Goal: Task Accomplishment & Management: Use online tool/utility

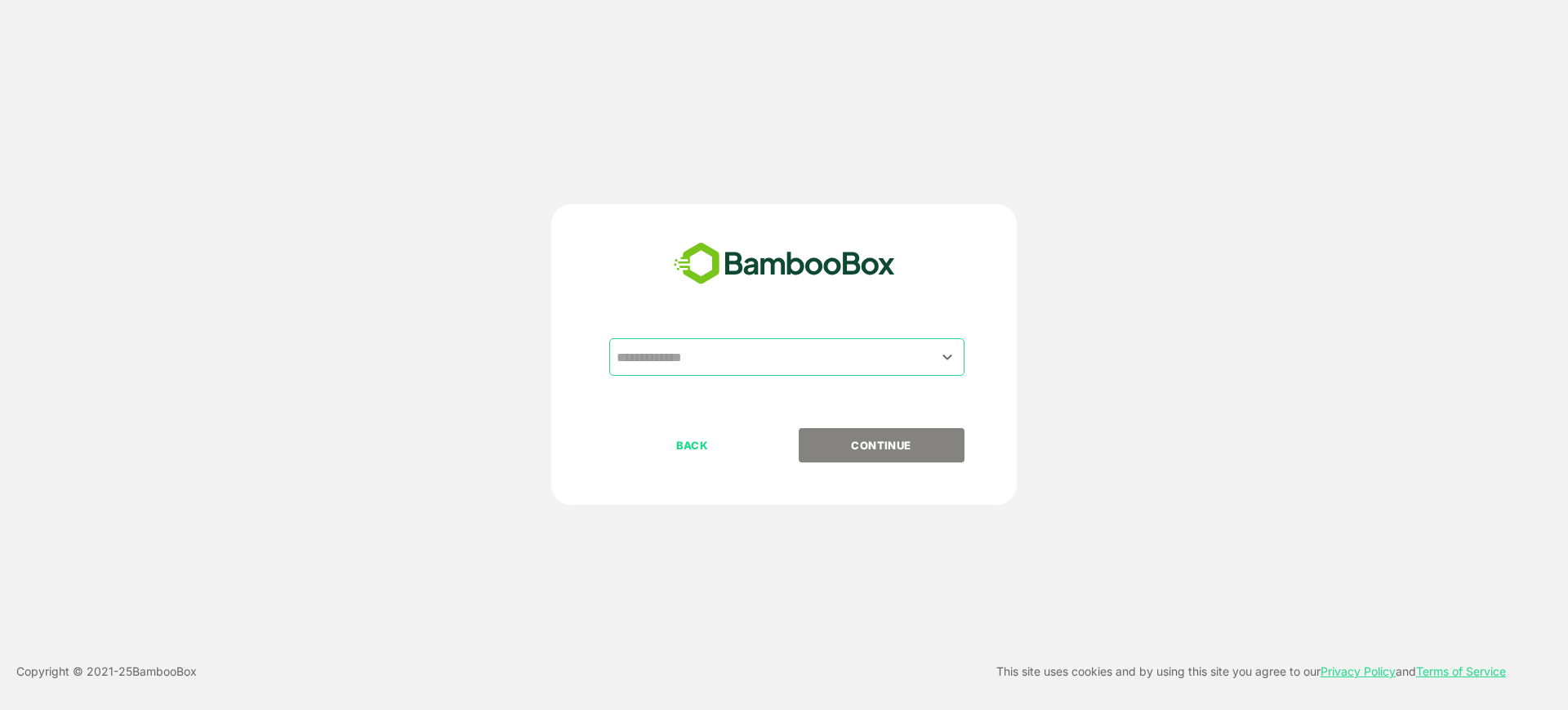
click at [791, 365] on input "text" at bounding box center [787, 357] width 349 height 31
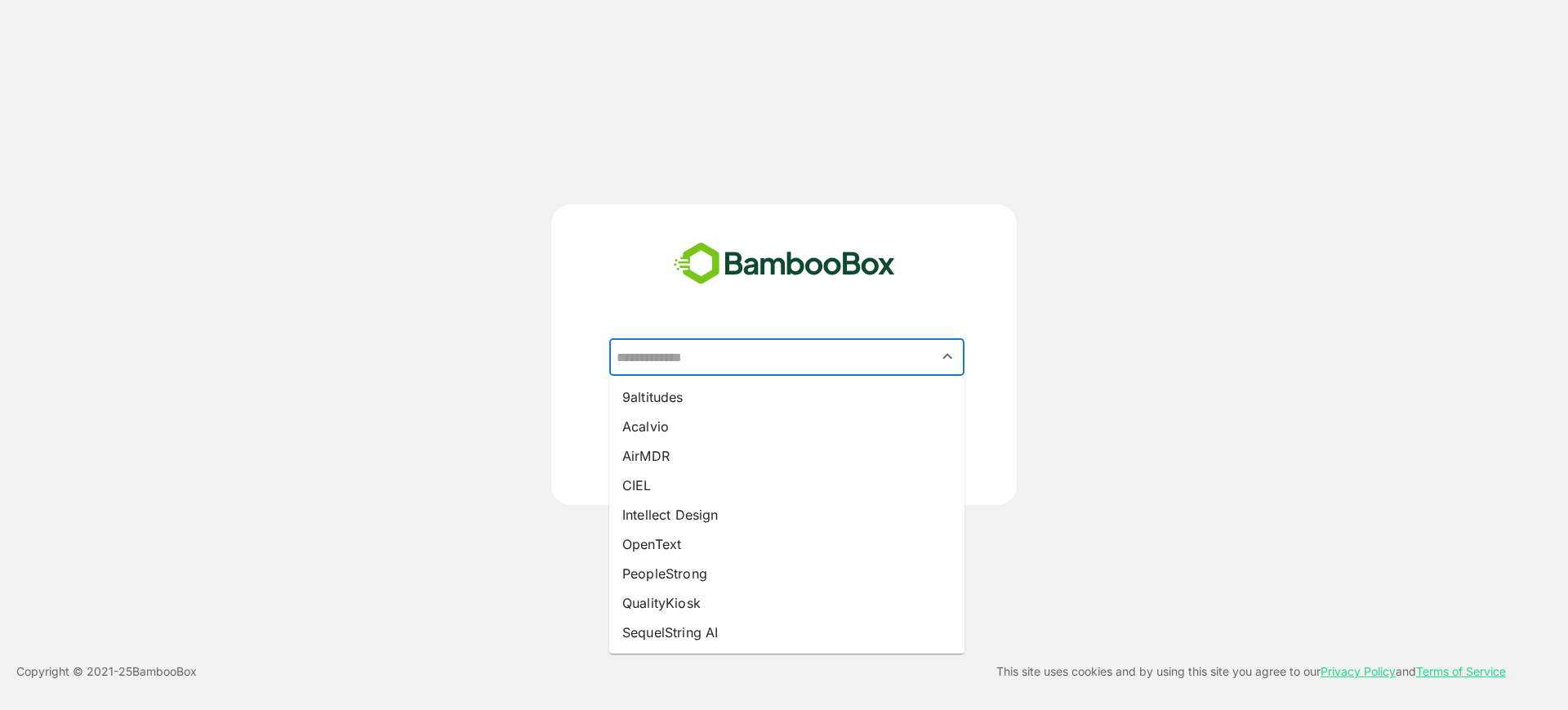
click at [746, 513] on li "Intellect Design" at bounding box center [787, 514] width 355 height 30
type input "**********"
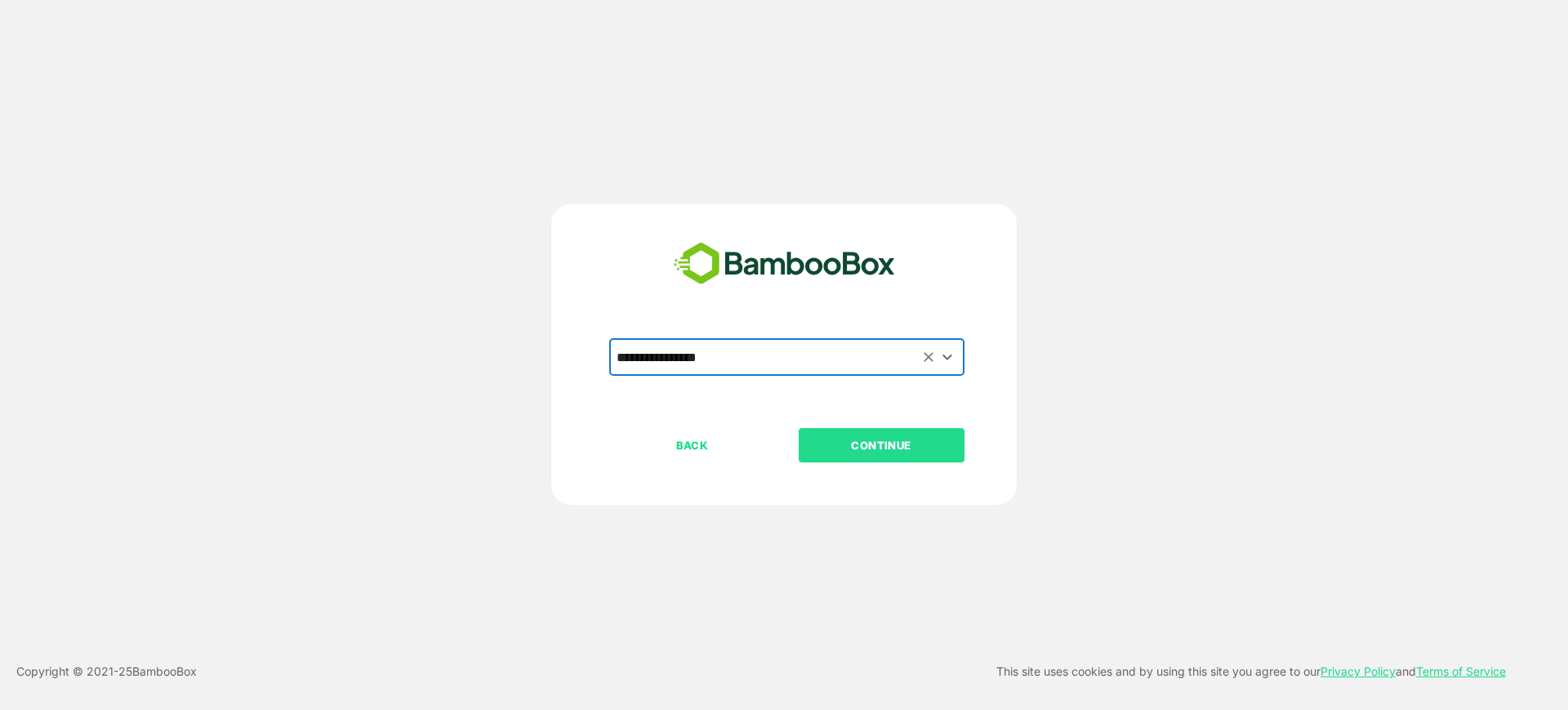
click at [857, 452] on p "CONTINUE" at bounding box center [880, 445] width 163 height 18
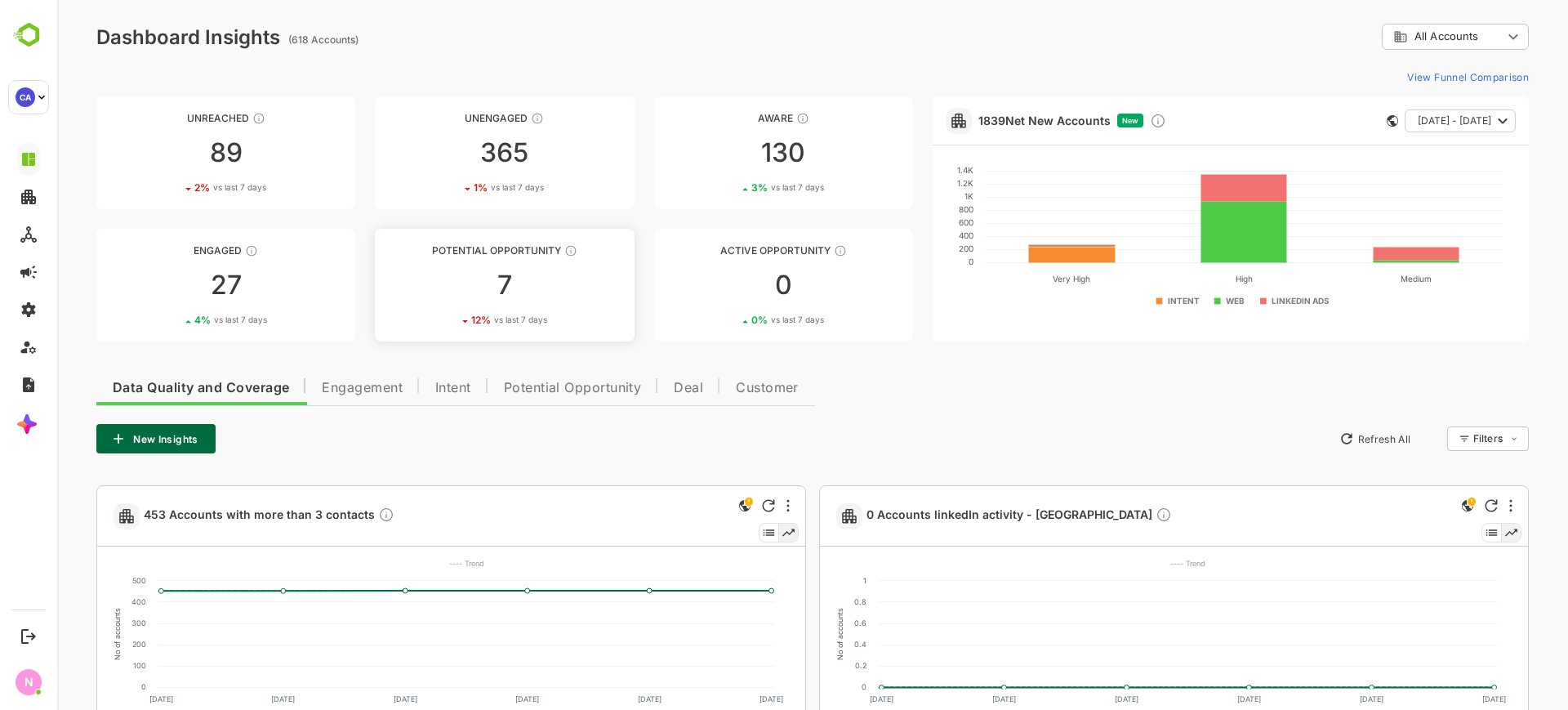
click at [457, 281] on div "7" at bounding box center [504, 285] width 259 height 26
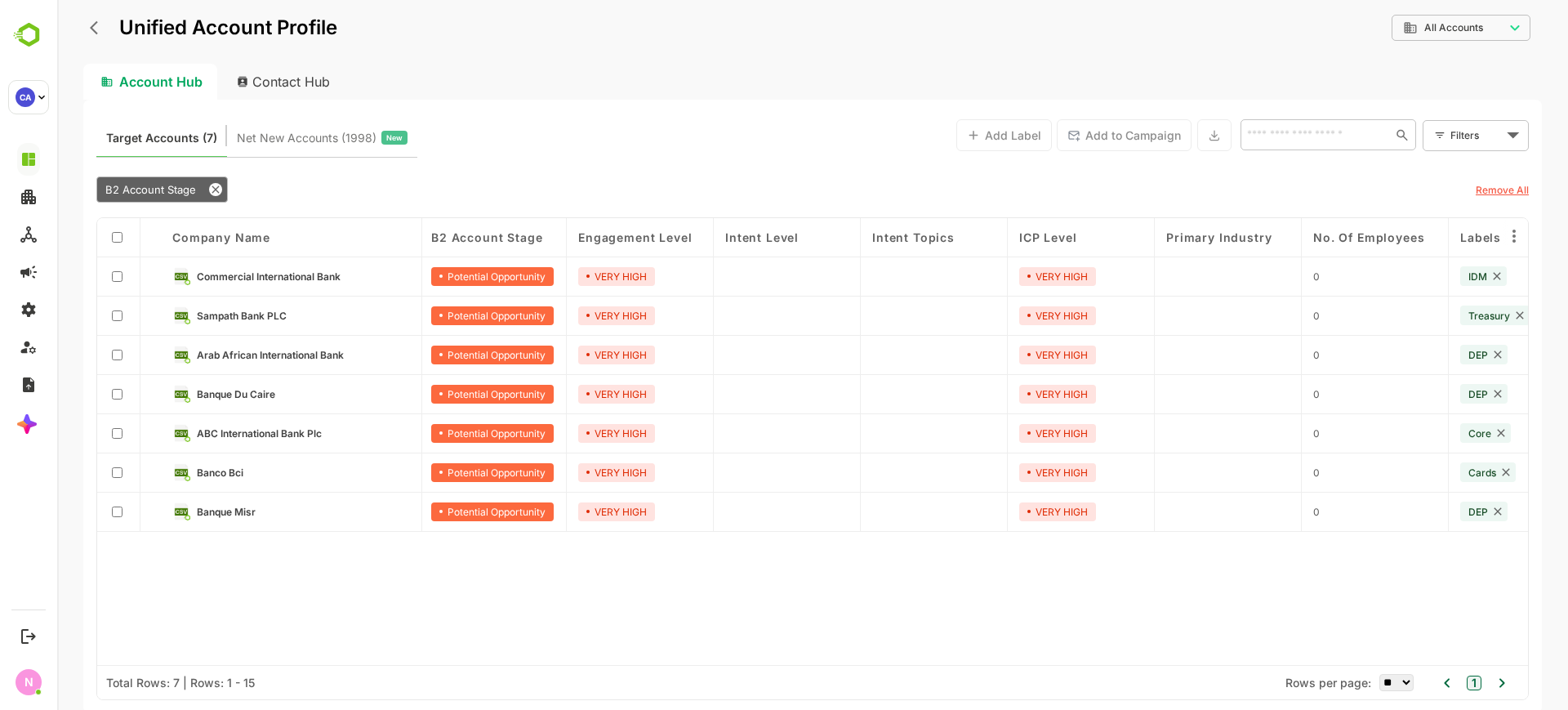
scroll to position [0, 4]
click at [263, 405] on div "Banque Du Caire" at bounding box center [292, 395] width 261 height 40
click at [260, 397] on span "Banque Du Caire" at bounding box center [235, 395] width 78 height 13
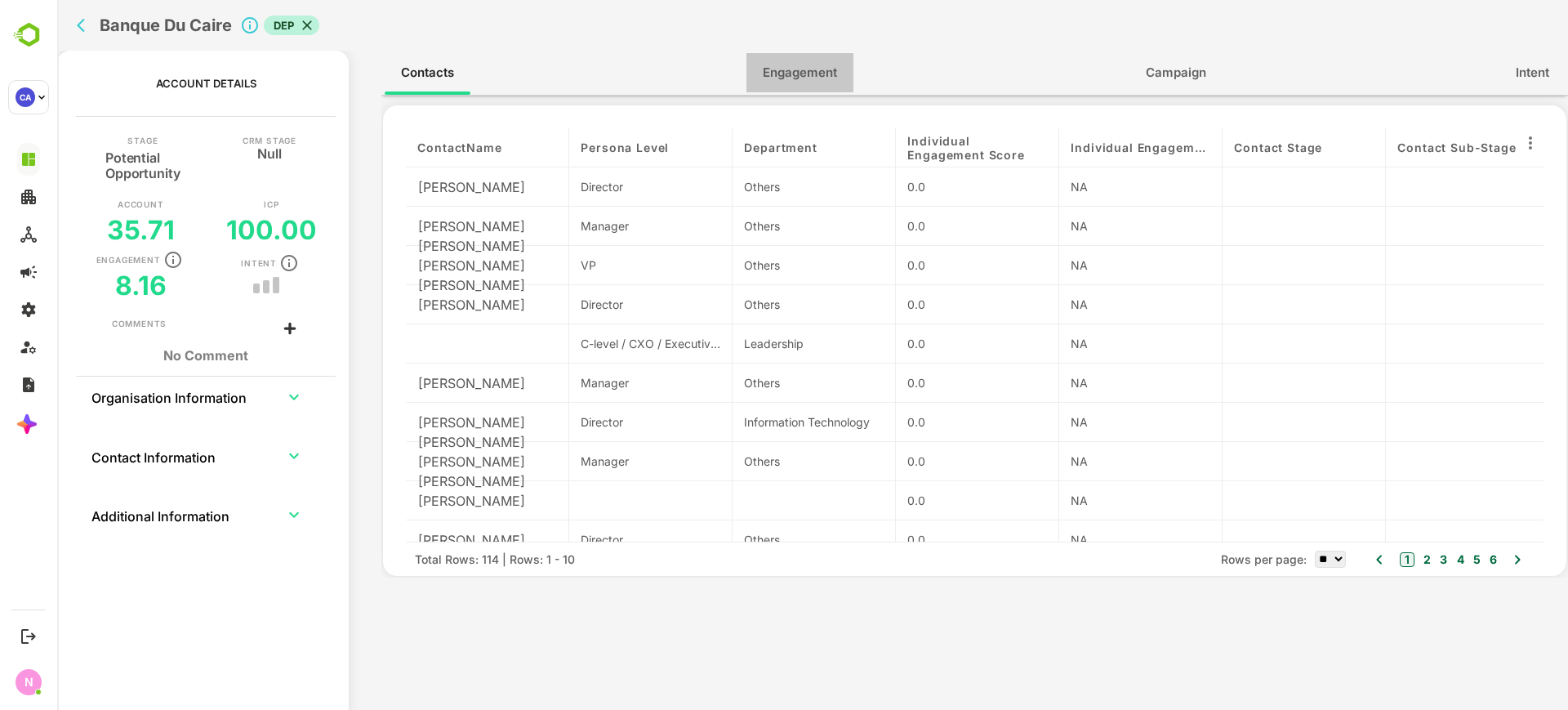
click at [771, 83] on span "Engagement" at bounding box center [800, 73] width 74 height 22
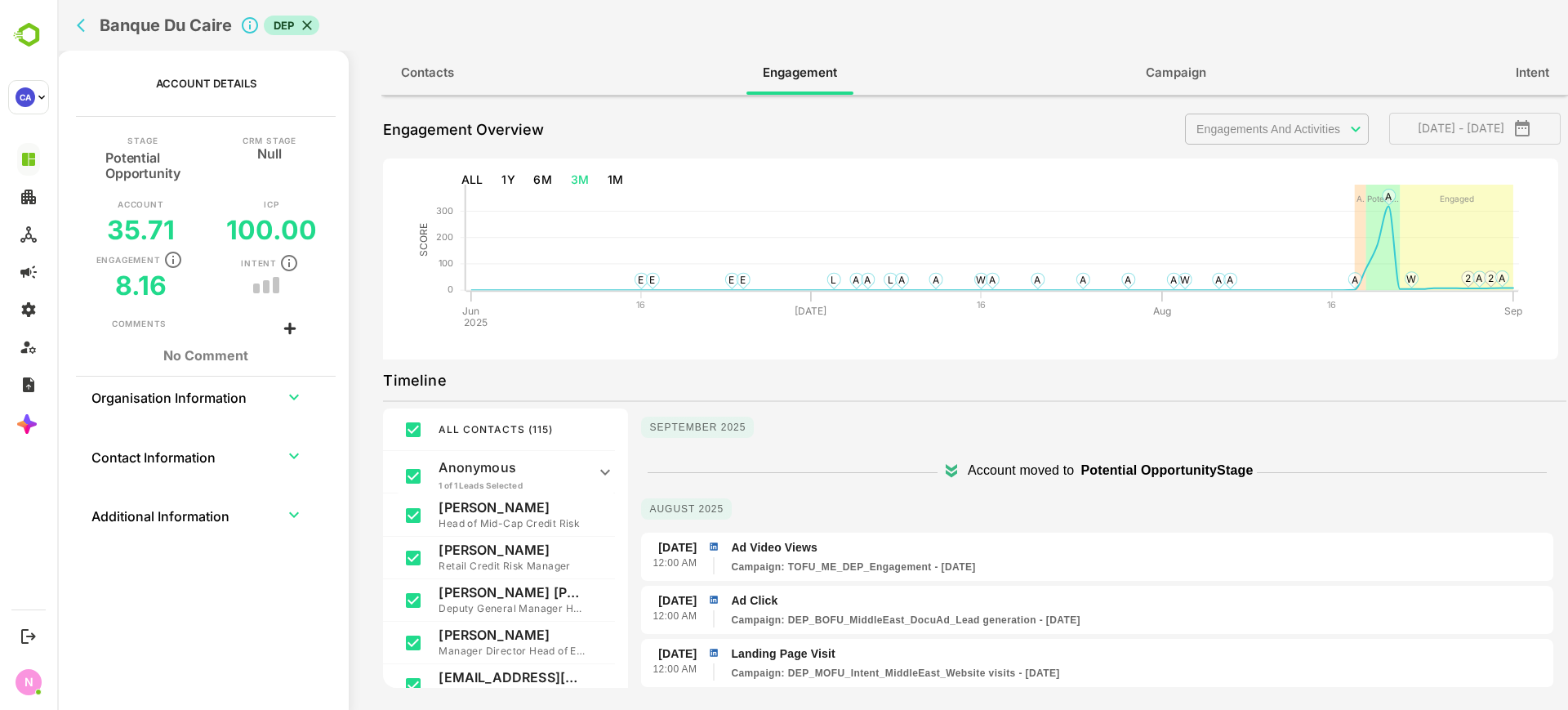
scroll to position [0, 0]
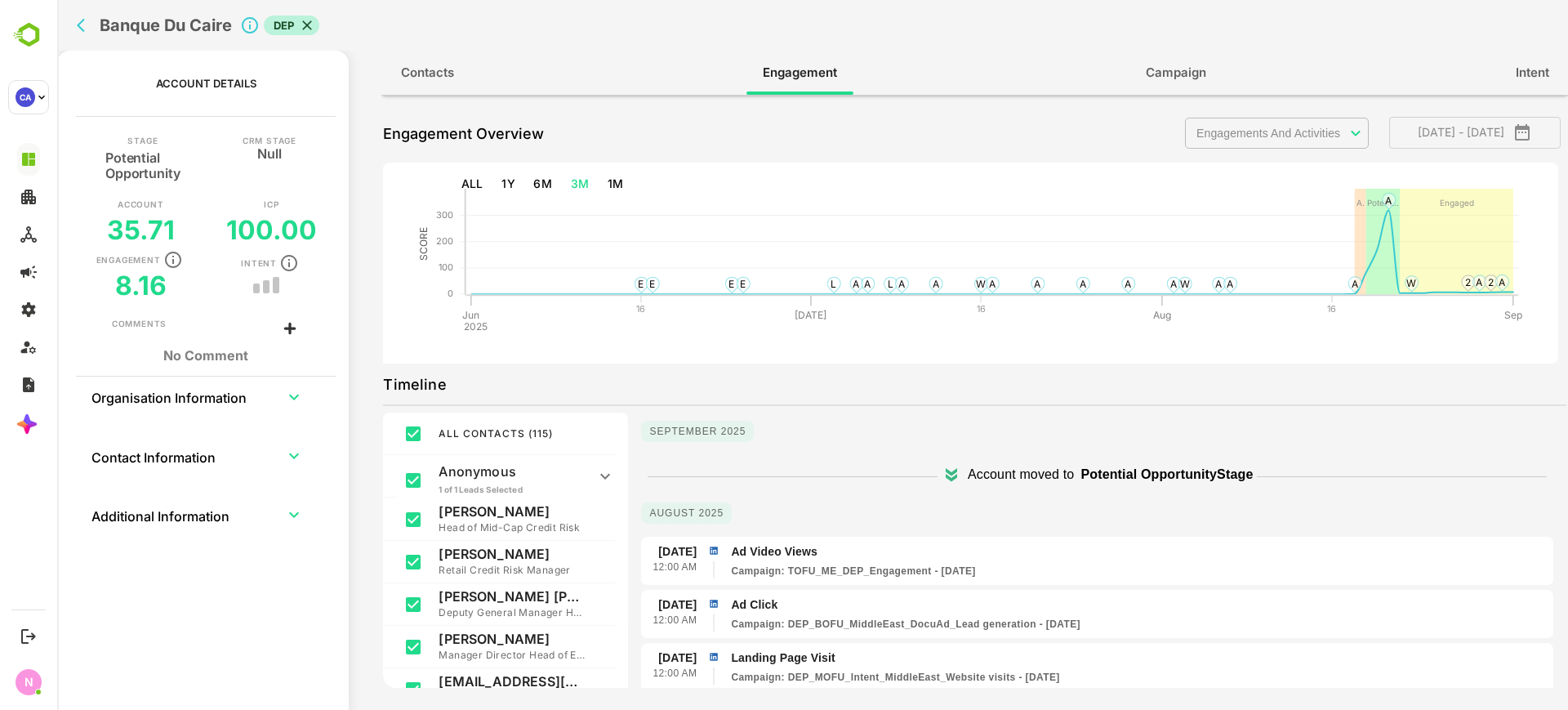
click at [76, 38] on div "Banque Du Caire DEP" at bounding box center [507, 25] width 874 height 50
click at [85, 17] on icon "back" at bounding box center [85, 25] width 16 height 16
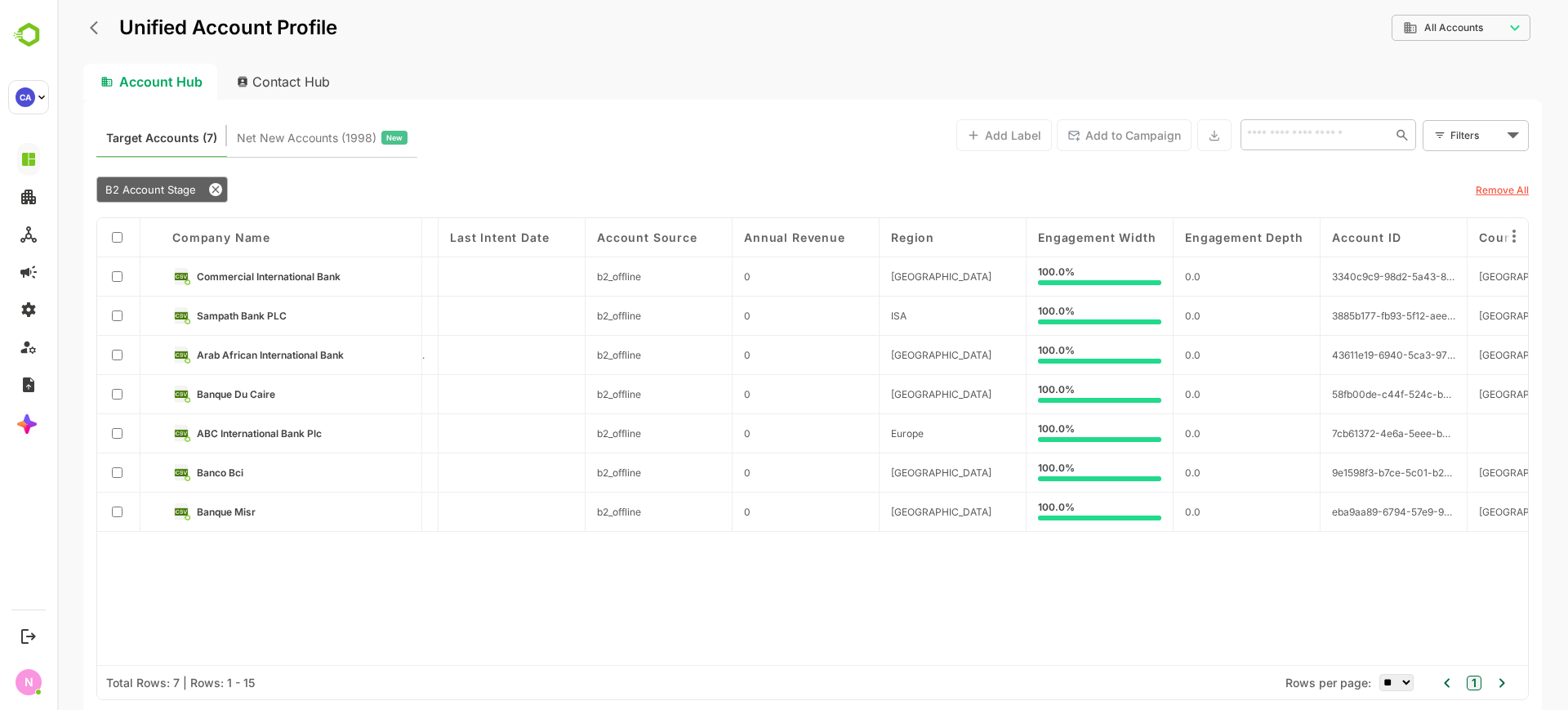
scroll to position [0, 2043]
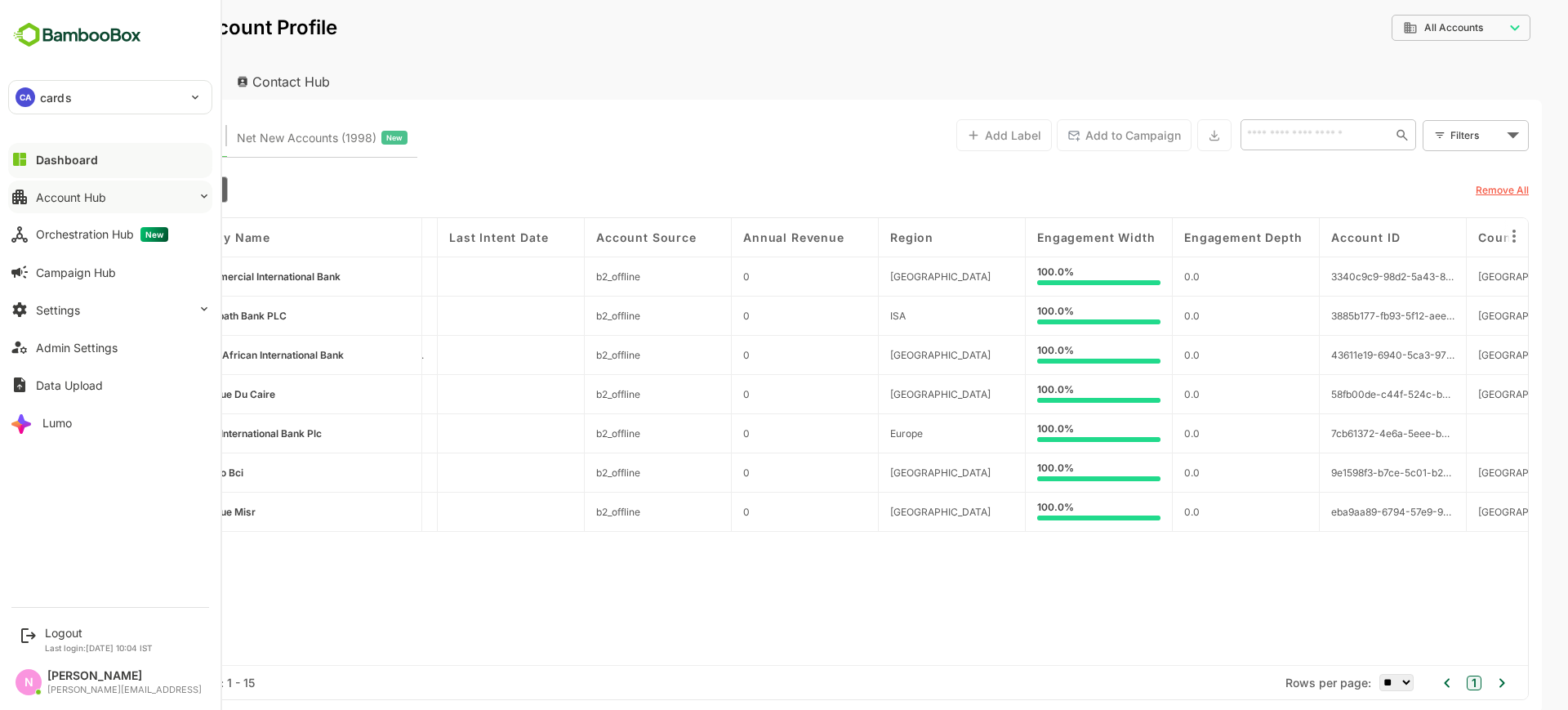
click at [105, 202] on div "Account Hub" at bounding box center [71, 196] width 70 height 14
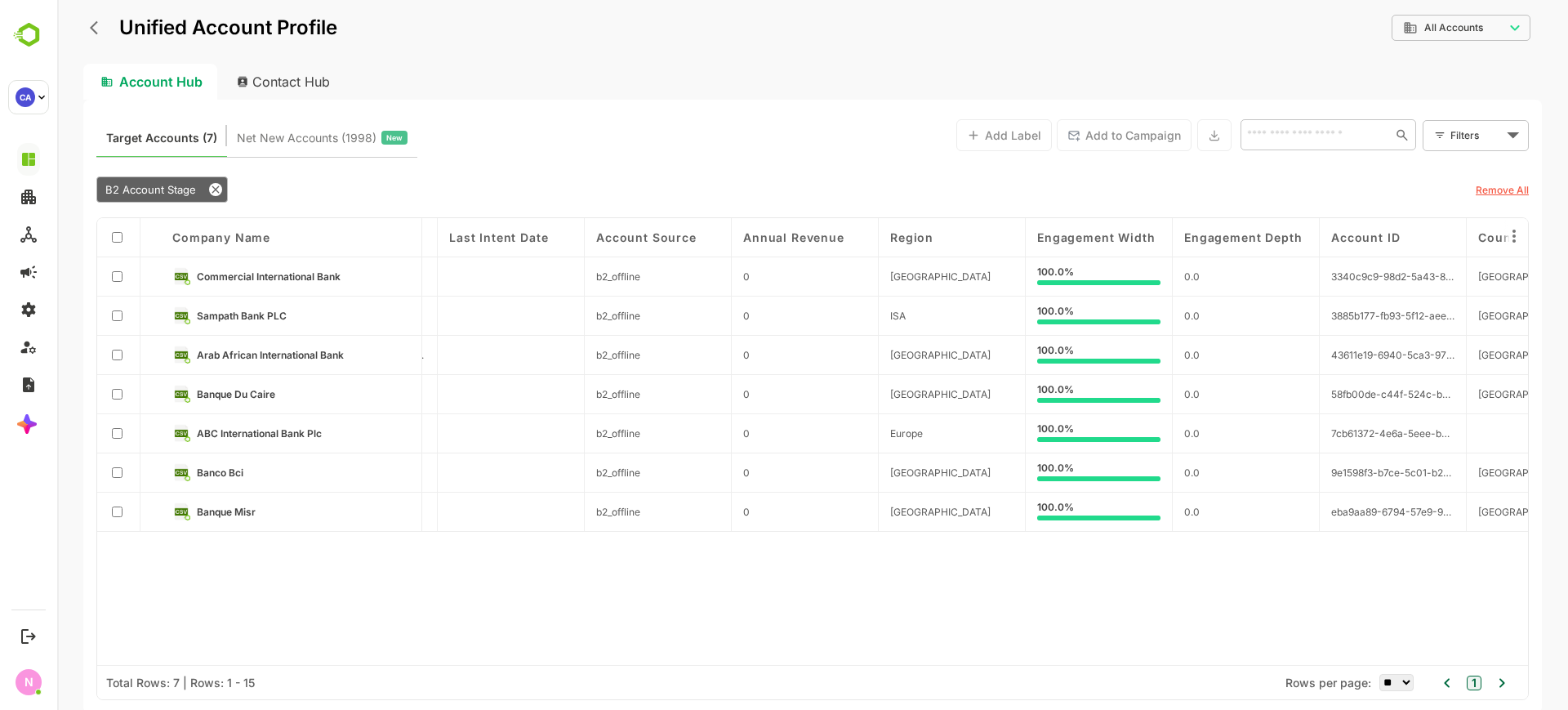
click at [450, 74] on div "Account Hub Contact Hub" at bounding box center [812, 82] width 1459 height 36
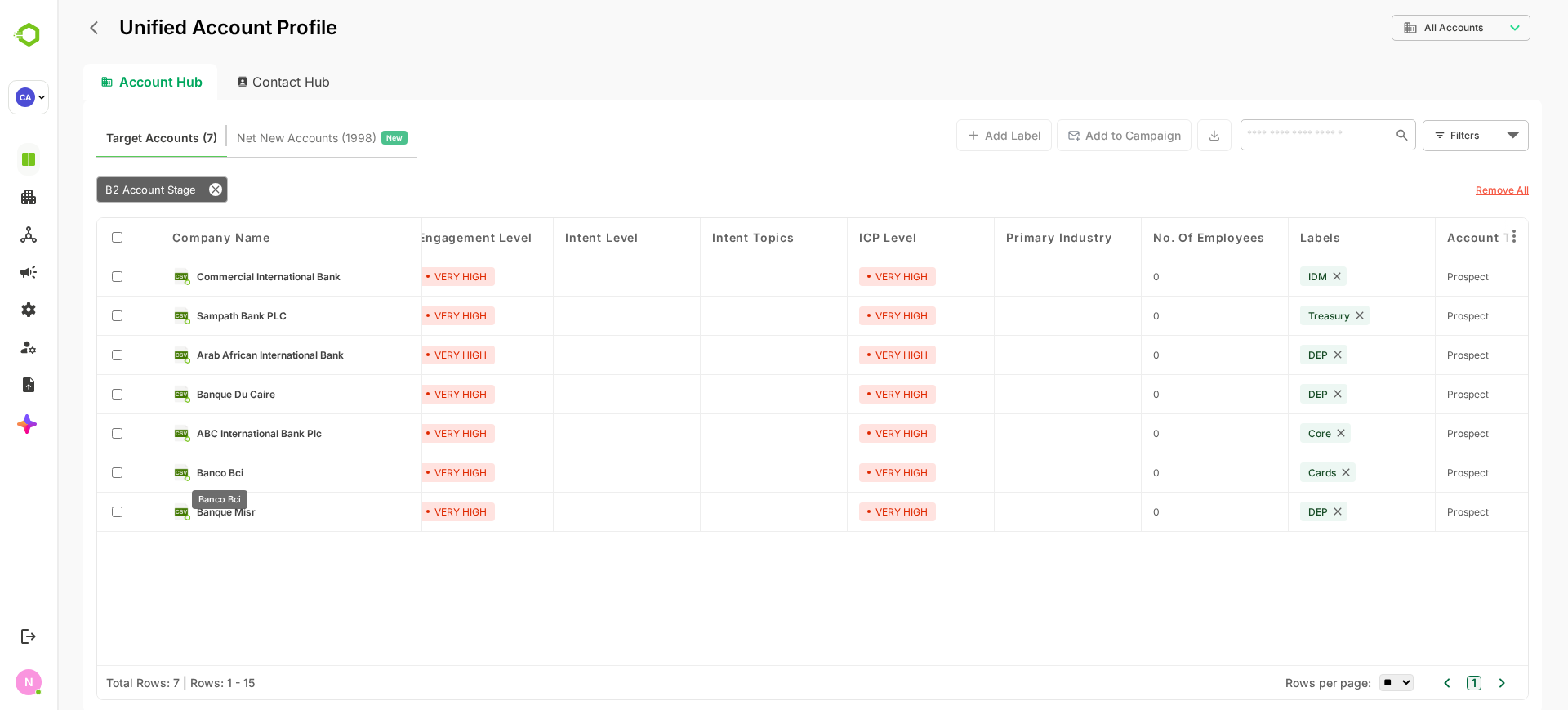
scroll to position [0, 163]
click at [223, 471] on span "Banco Bci" at bounding box center [220, 473] width 47 height 13
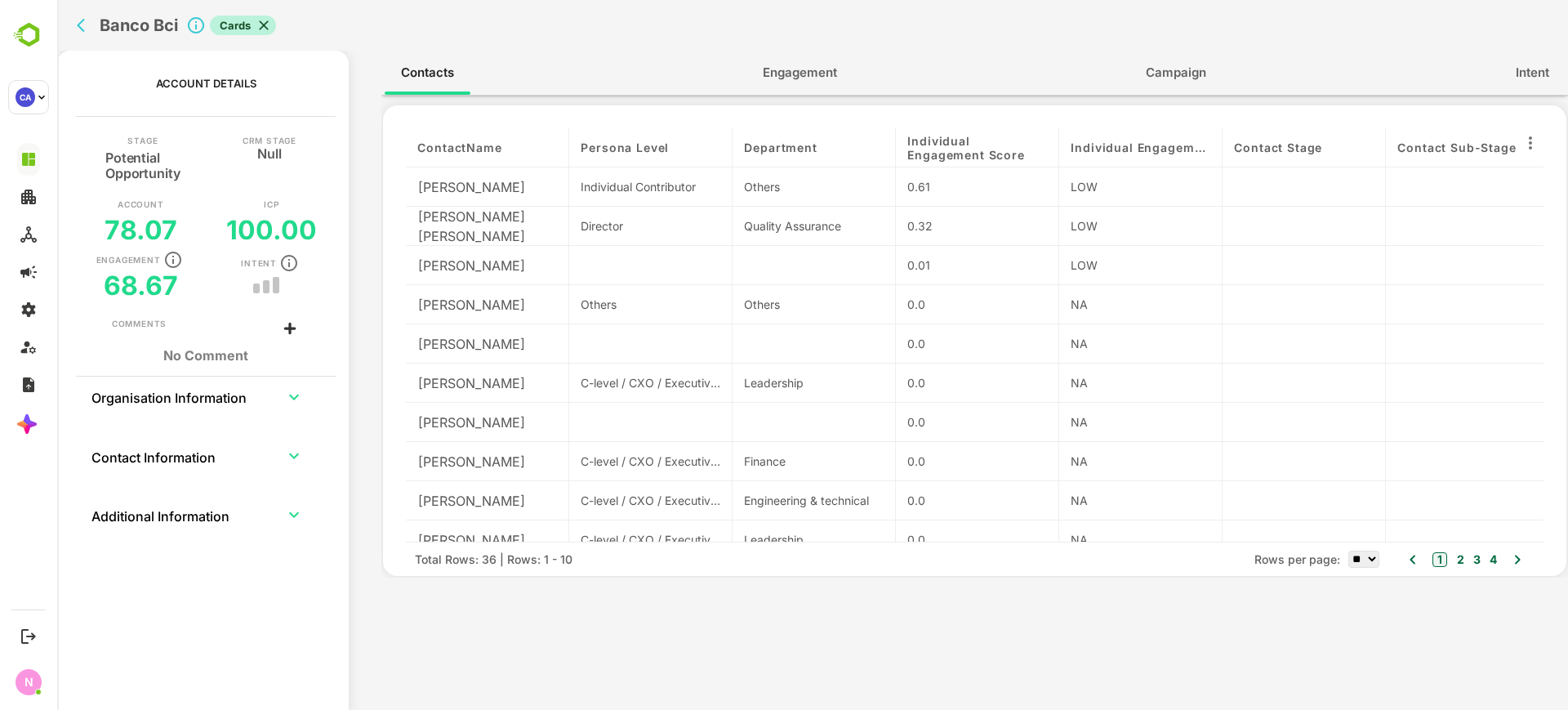
click at [836, 72] on span "Engagement" at bounding box center [800, 73] width 74 height 22
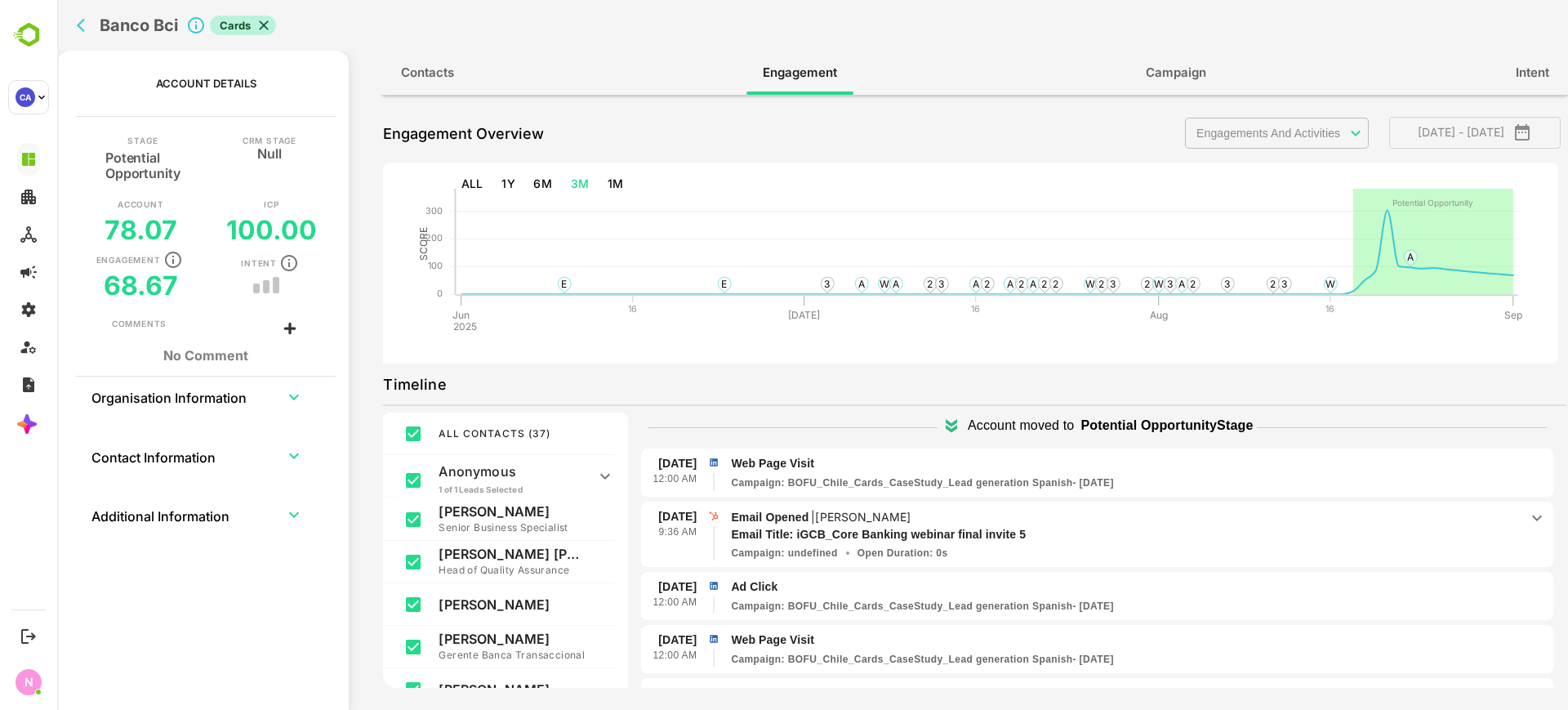
scroll to position [0, 0]
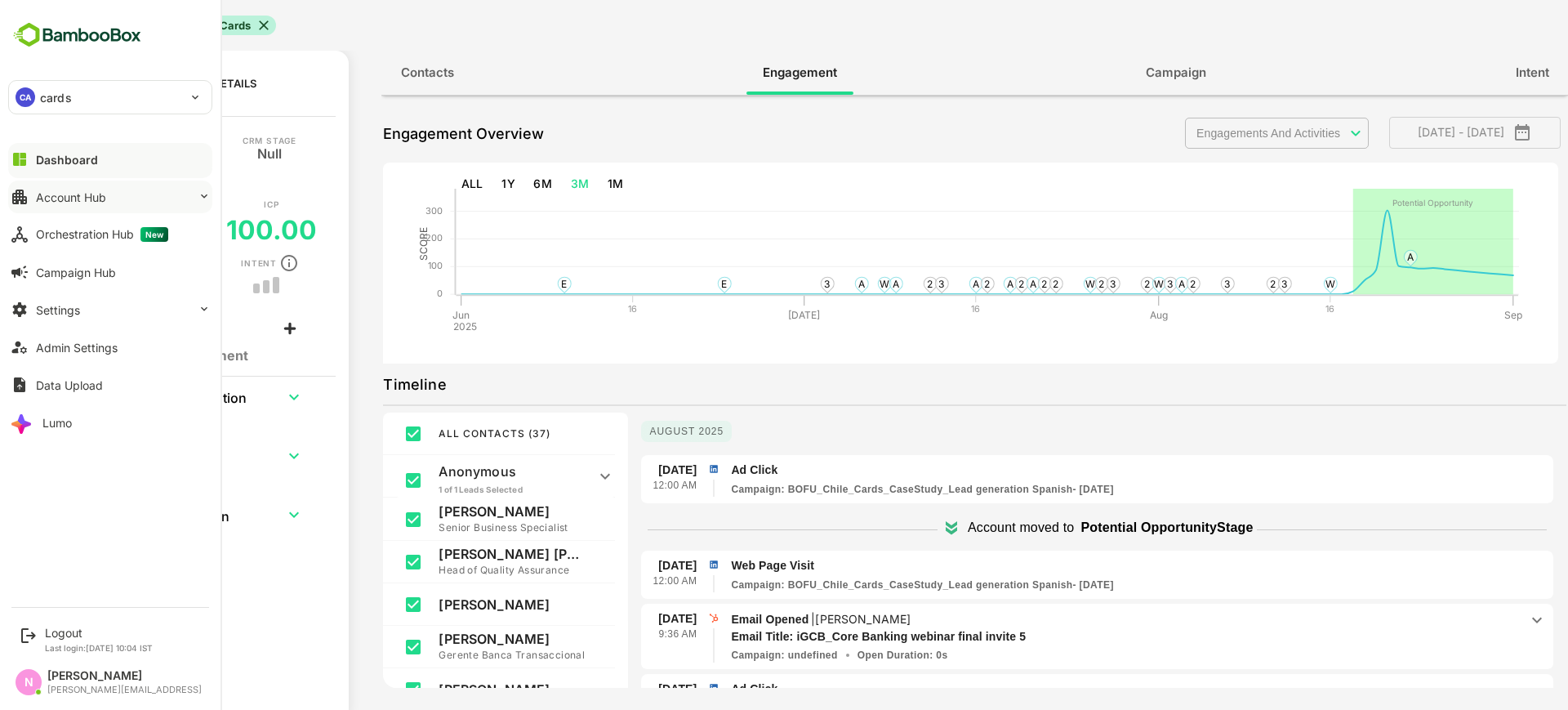
click at [95, 198] on div "Account Hub" at bounding box center [71, 196] width 70 height 14
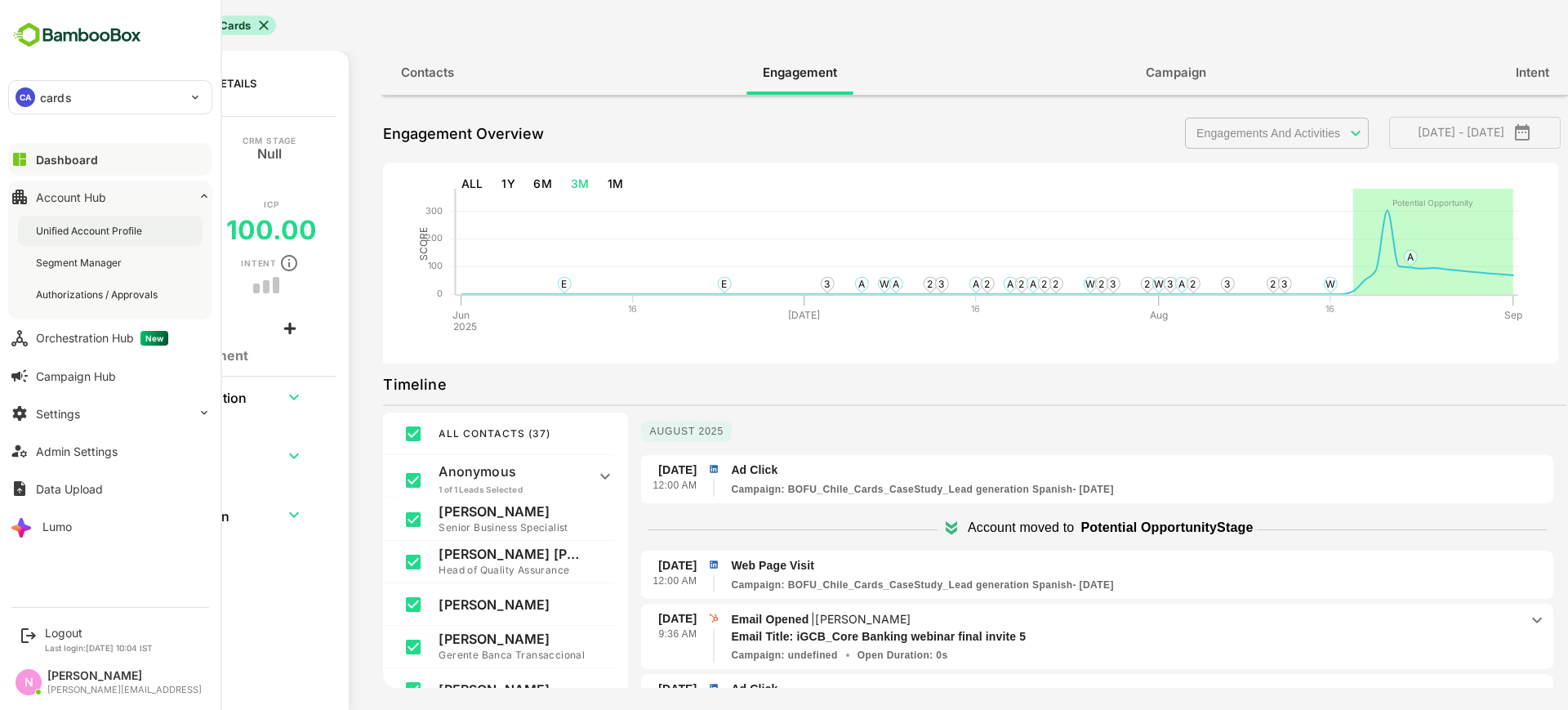
click at [106, 220] on div "Unified Account Profile" at bounding box center [110, 231] width 185 height 31
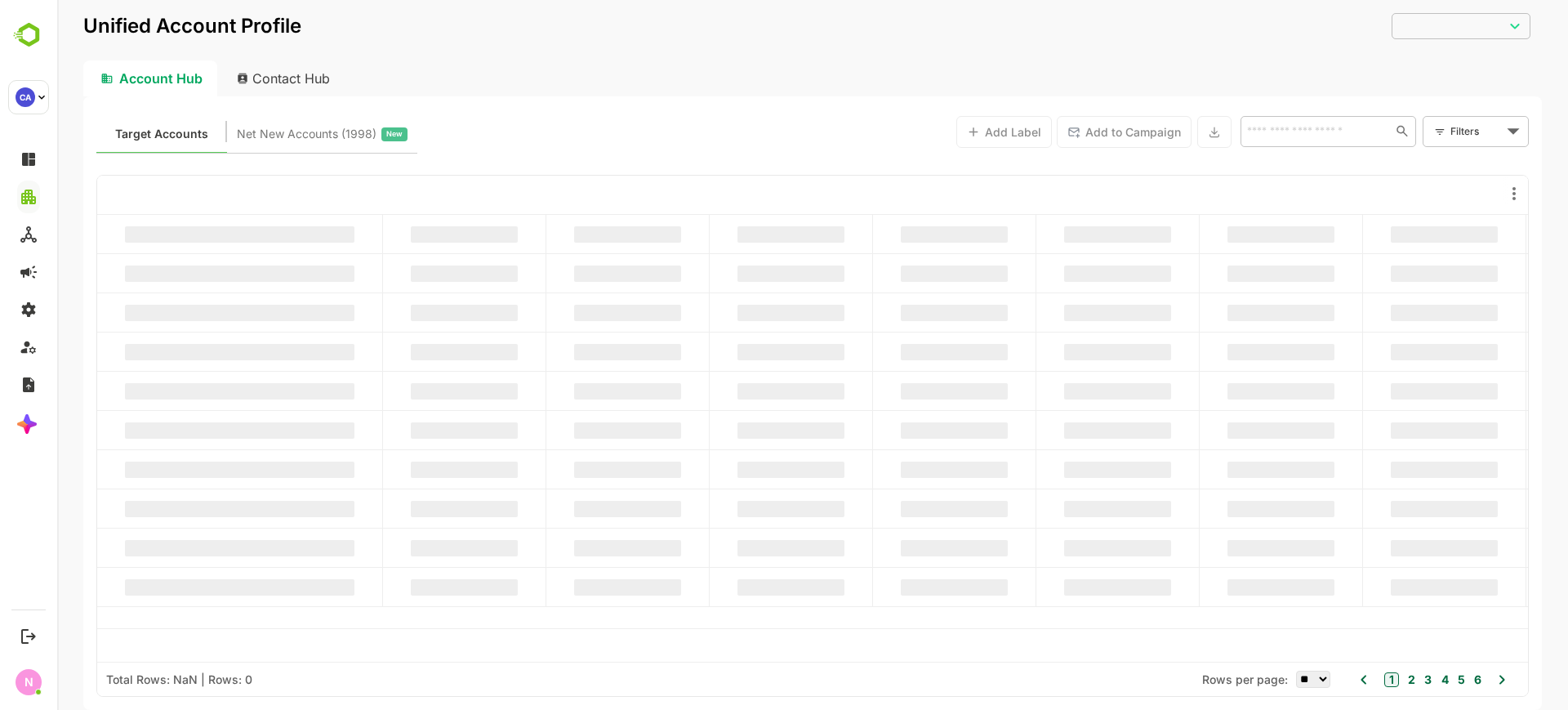
type input "**********"
click at [1497, 133] on body "**********" at bounding box center [812, 355] width 1511 height 710
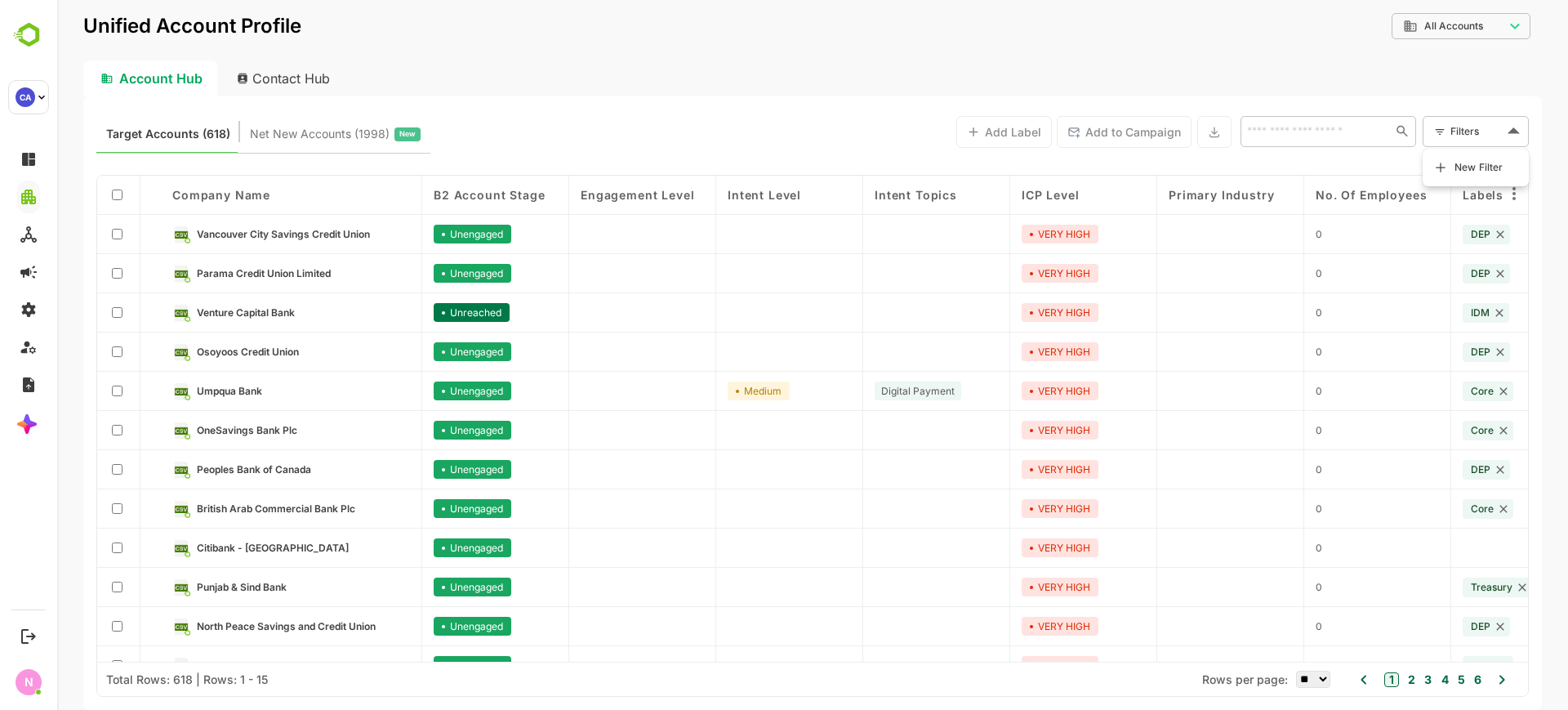
drag, startPoint x: 1472, startPoint y: 155, endPoint x: 1458, endPoint y: 159, distance: 14.6
click at [1472, 155] on li "New Filter" at bounding box center [1476, 168] width 98 height 30
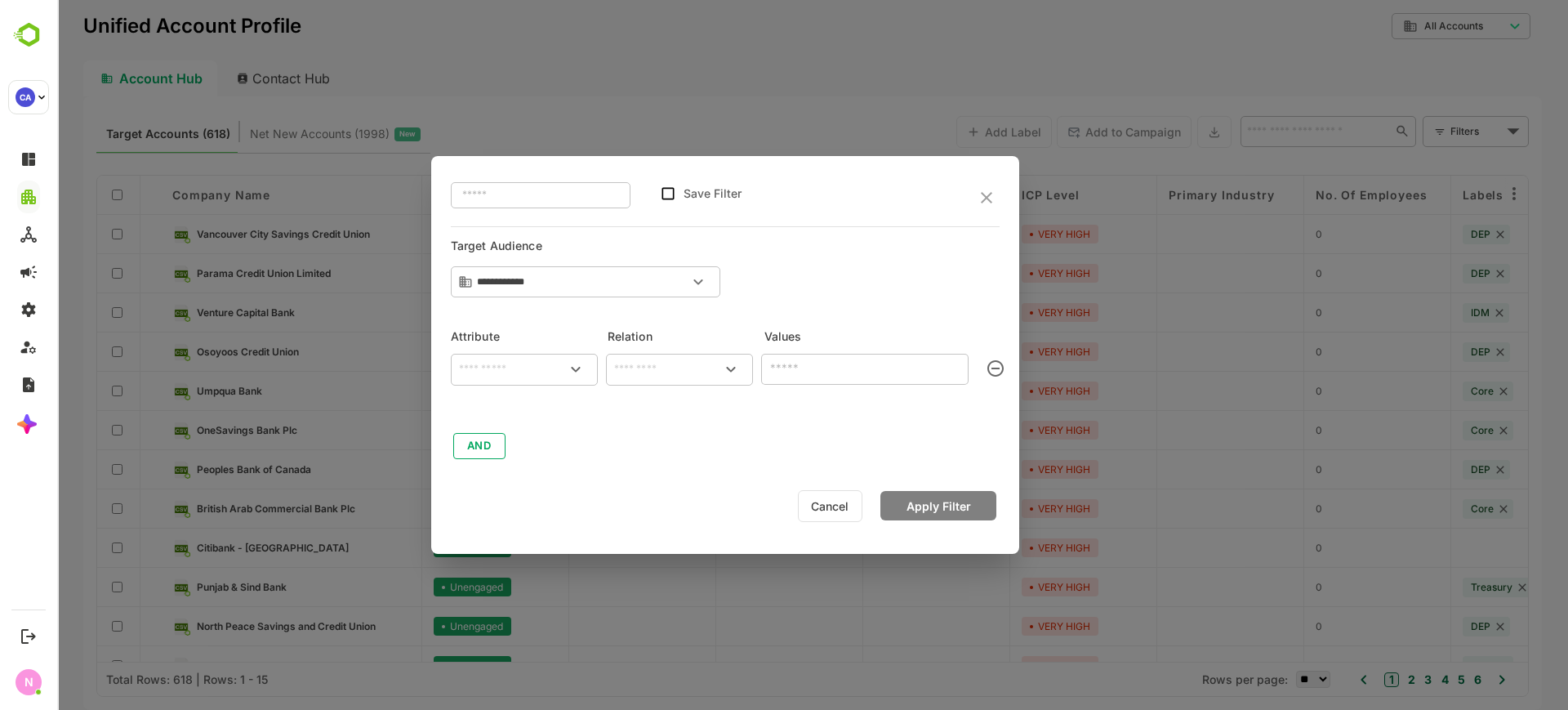
click at [496, 378] on input "text" at bounding box center [524, 369] width 141 height 20
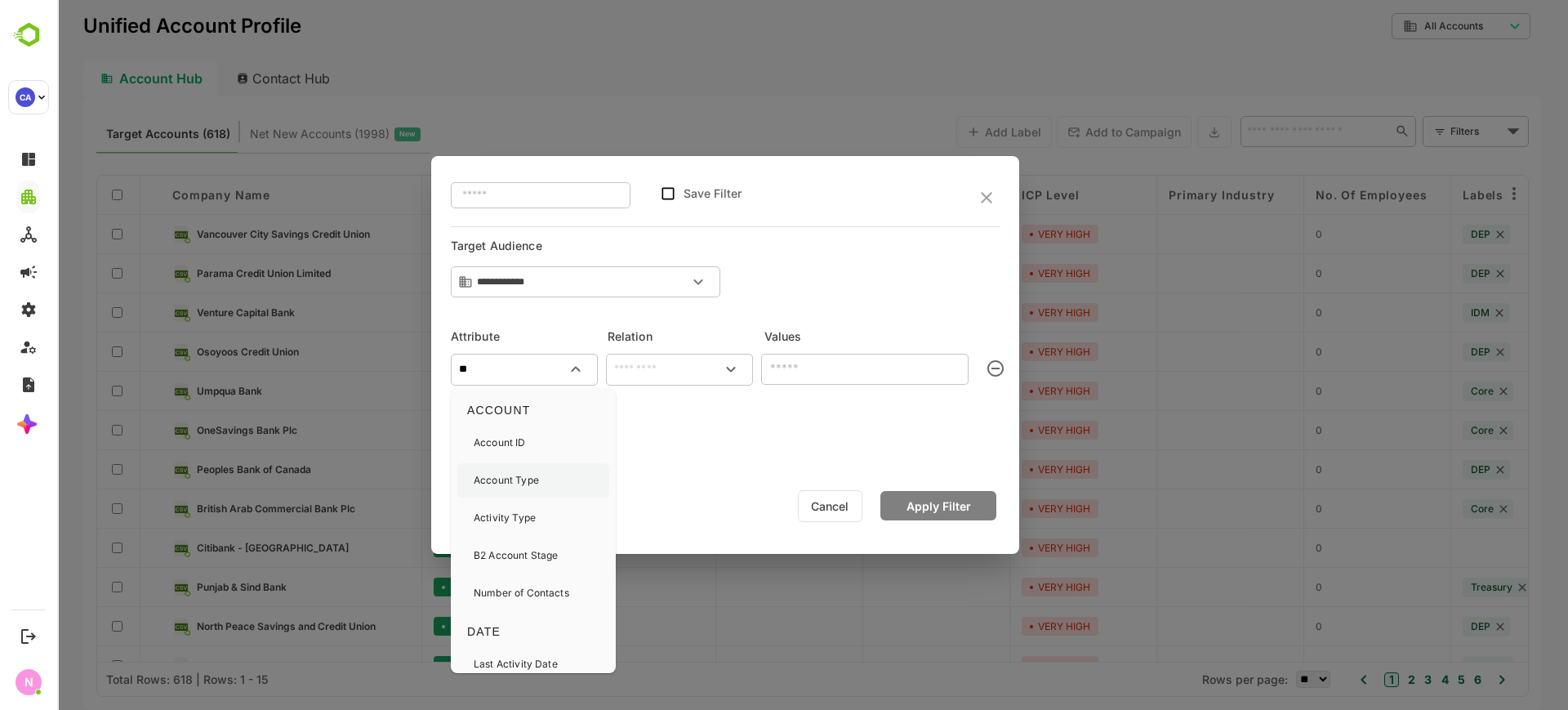
drag, startPoint x: 552, startPoint y: 483, endPoint x: 568, endPoint y: 476, distance: 17.5
click at [555, 479] on div "Account Type" at bounding box center [533, 480] width 152 height 34
type input "**********"
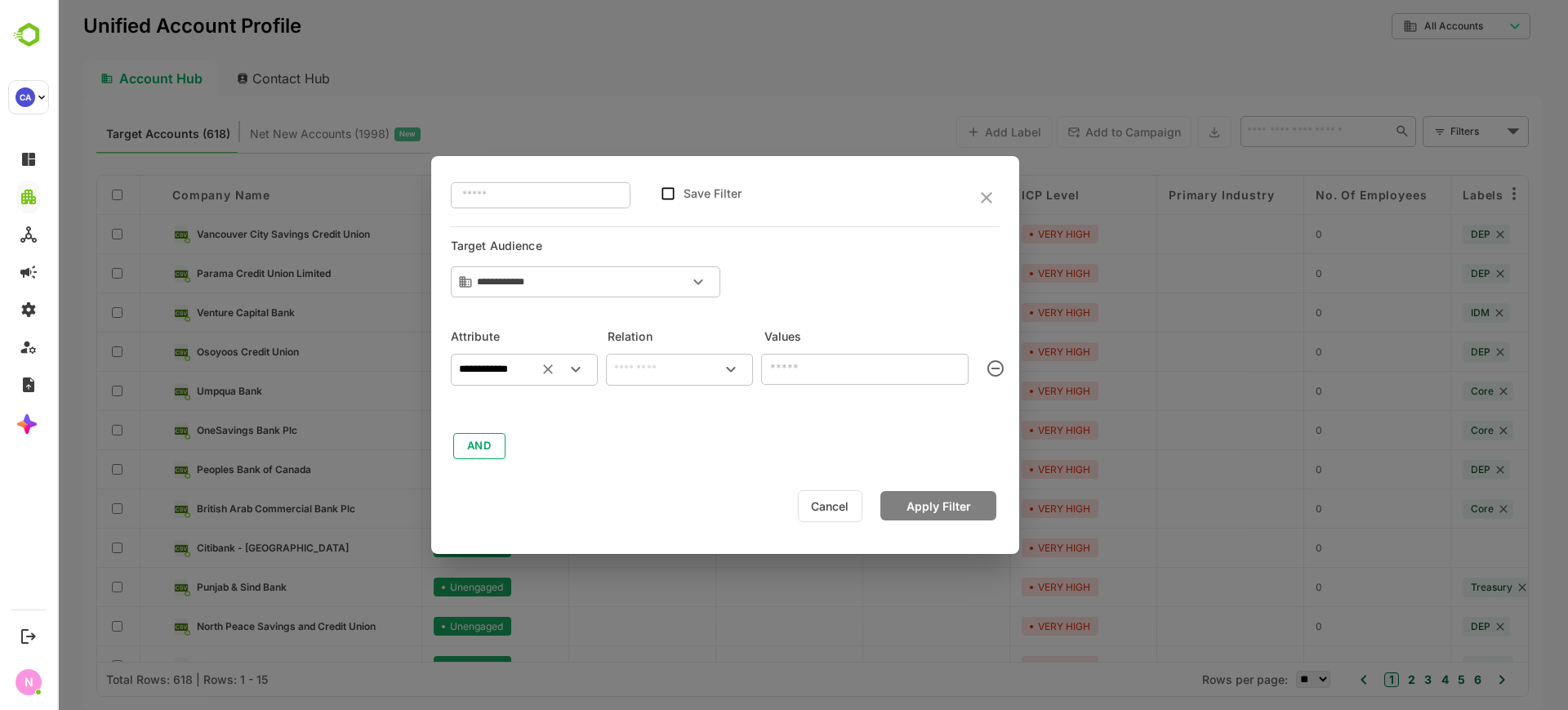
click at [553, 377] on icon "Clear" at bounding box center [548, 369] width 16 height 16
type input "*"
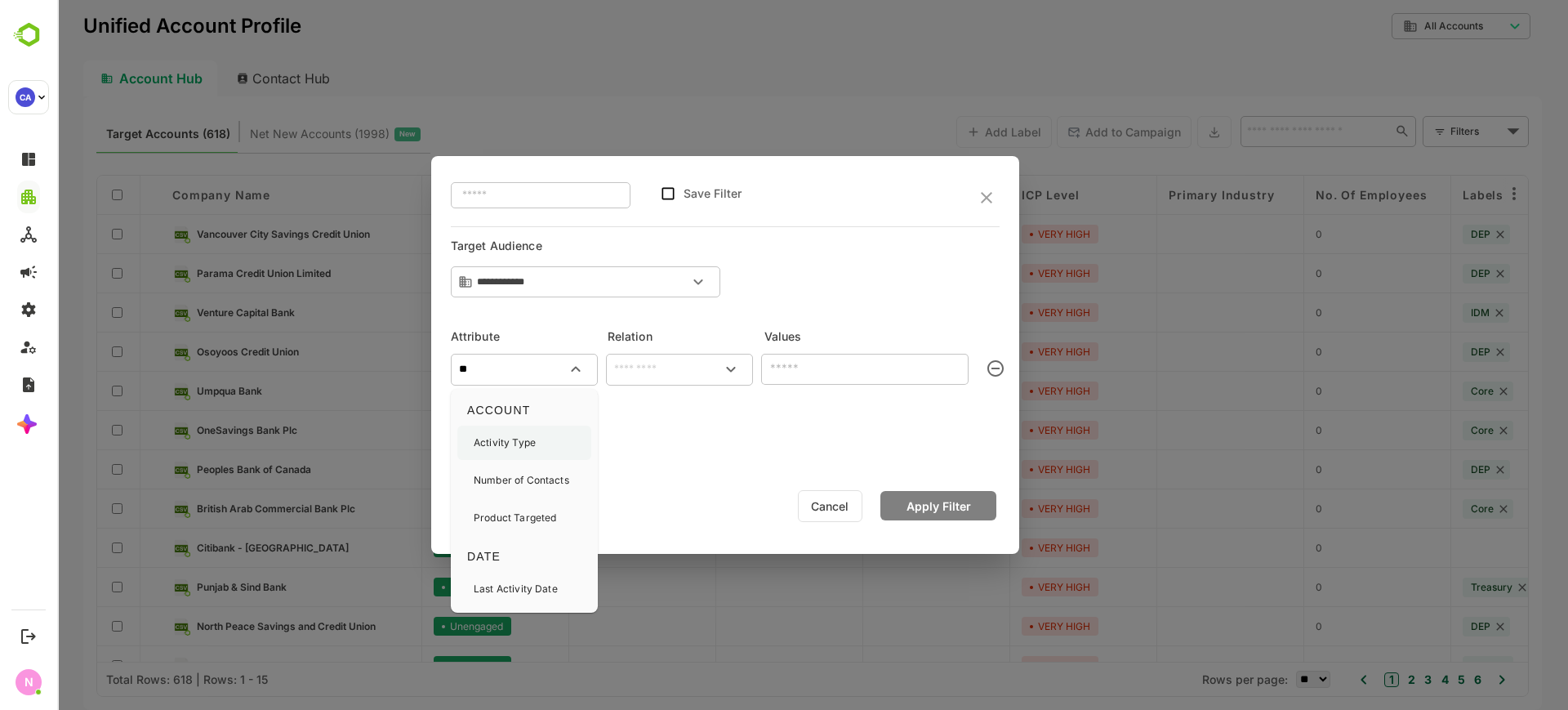
click at [552, 440] on div "Activity Type" at bounding box center [524, 442] width 134 height 34
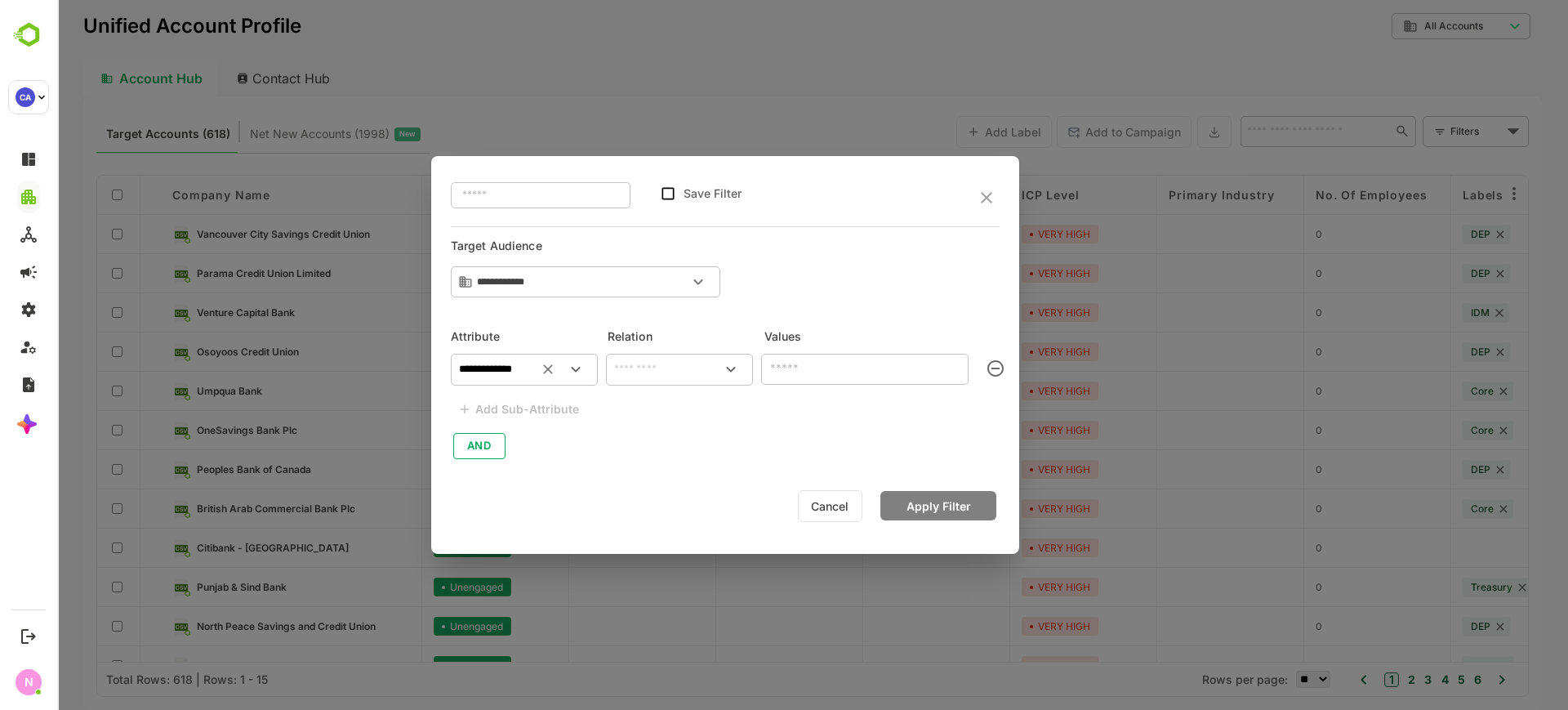
type input "**********"
click at [639, 374] on input "text" at bounding box center [679, 369] width 141 height 20
click at [656, 419] on li "includes" at bounding box center [679, 407] width 141 height 31
type input "********"
click at [854, 375] on input "text" at bounding box center [851, 369] width 170 height 20
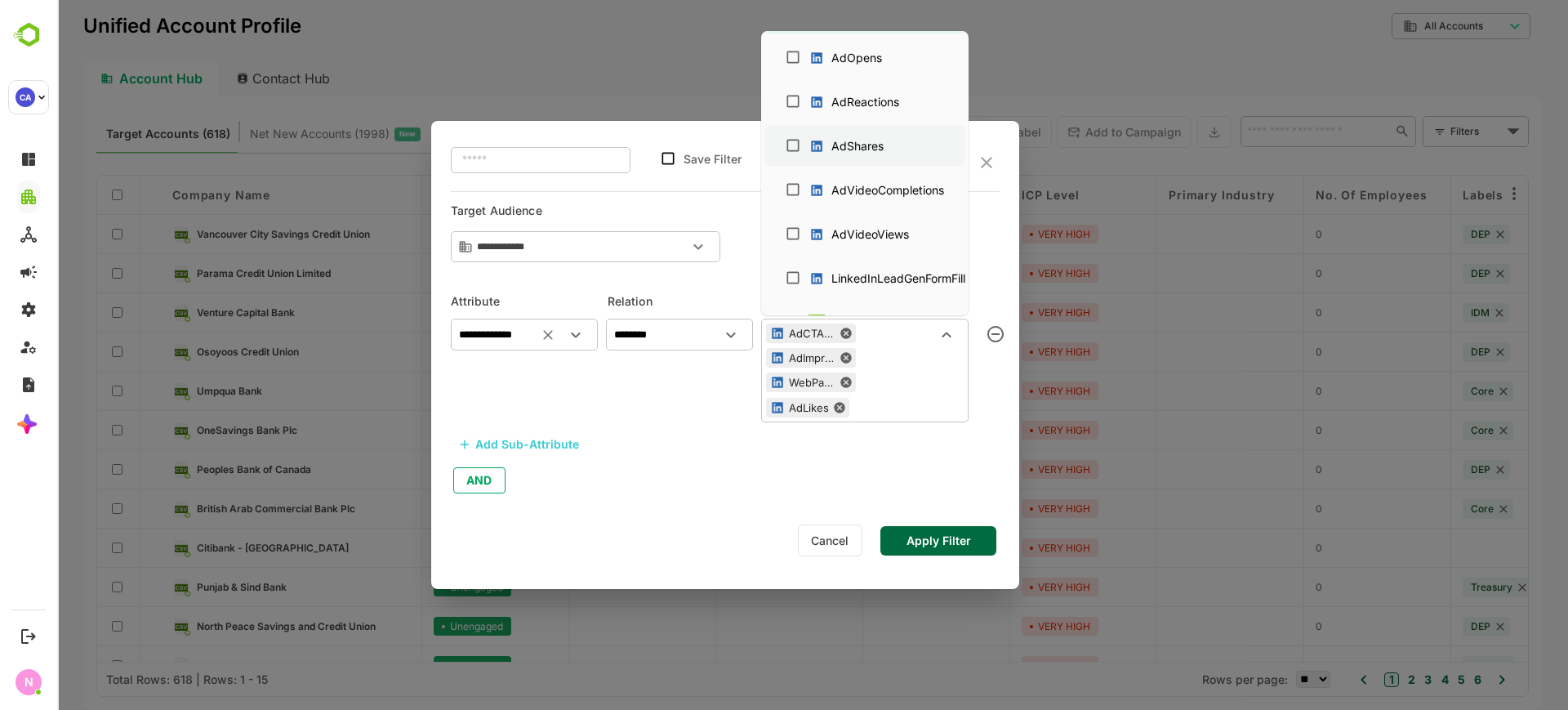
scroll to position [1221, 0]
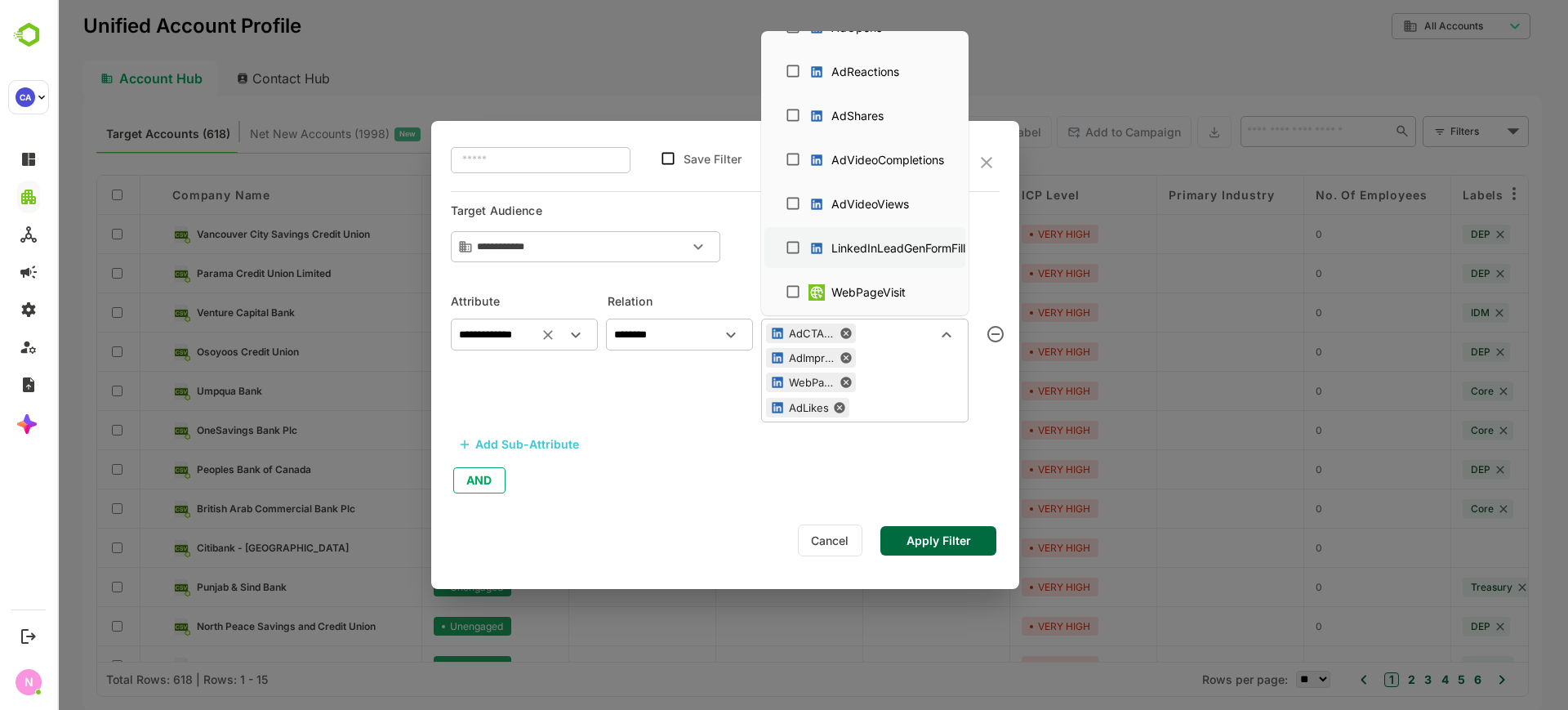
click at [836, 246] on div "LinkedInLeadGenFormFill" at bounding box center [898, 248] width 134 height 17
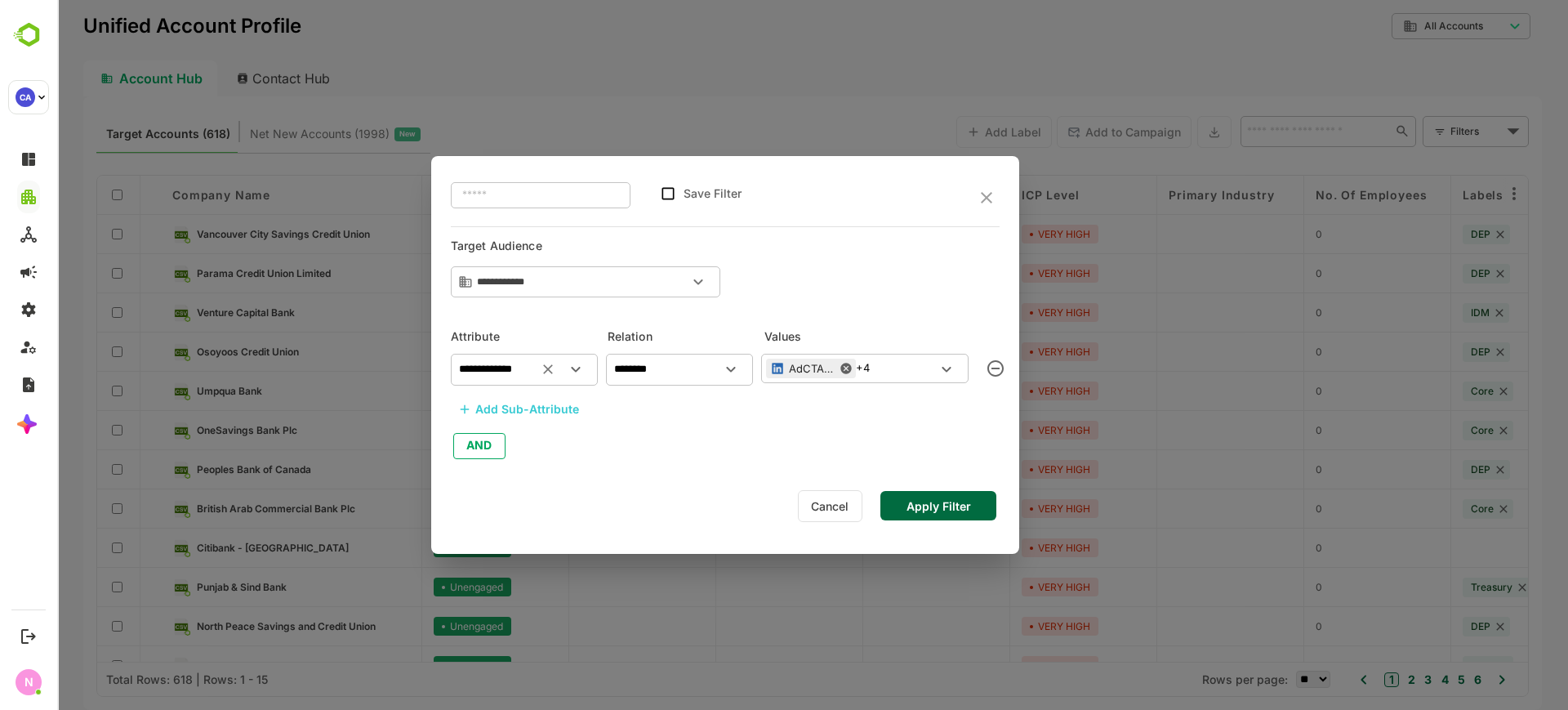
click at [712, 479] on div "**********" at bounding box center [725, 354] width 588 height 397
click at [560, 407] on div "Add Sub-Attribute" at bounding box center [527, 409] width 104 height 20
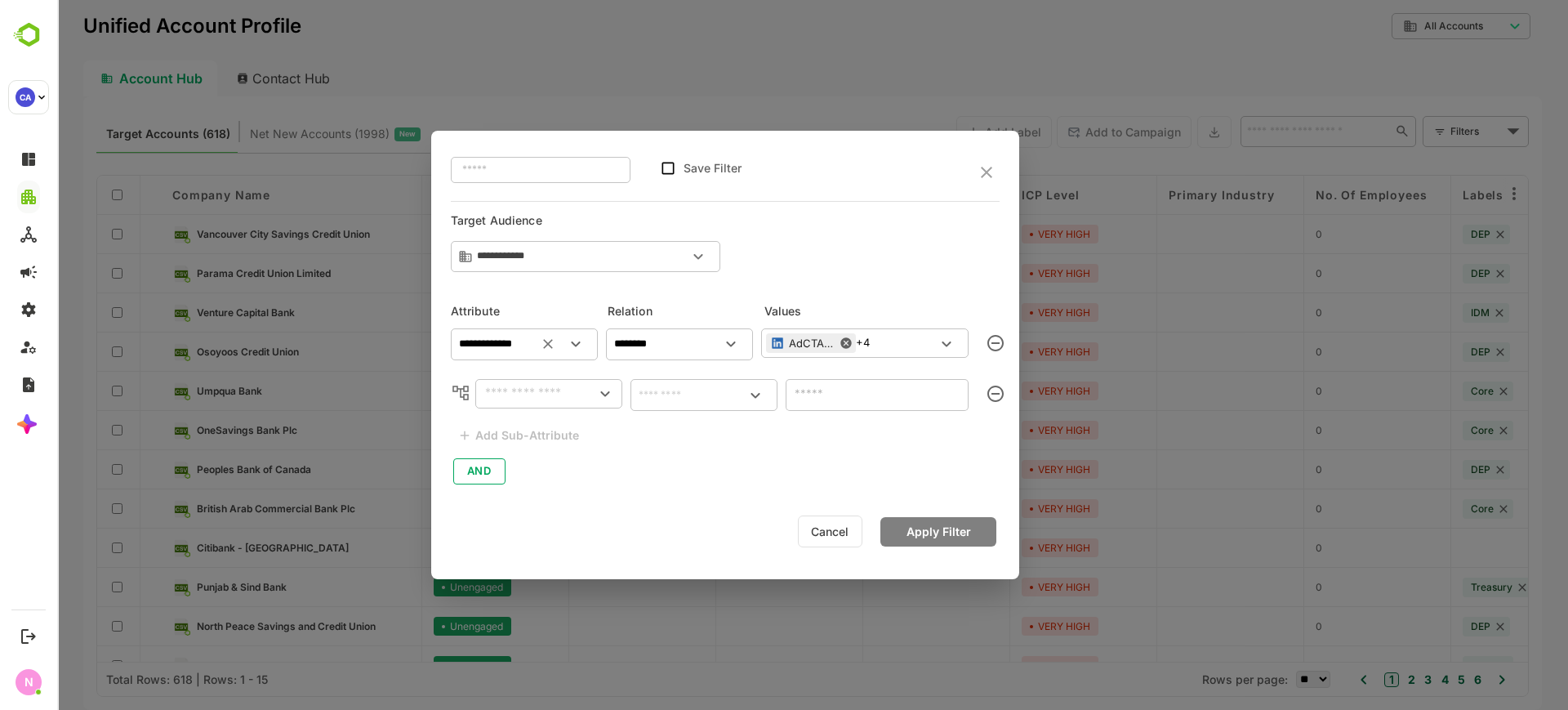
click at [532, 401] on input "text" at bounding box center [538, 394] width 115 height 20
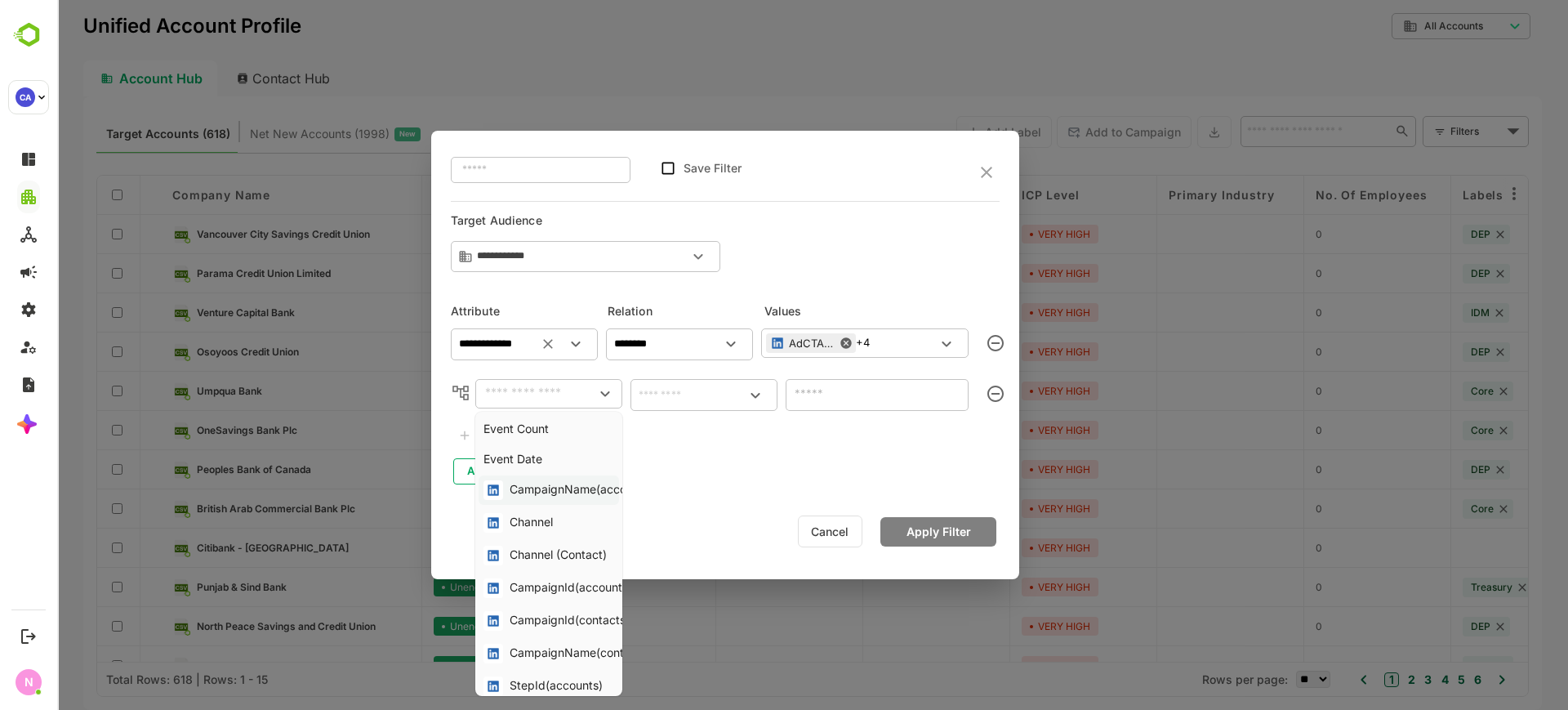
click at [587, 497] on div "CampaignName(accounts)" at bounding box center [582, 490] width 144 height 20
type input "**********"
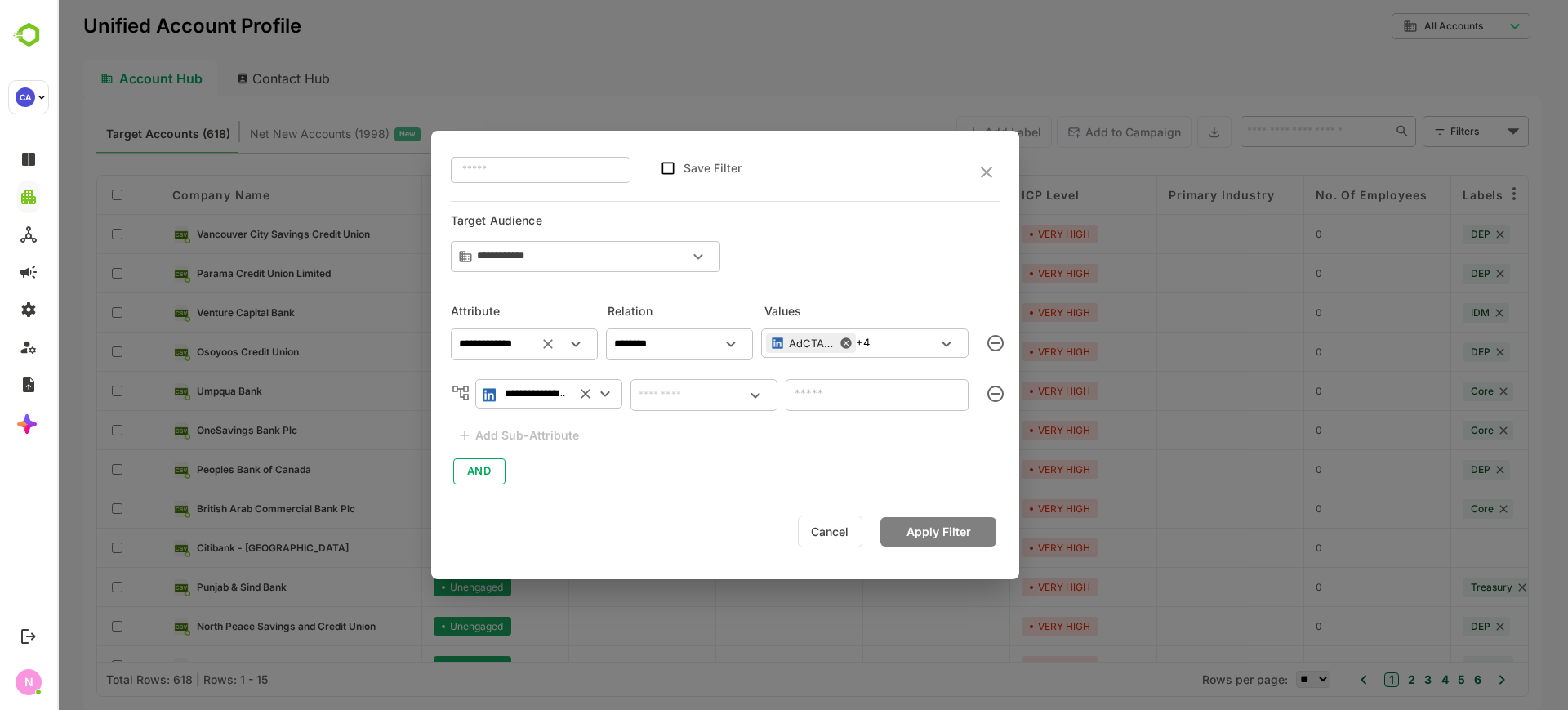
click at [686, 400] on input "text" at bounding box center [704, 395] width 141 height 20
click at [693, 423] on li "includes" at bounding box center [704, 432] width 141 height 31
type input "********"
click at [867, 407] on div "​" at bounding box center [877, 394] width 183 height 30
click at [869, 403] on input "text" at bounding box center [863, 394] width 146 height 20
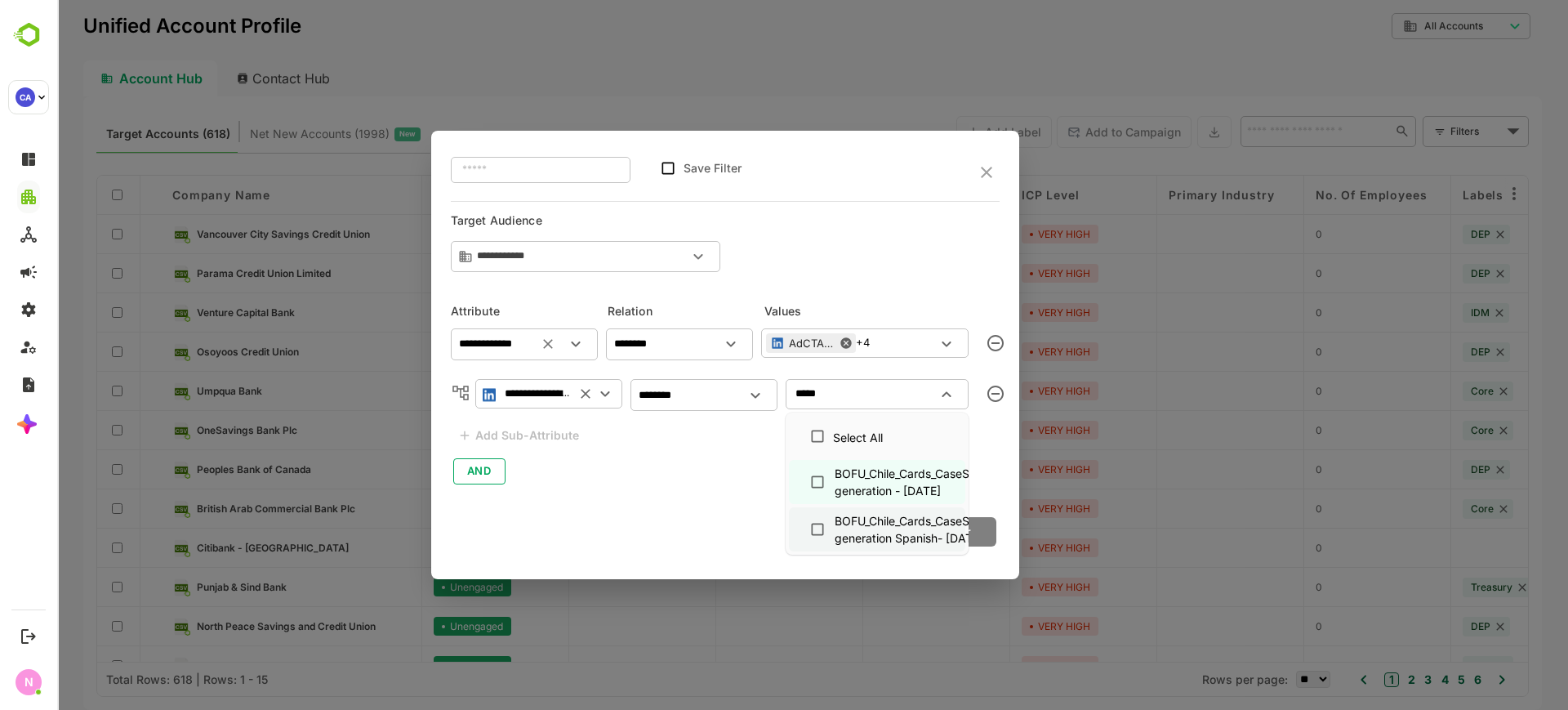
drag, startPoint x: 810, startPoint y: 462, endPoint x: 846, endPoint y: 521, distance: 69.1
click at [812, 463] on li "BOFU_Chile_Cards_CaseStudy_Lead generation - [DATE]" at bounding box center [878, 481] width 177 height 44
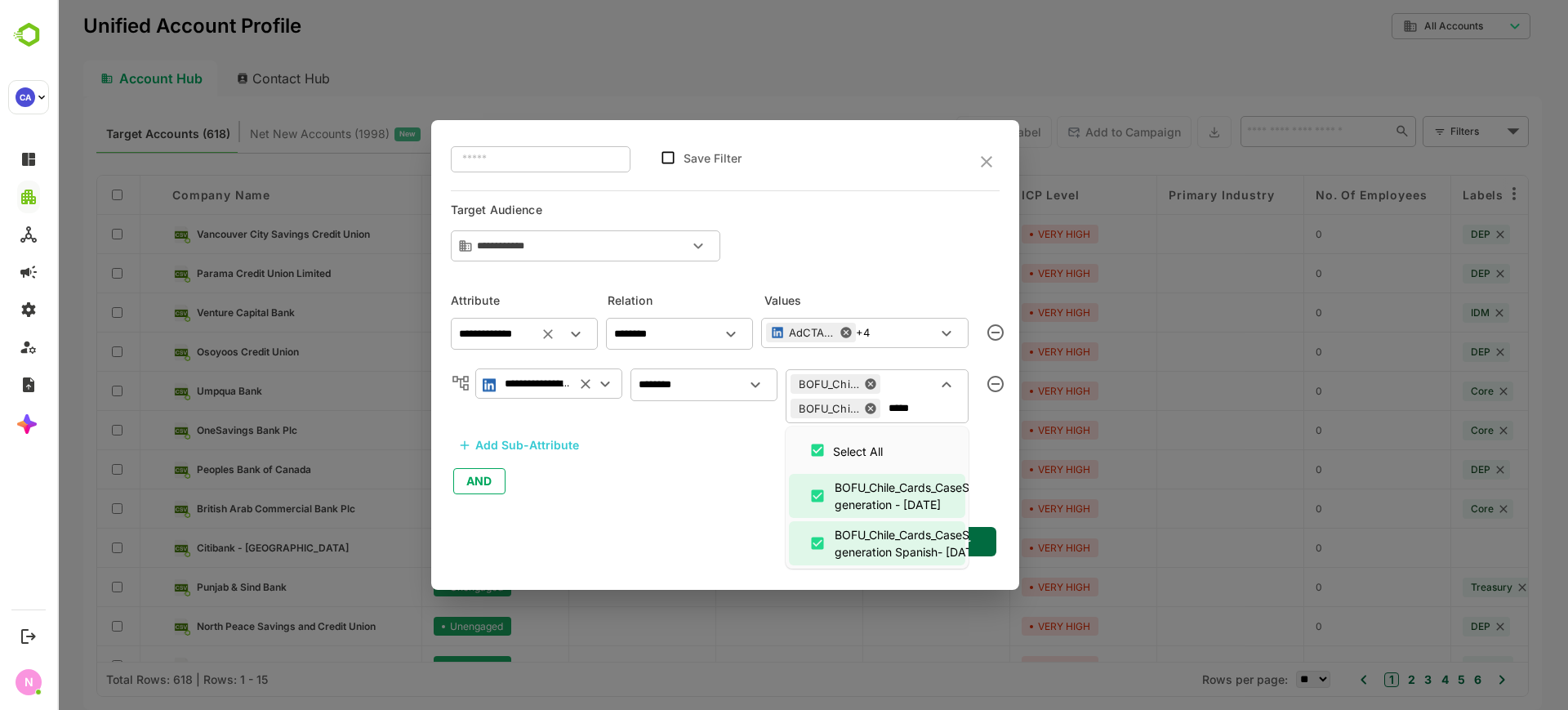
type input "*****"
click at [998, 530] on div "Cancel Apply Filter" at bounding box center [725, 541] width 549 height 37
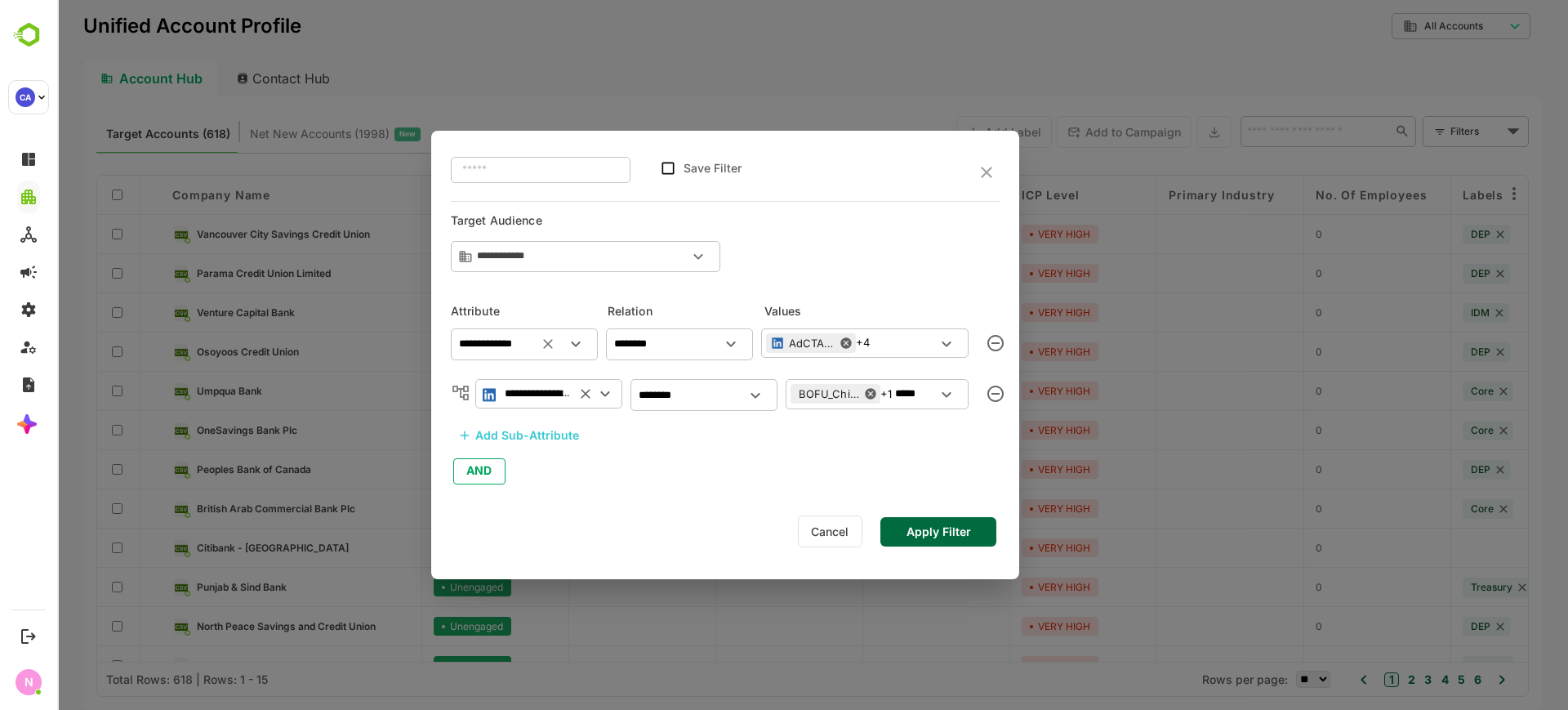
click at [980, 532] on button "Apply Filter" at bounding box center [938, 532] width 116 height 30
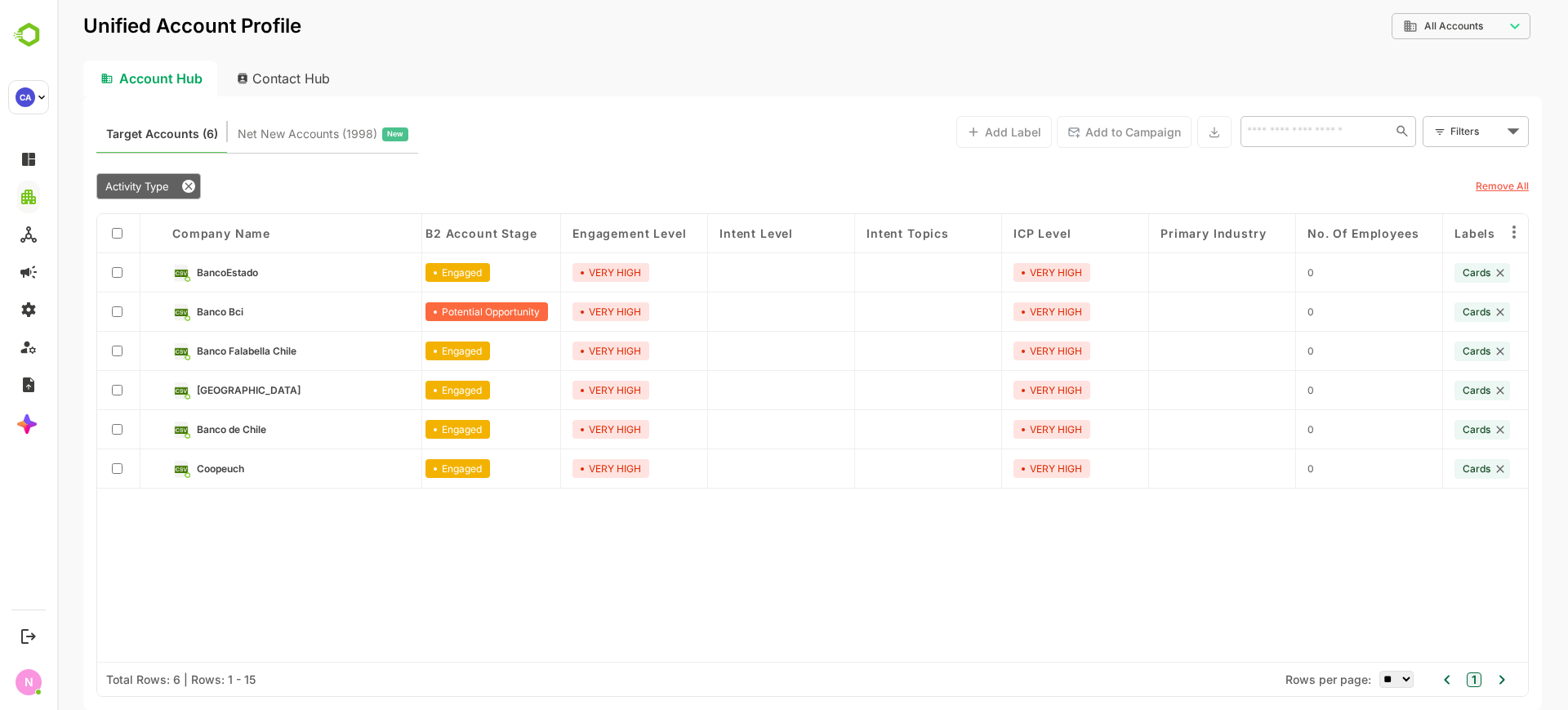
scroll to position [0, 0]
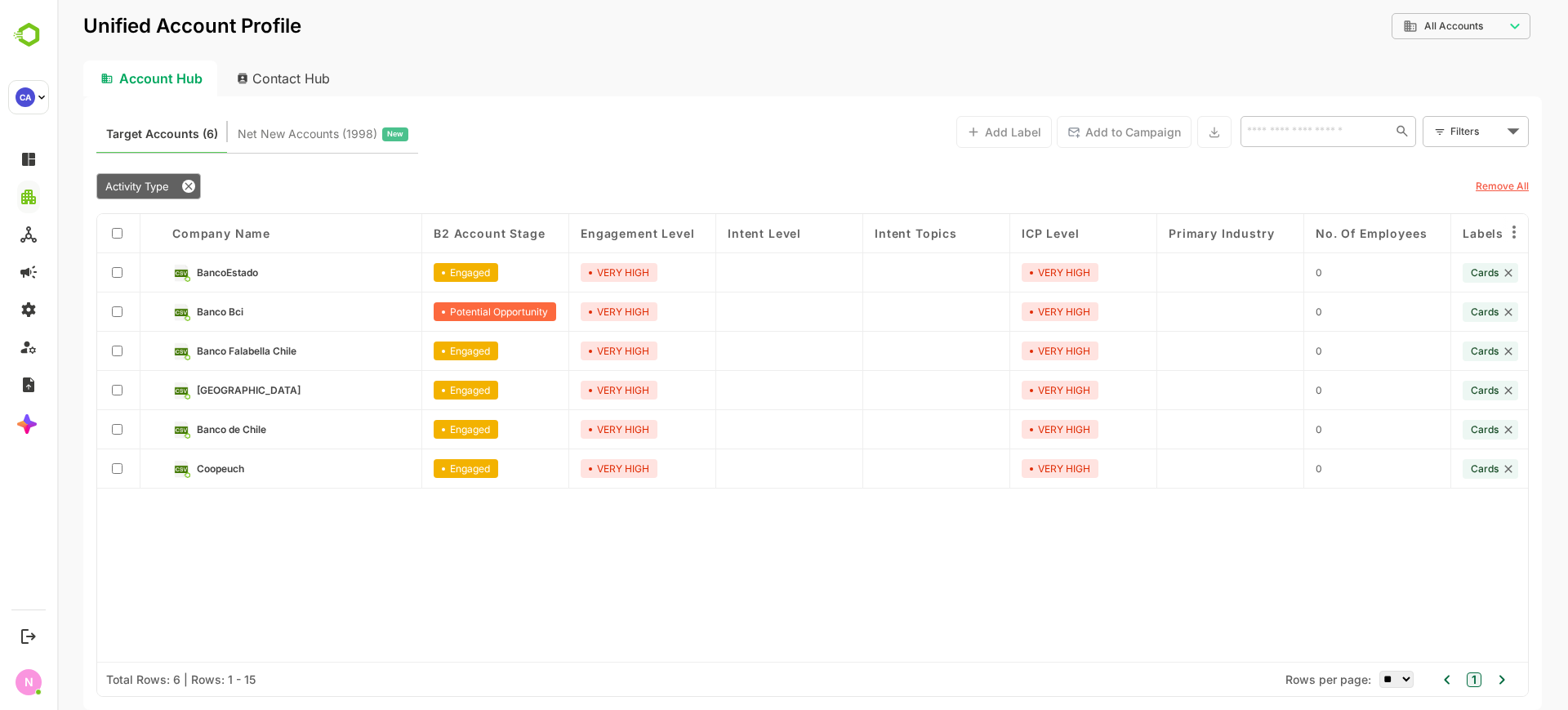
click at [253, 272] on span "BancoEstado" at bounding box center [227, 273] width 61 height 13
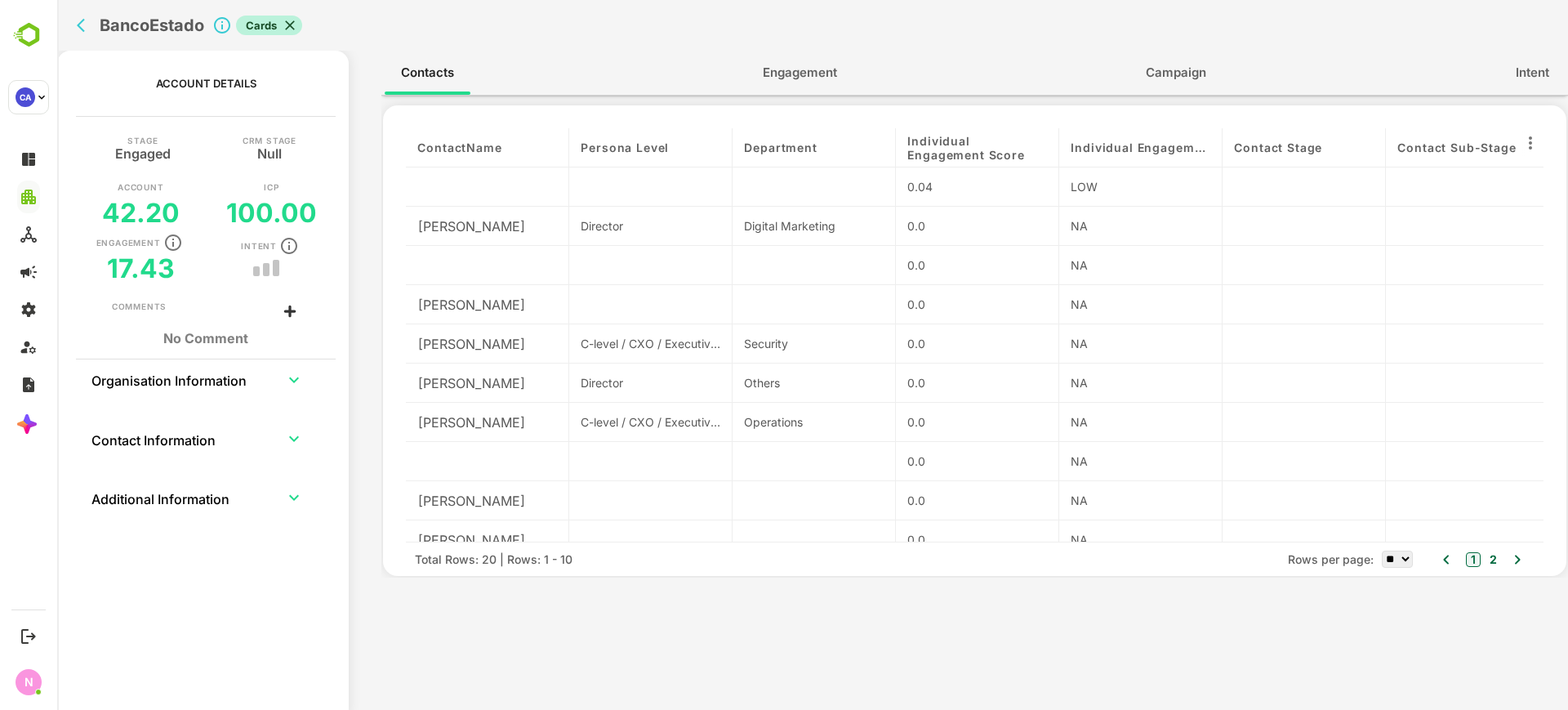
click at [790, 76] on span "Engagement" at bounding box center [800, 73] width 74 height 22
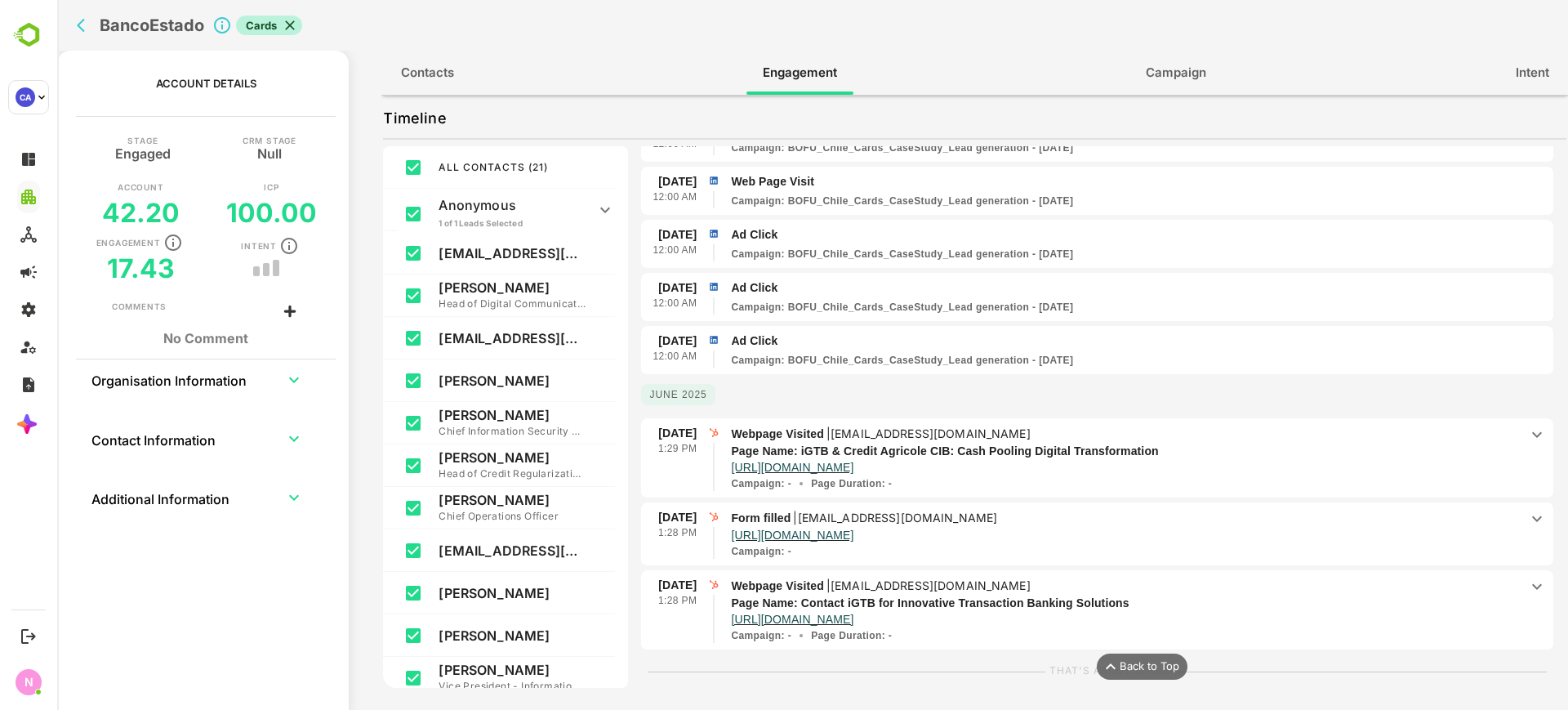
scroll to position [705, 0]
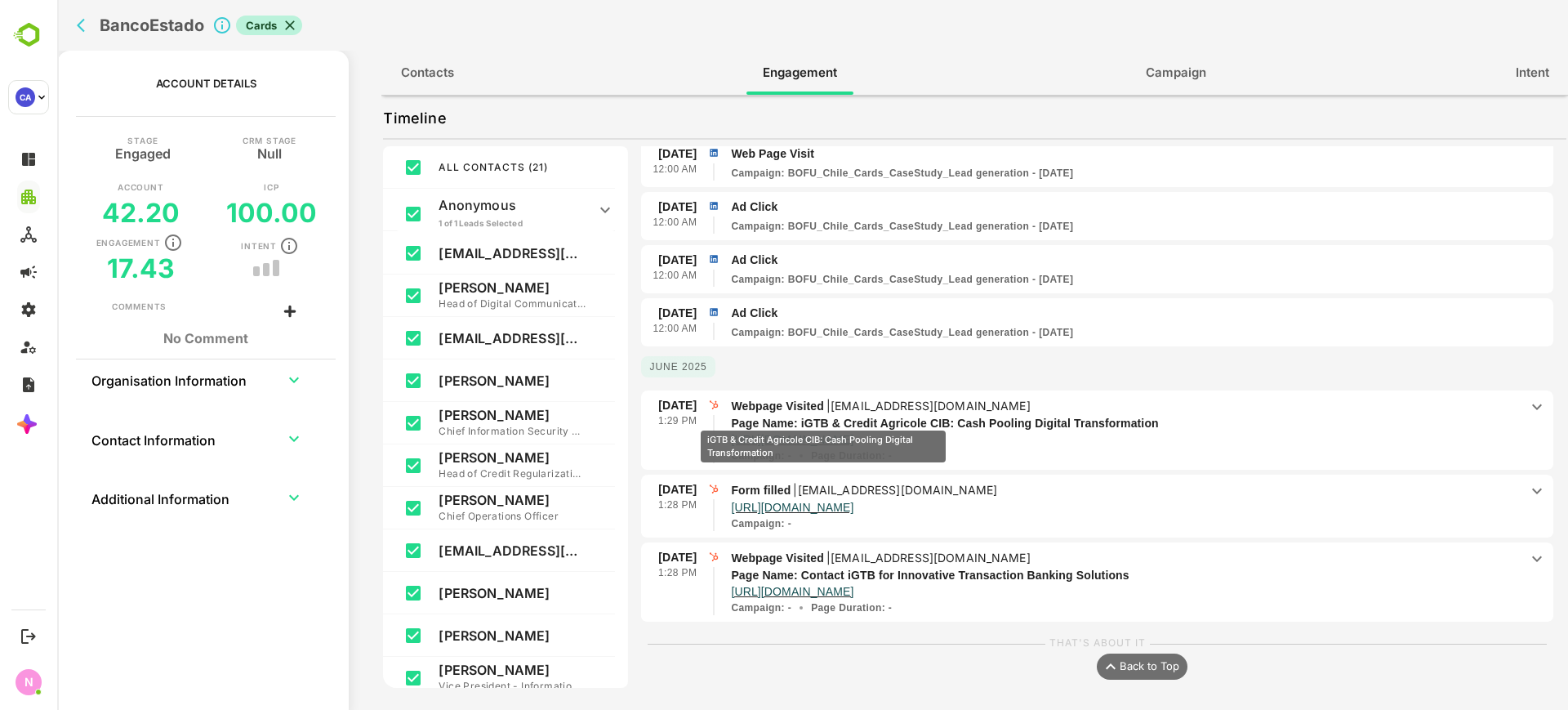
click at [834, 418] on p "Page Name: iGTB & Credit Agricole CIB: Cash Pooling Digital Transformation" at bounding box center [1105, 423] width 748 height 17
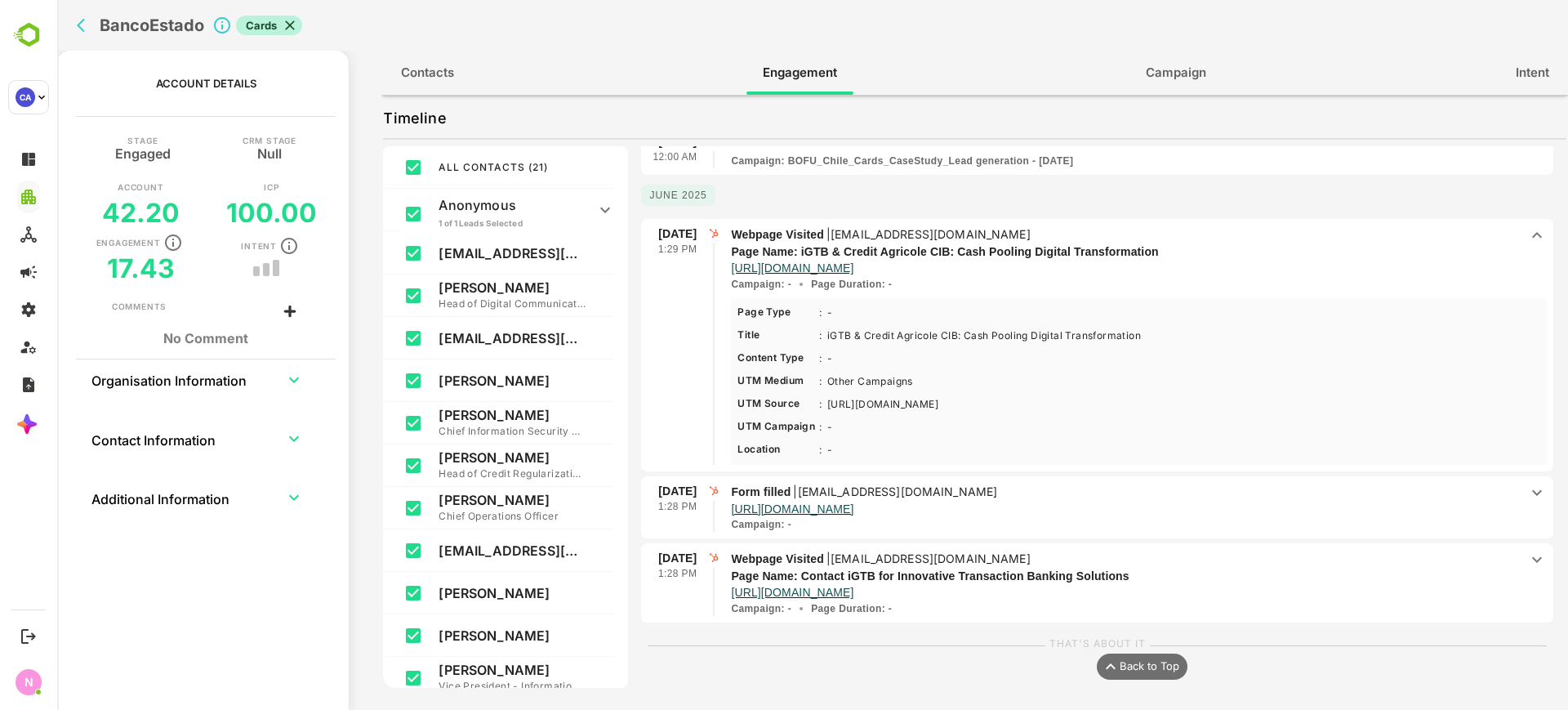
scroll to position [878, 0]
click at [1031, 512] on span "Form filled | flagos1@bancoestado.cl https://www.igtb.com/contact/ Campaign : -" at bounding box center [1125, 505] width 789 height 50
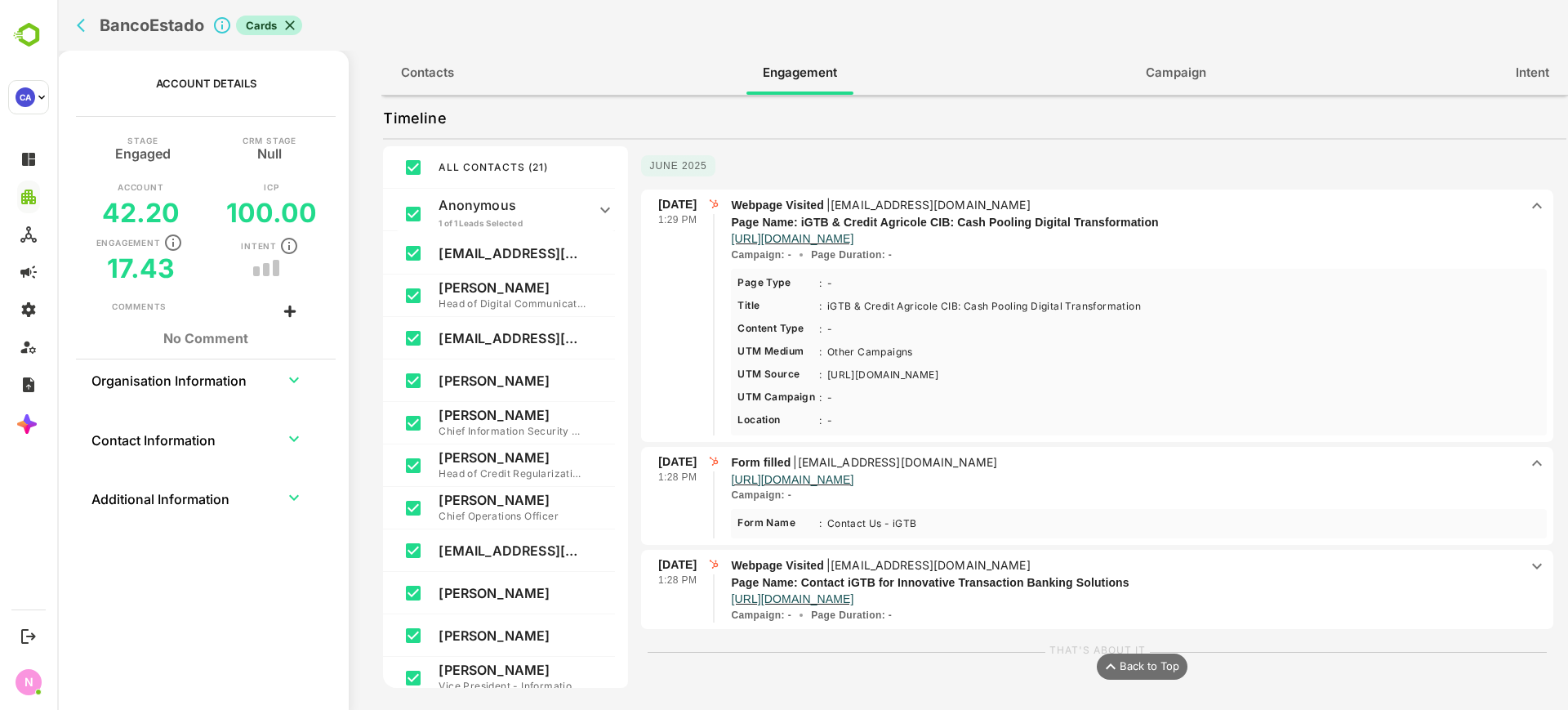
scroll to position [914, 0]
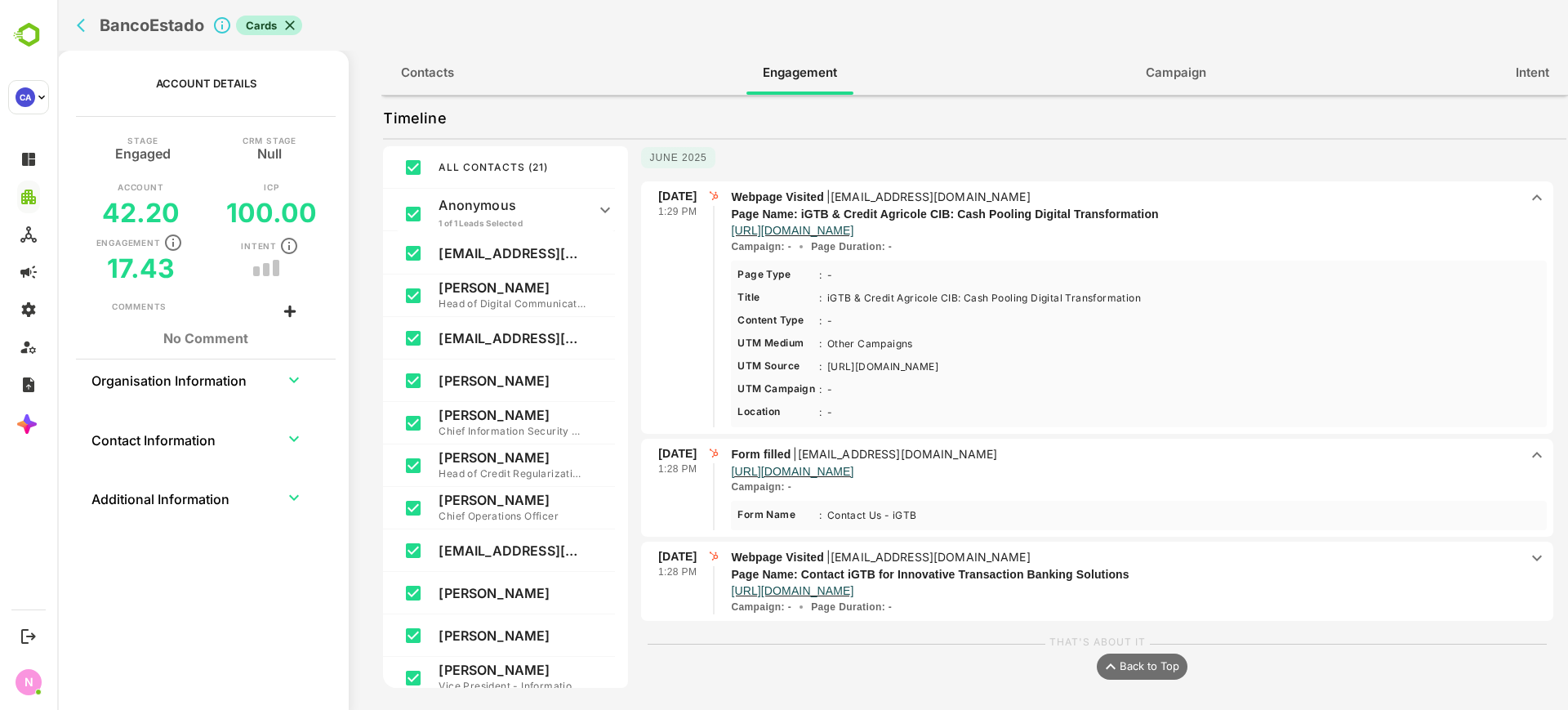
click at [1075, 489] on div "Campaign : -" at bounding box center [1125, 487] width 789 height 14
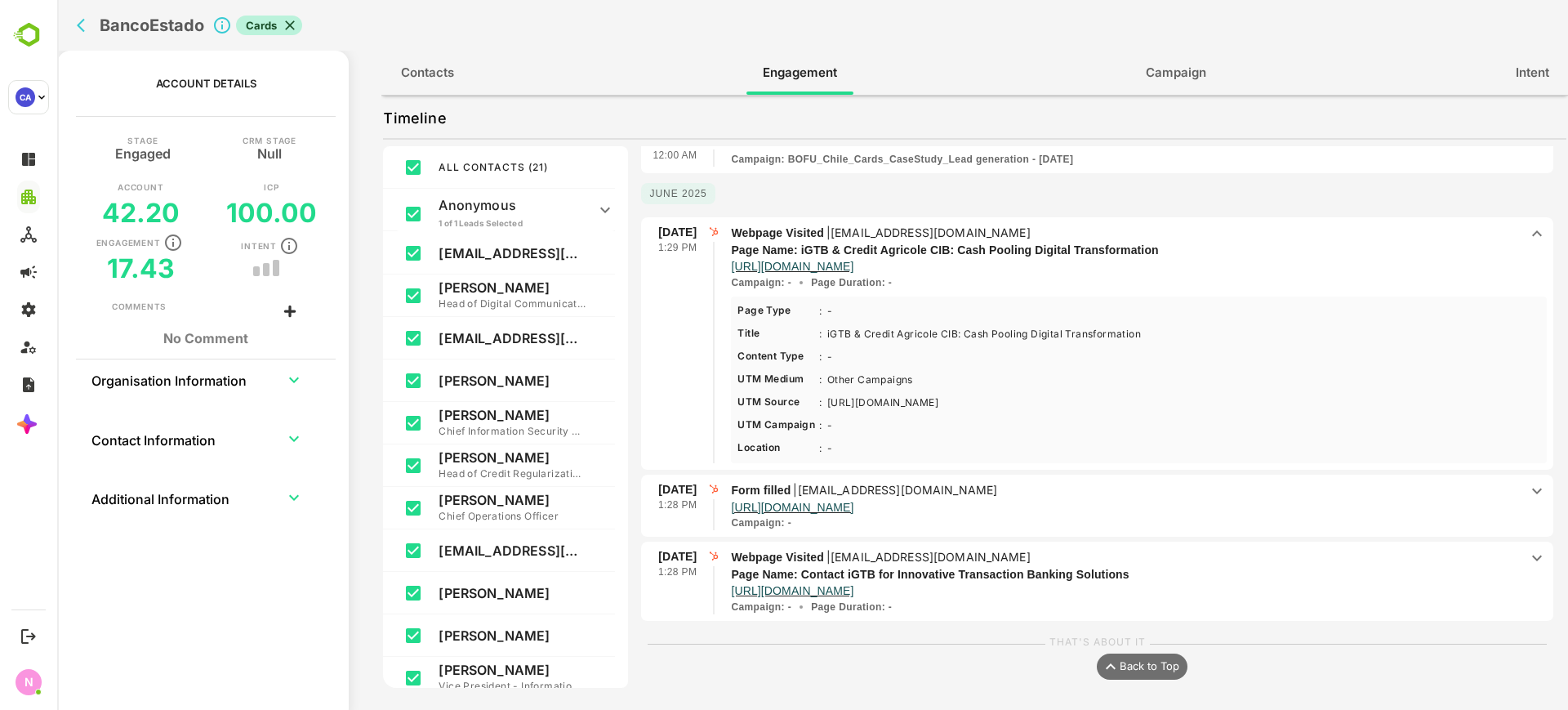
click at [1075, 489] on p "Form filled | flagos1@bancoestado.cl" at bounding box center [1125, 490] width 789 height 18
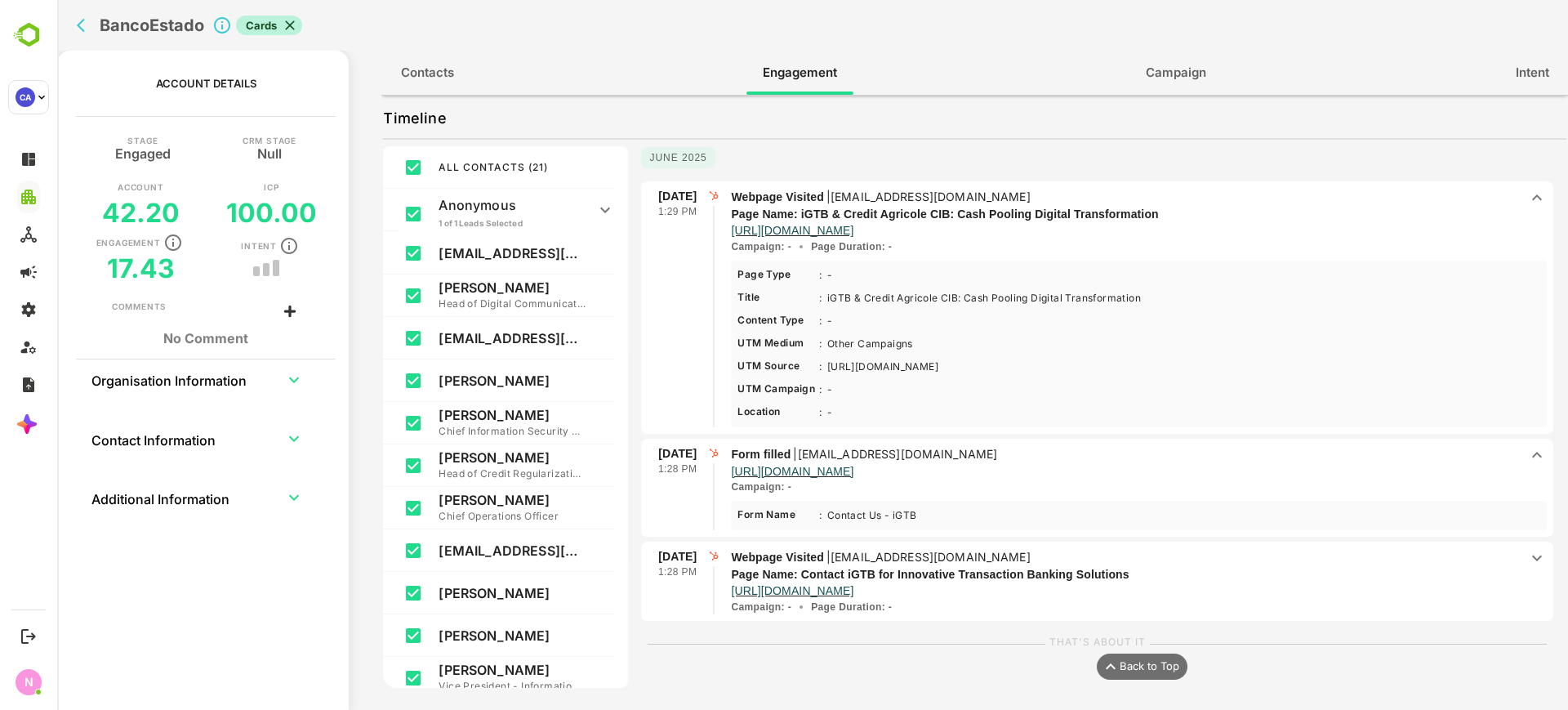
click at [1236, 563] on p "Webpage Visited | flagos1@bancoestado.cl" at bounding box center [1125, 557] width 789 height 18
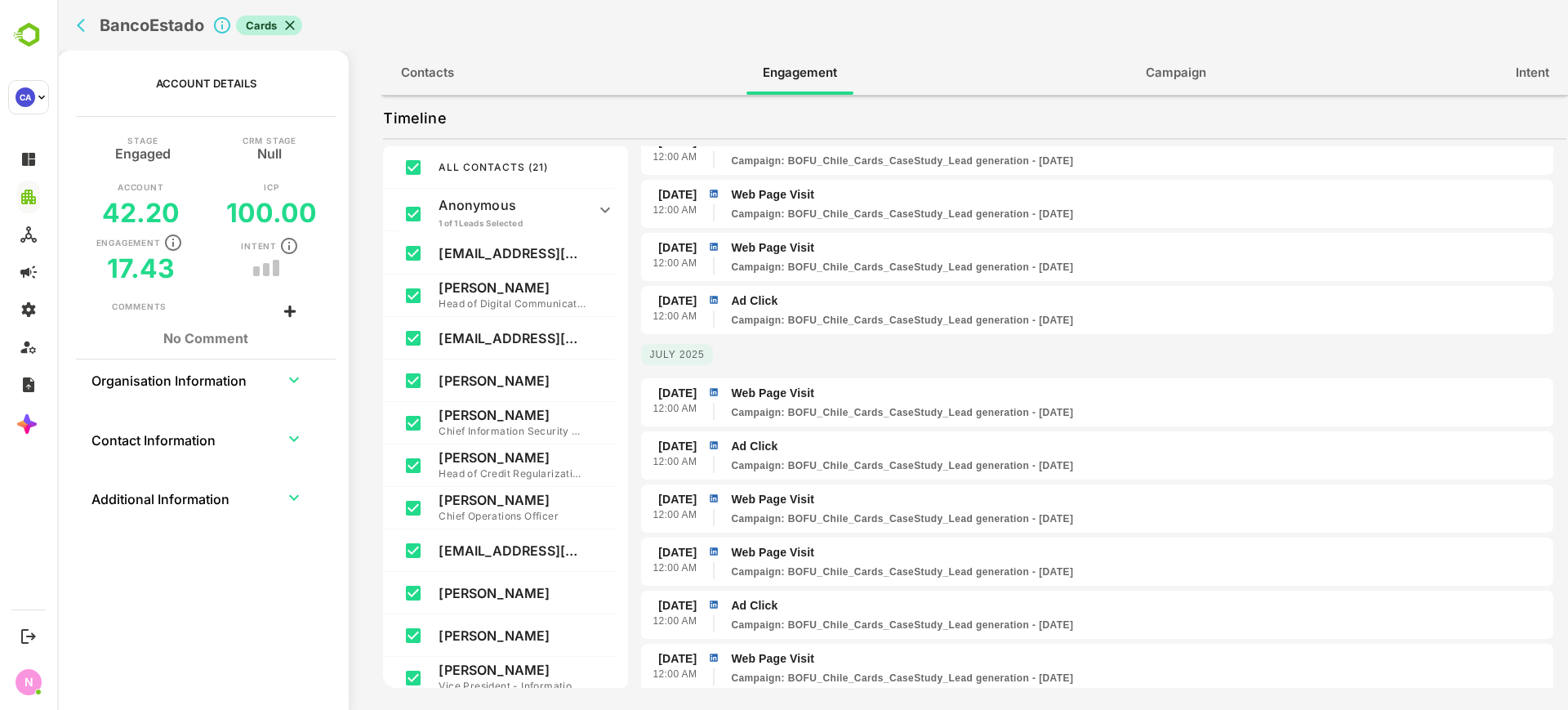
scroll to position [168, 0]
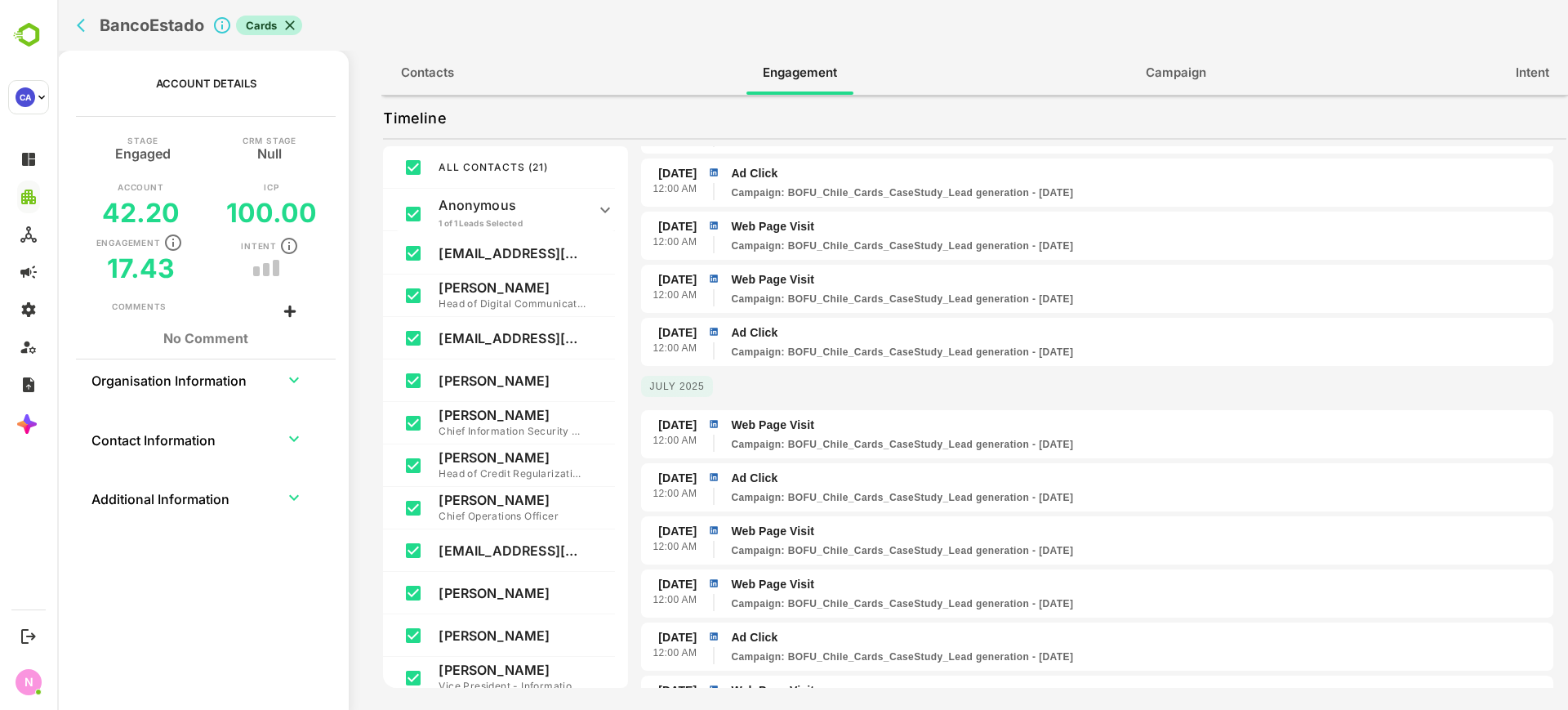
click at [984, 435] on span "Web Page Visit Campaign : BOFU_Chile_Cards_CaseStudy_Lead generation - Apr 23, …" at bounding box center [1139, 433] width 816 height 35
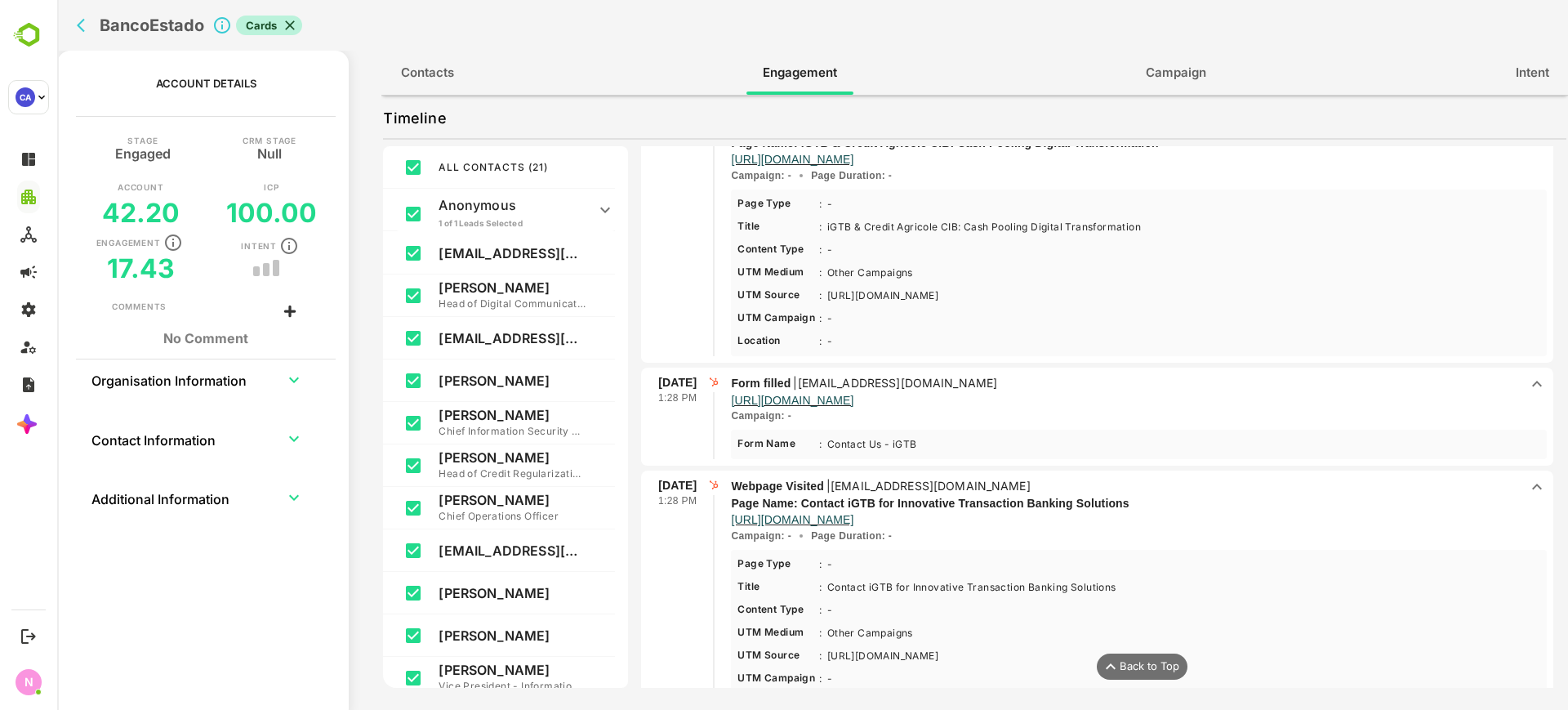
scroll to position [1087, 0]
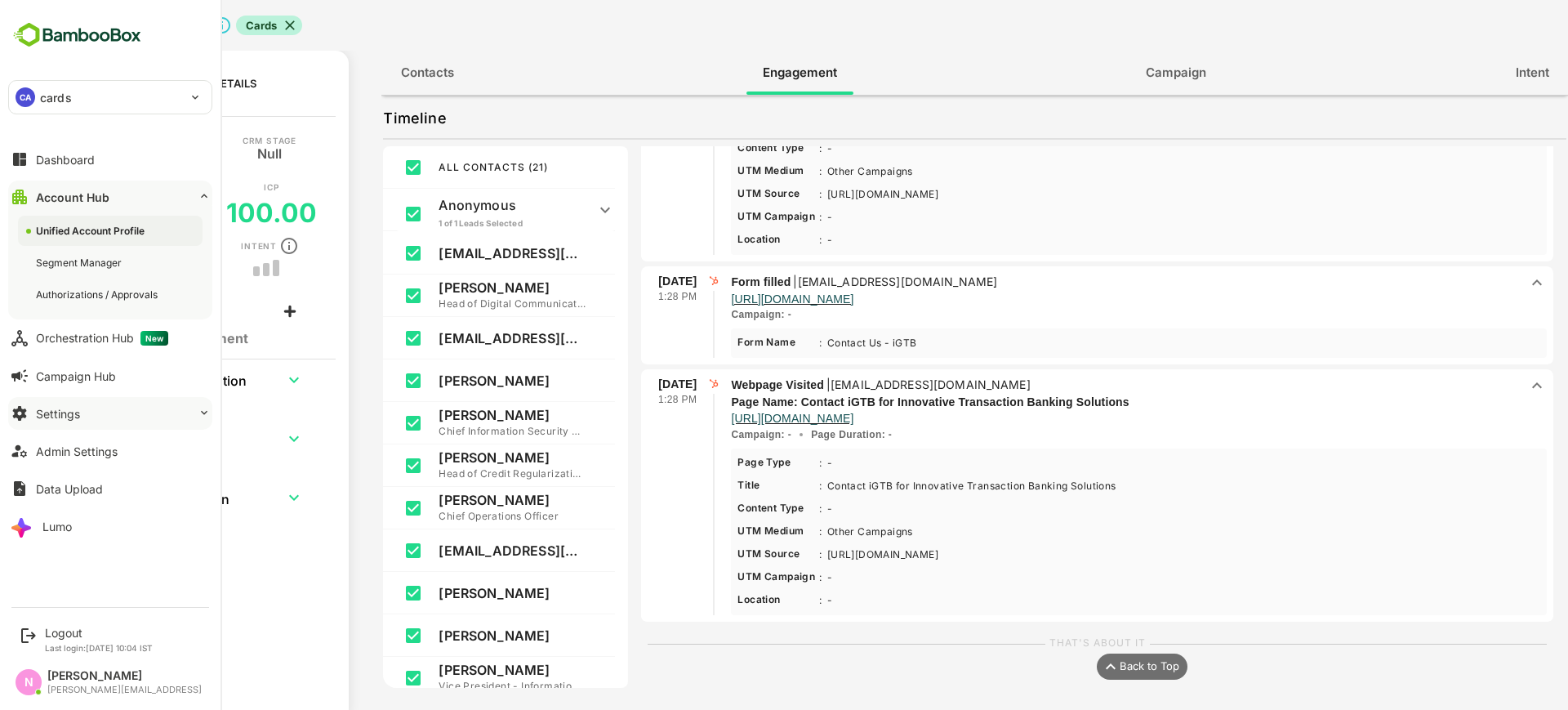
click at [96, 414] on button "Settings" at bounding box center [110, 414] width 205 height 32
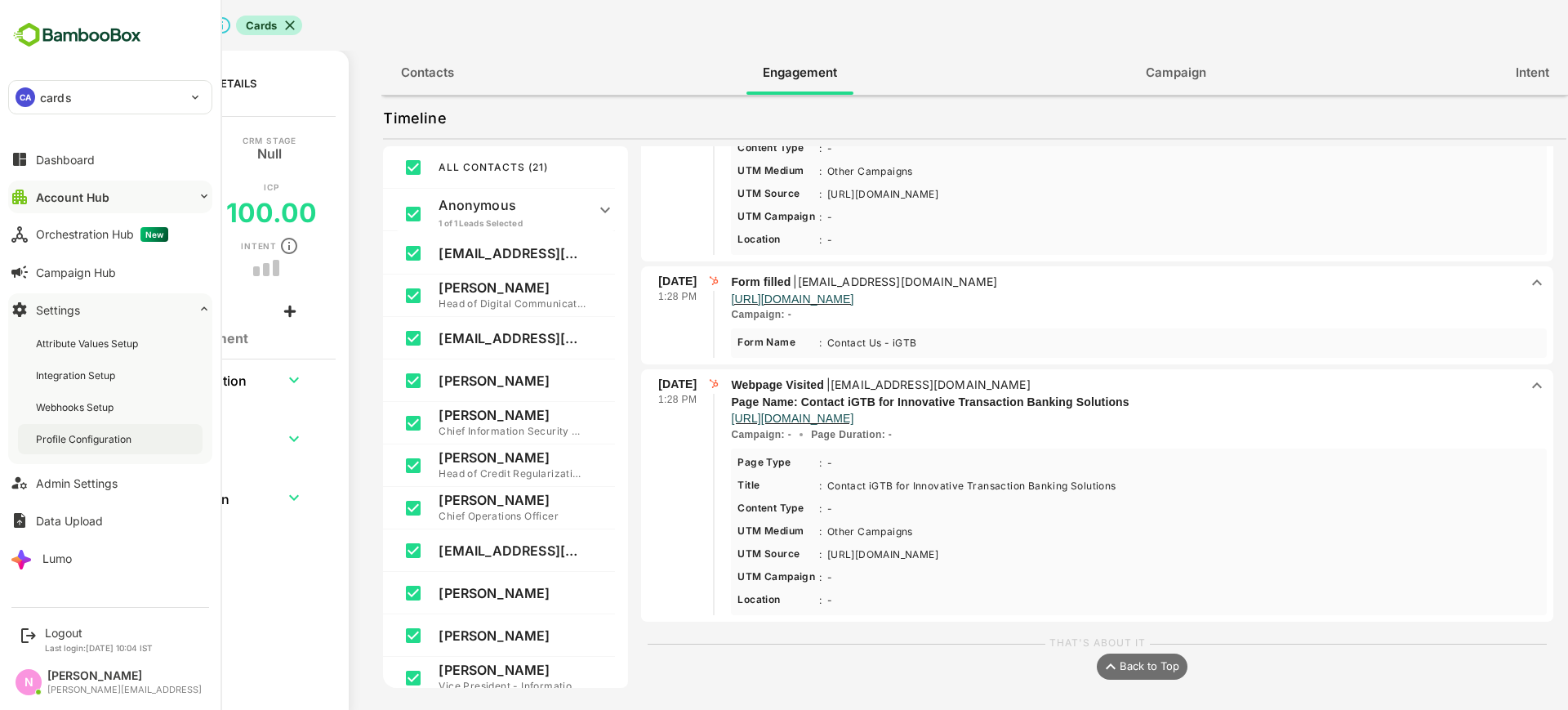
click at [108, 449] on div "Profile Configuration" at bounding box center [110, 439] width 185 height 31
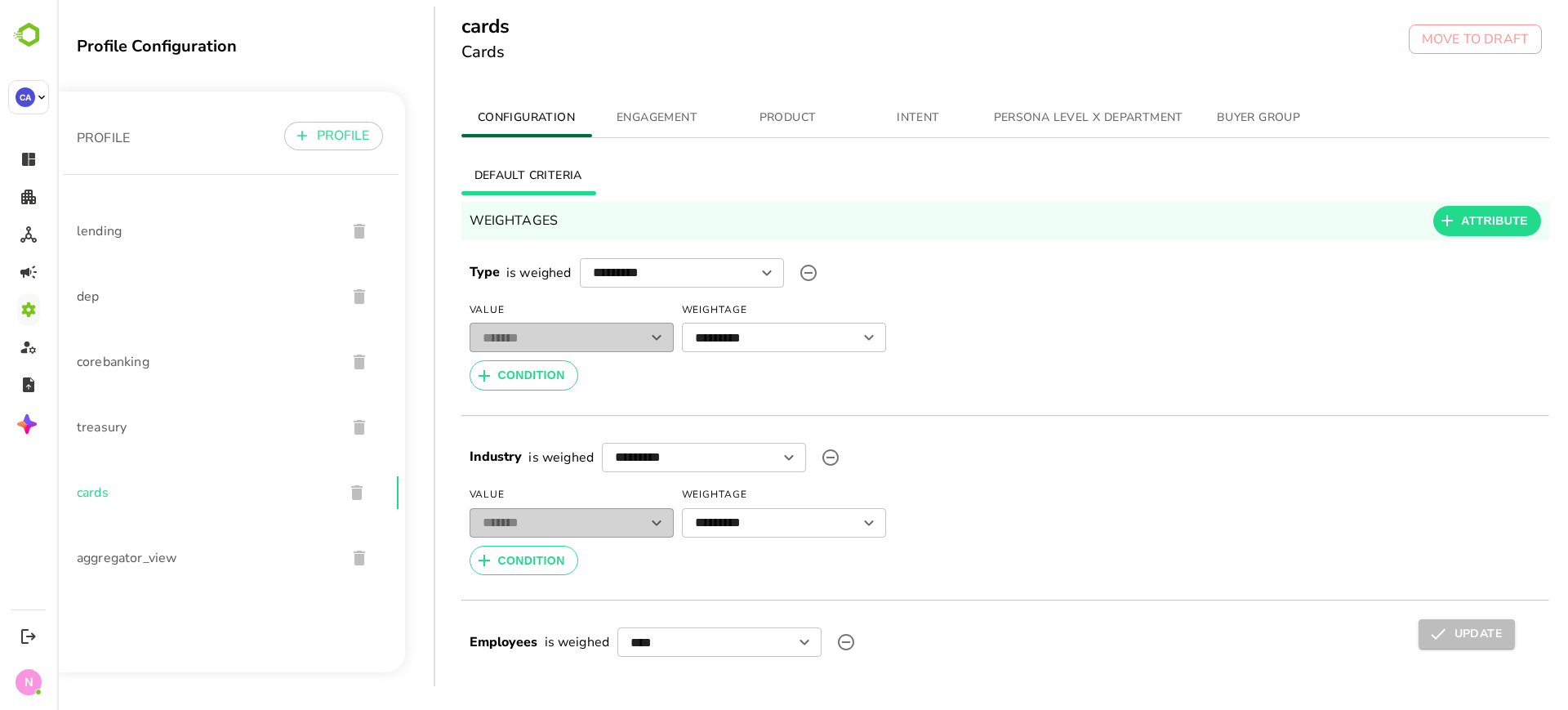
click at [908, 126] on span "INTENT" at bounding box center [918, 118] width 111 height 21
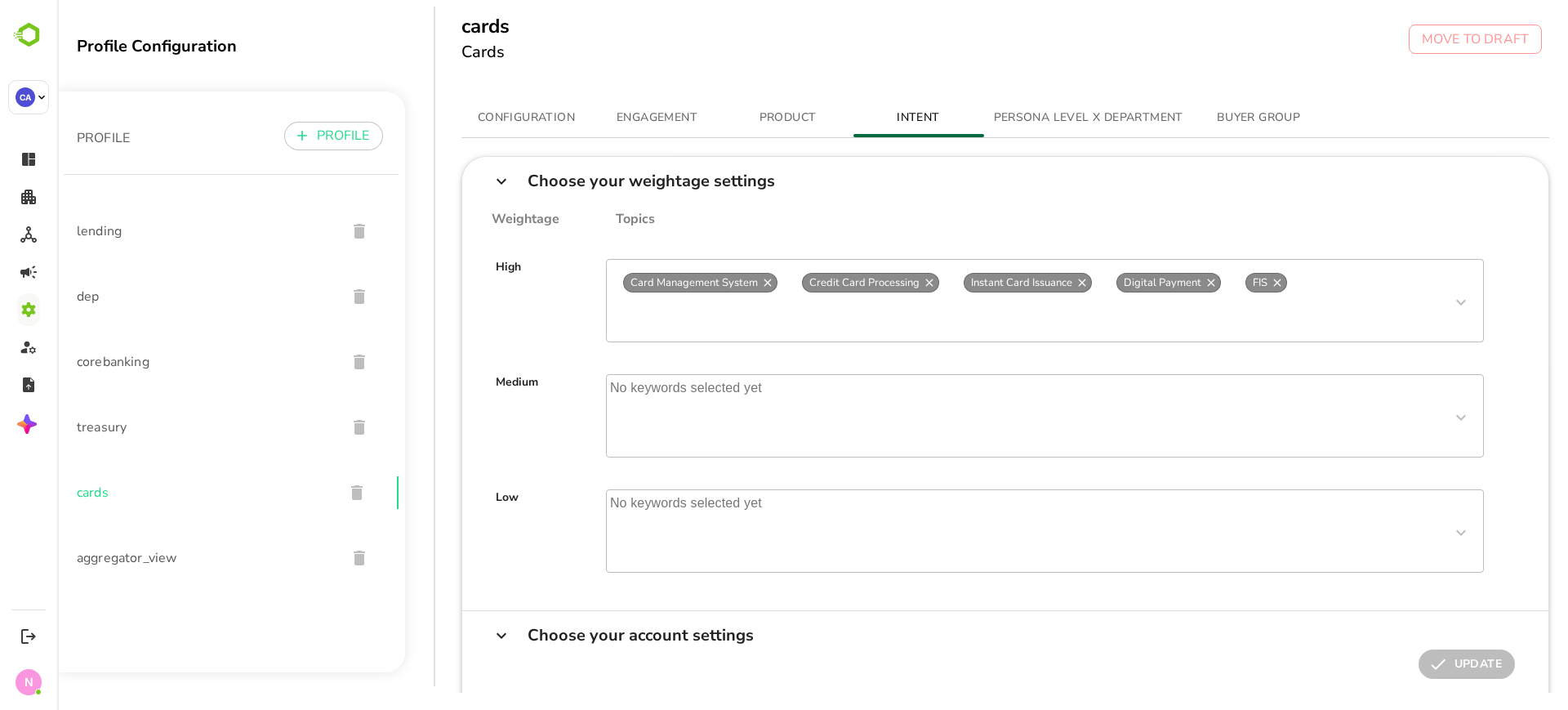
click at [814, 119] on span "PRODUCT" at bounding box center [788, 118] width 111 height 21
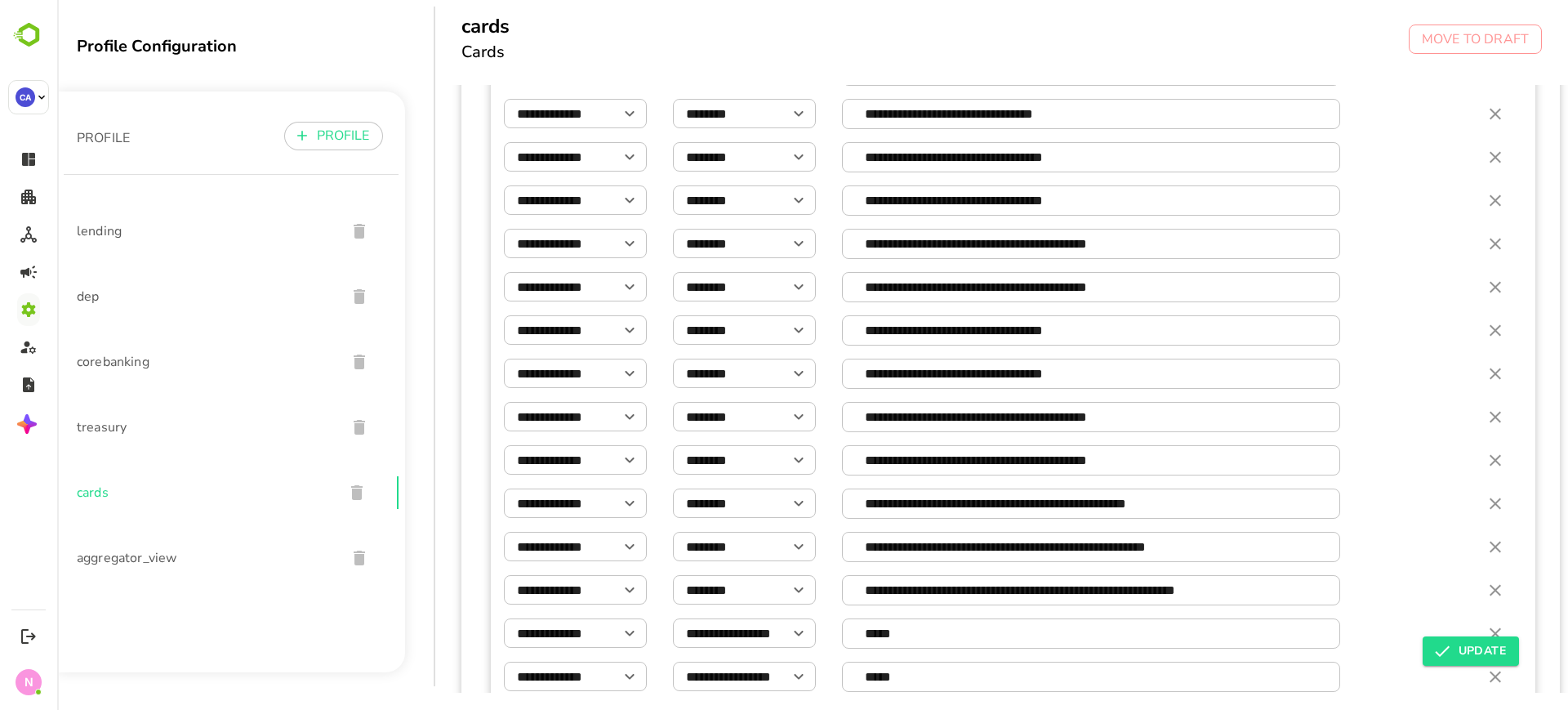
scroll to position [1398, 0]
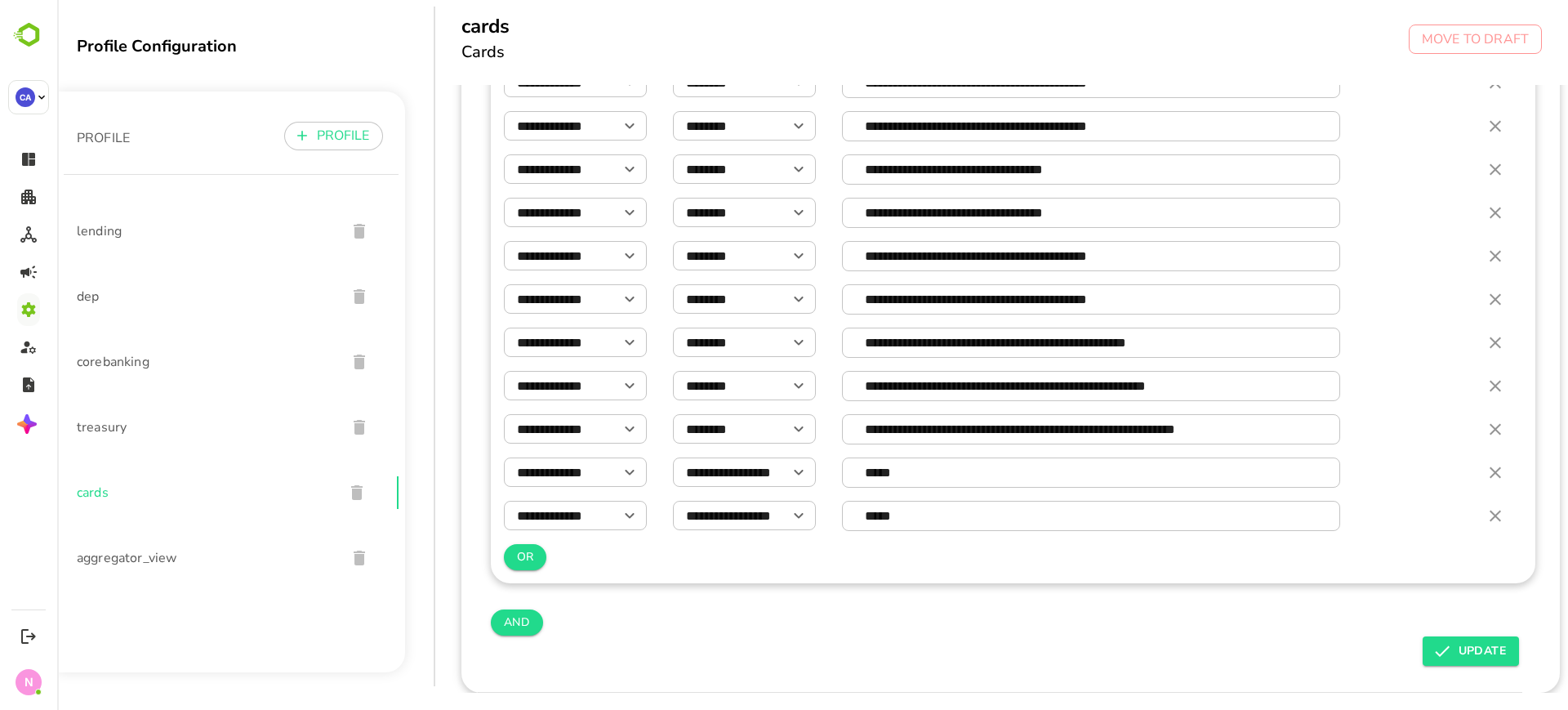
click at [511, 548] on button "OR" at bounding box center [525, 557] width 43 height 26
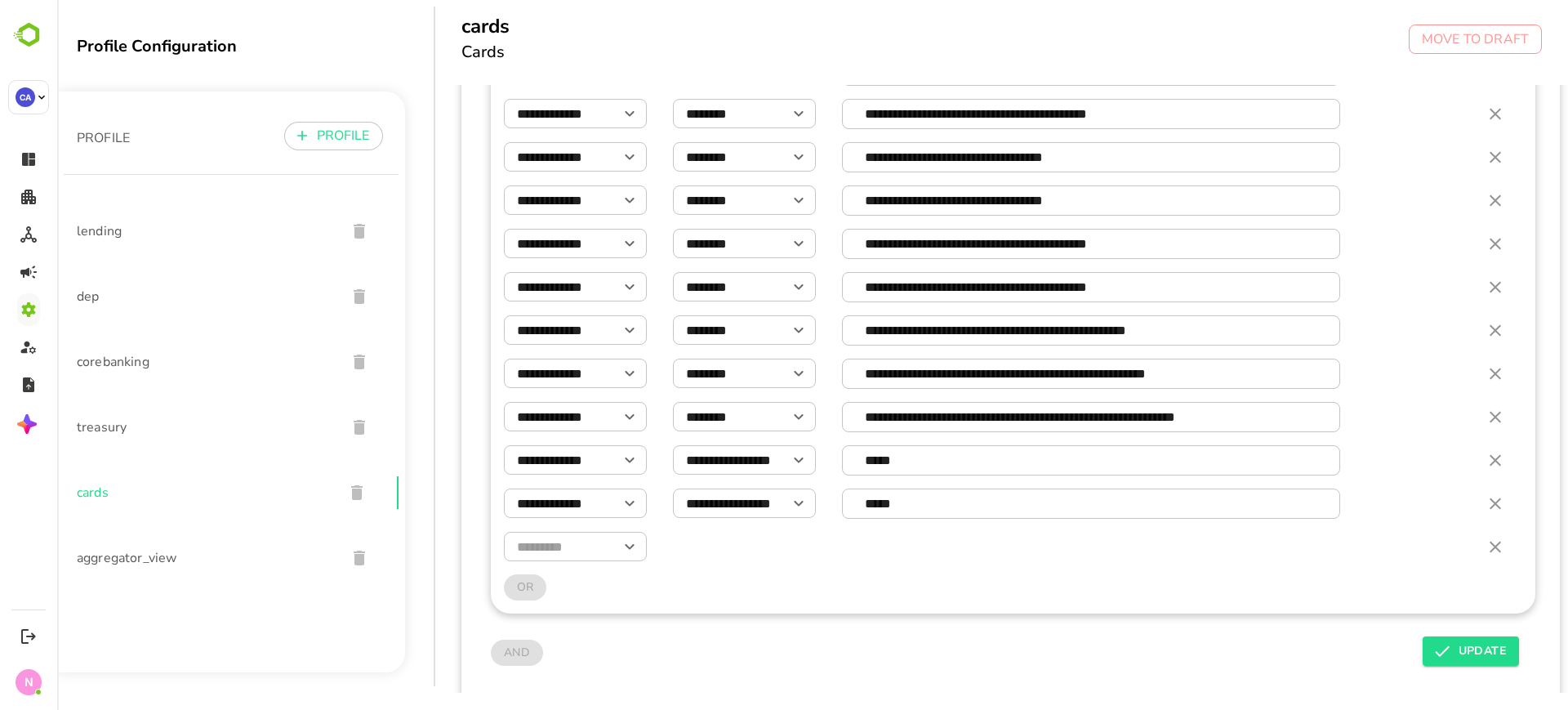
scroll to position [1441, 0]
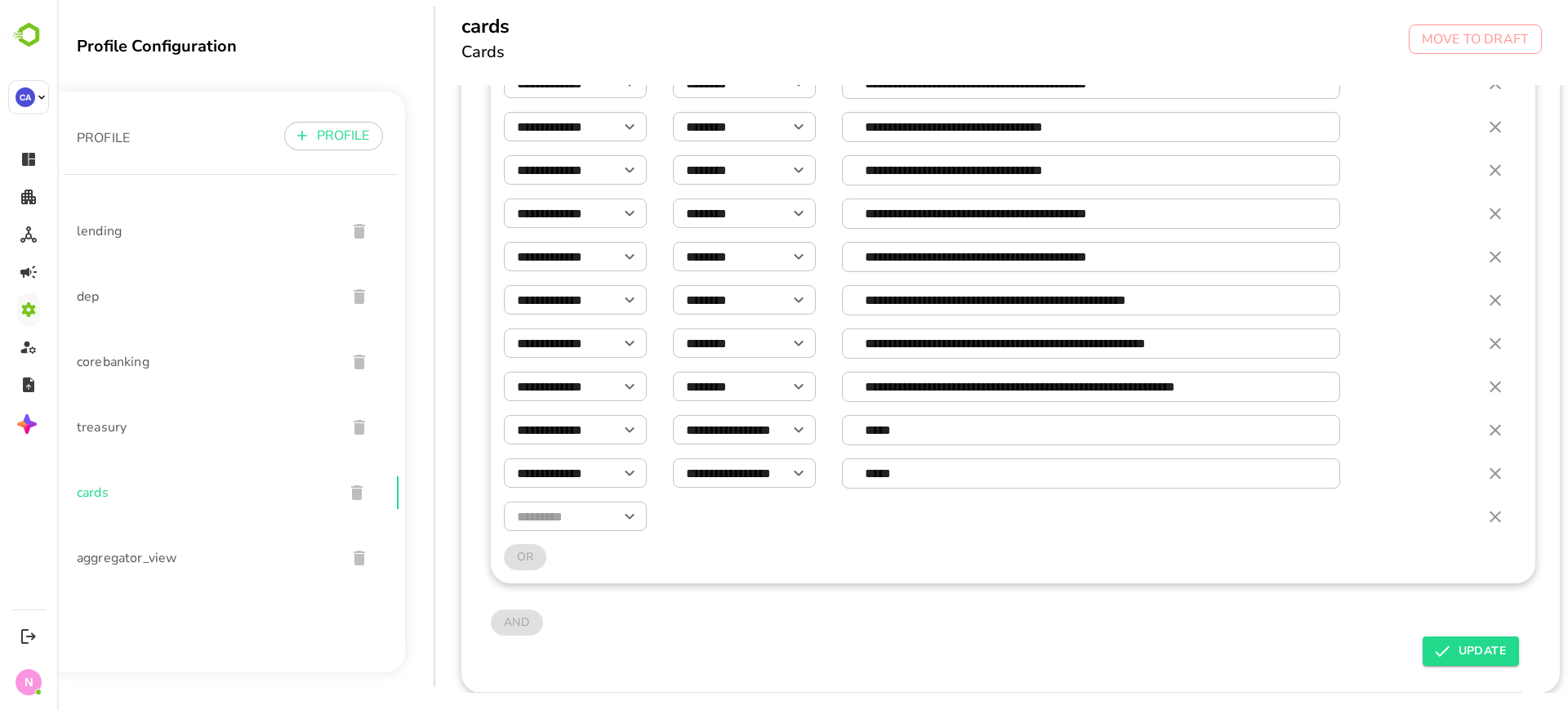
click at [572, 502] on input "text" at bounding box center [575, 516] width 143 height 29
click at [589, 541] on div "Campaign Name" at bounding box center [574, 542] width 116 height 22
type input "**********"
click at [752, 502] on input "text" at bounding box center [744, 516] width 143 height 29
click at [769, 568] on li "does not contains" at bounding box center [743, 569] width 143 height 30
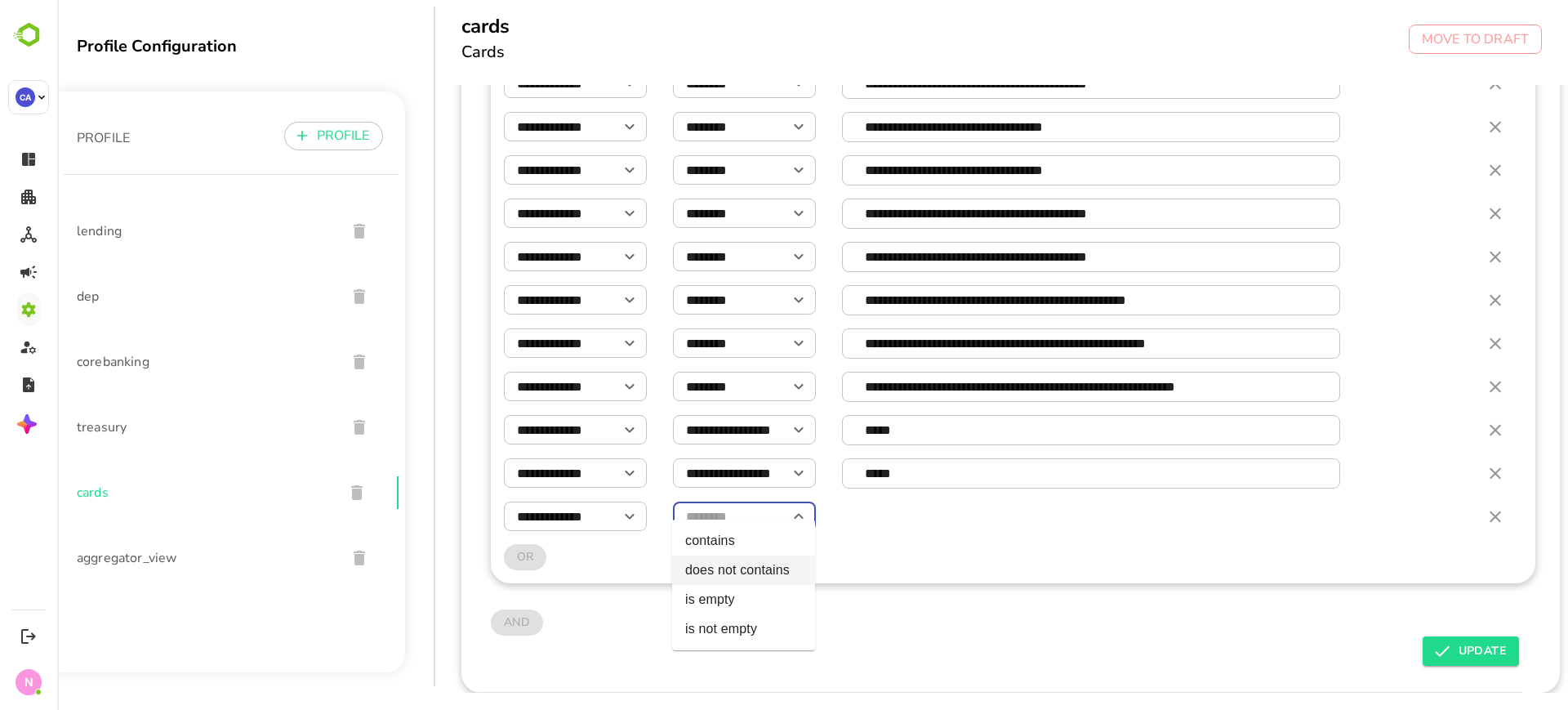
type input "**********"
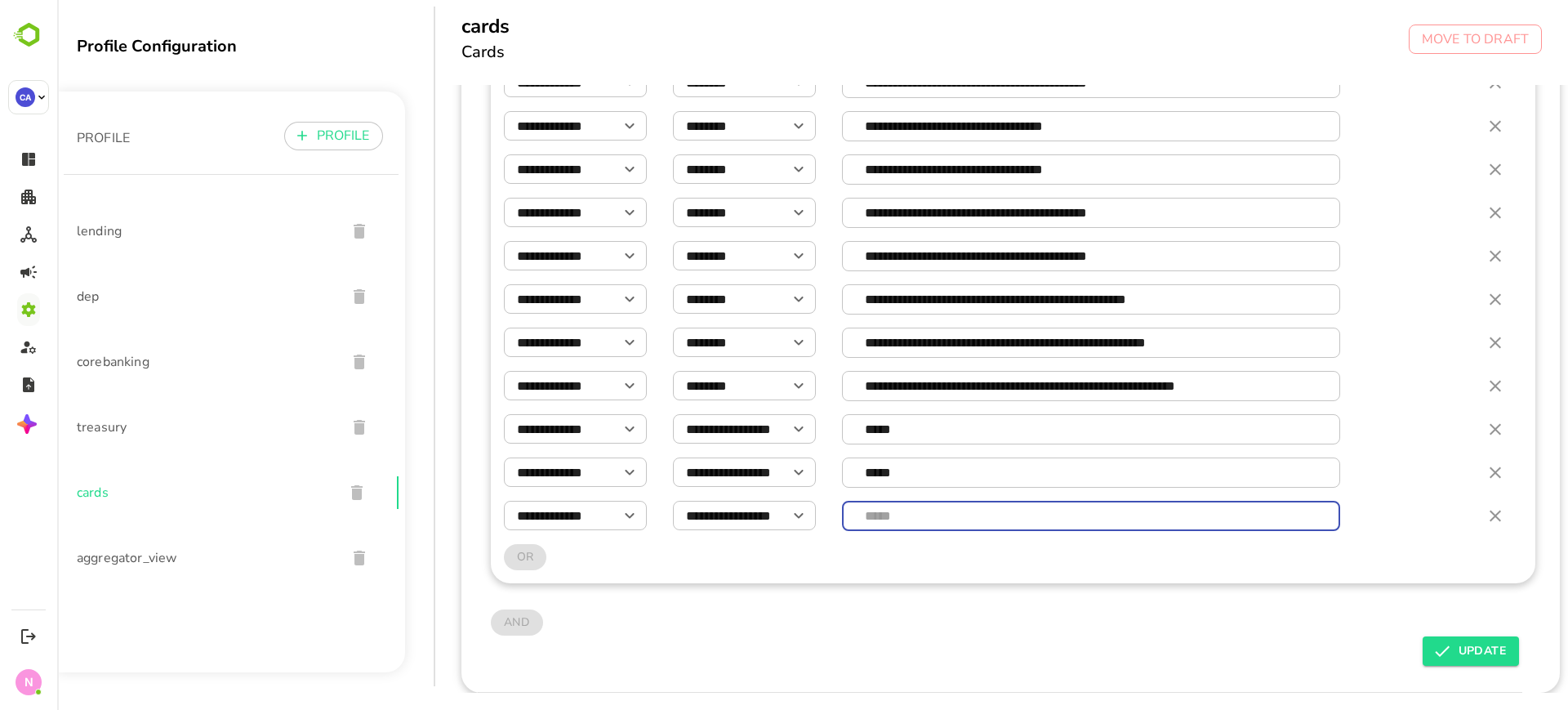
click at [918, 506] on input "text" at bounding box center [1091, 516] width 479 height 29
type input "****"
click at [1484, 651] on span "UPDATE" at bounding box center [1472, 651] width 70 height 20
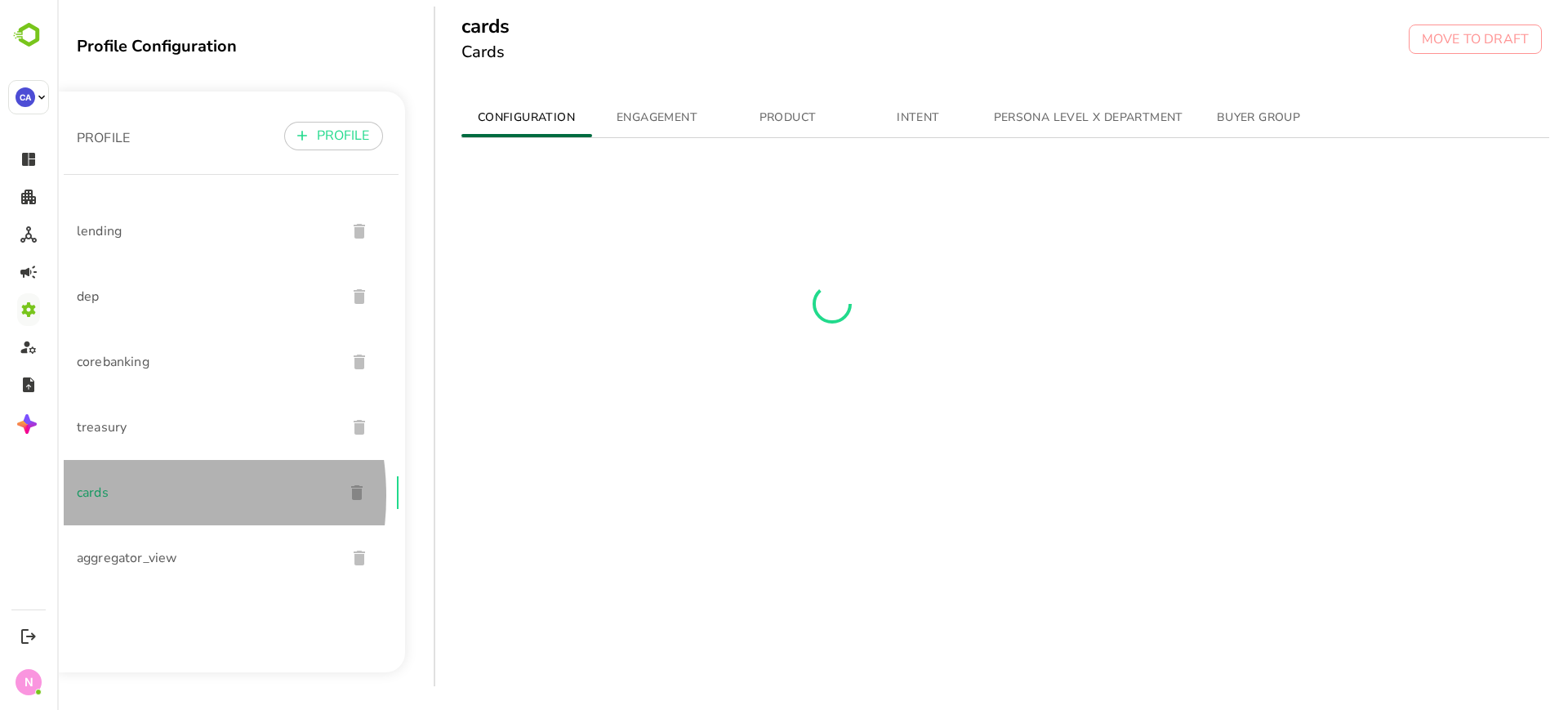
click at [107, 496] on span "cards" at bounding box center [204, 493] width 254 height 20
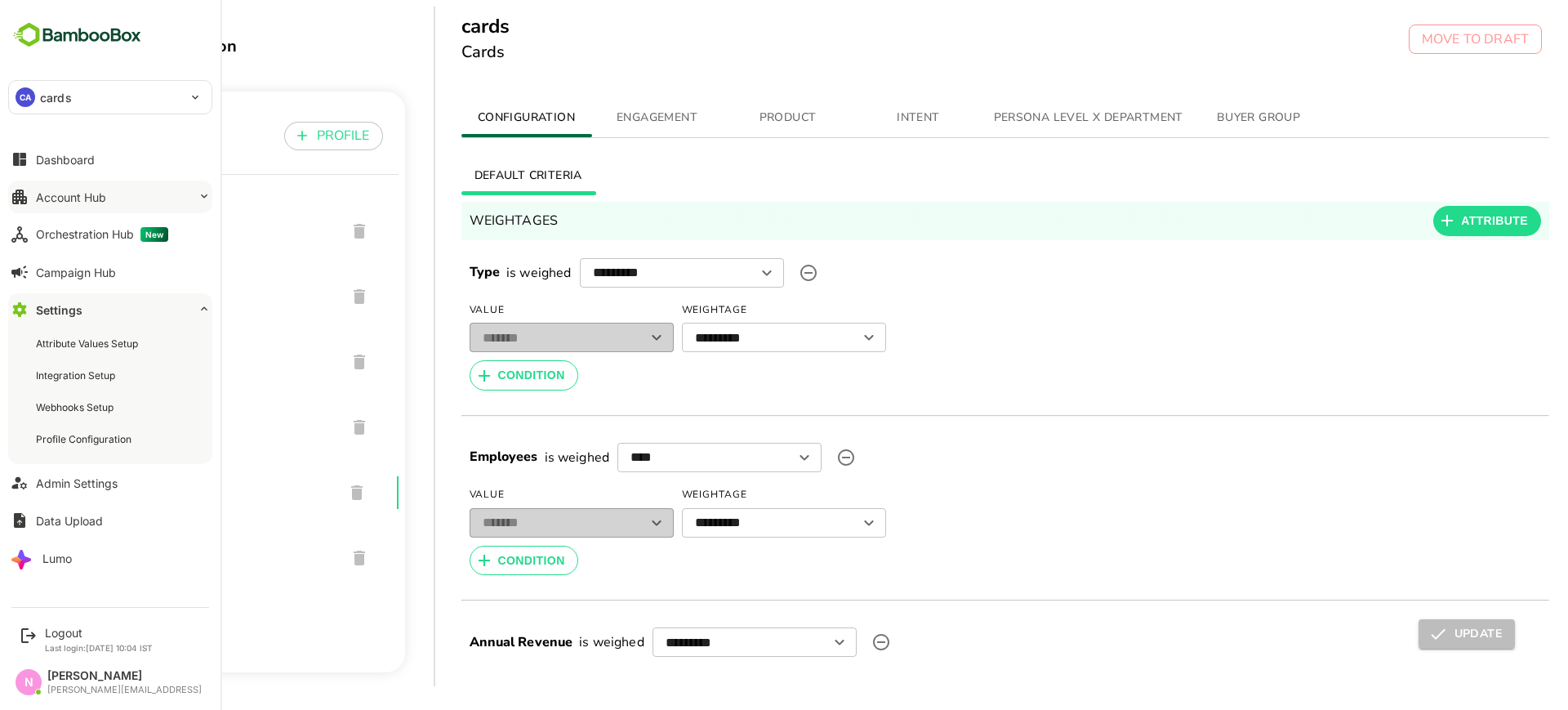
click at [92, 197] on div "Account Hub" at bounding box center [71, 196] width 70 height 14
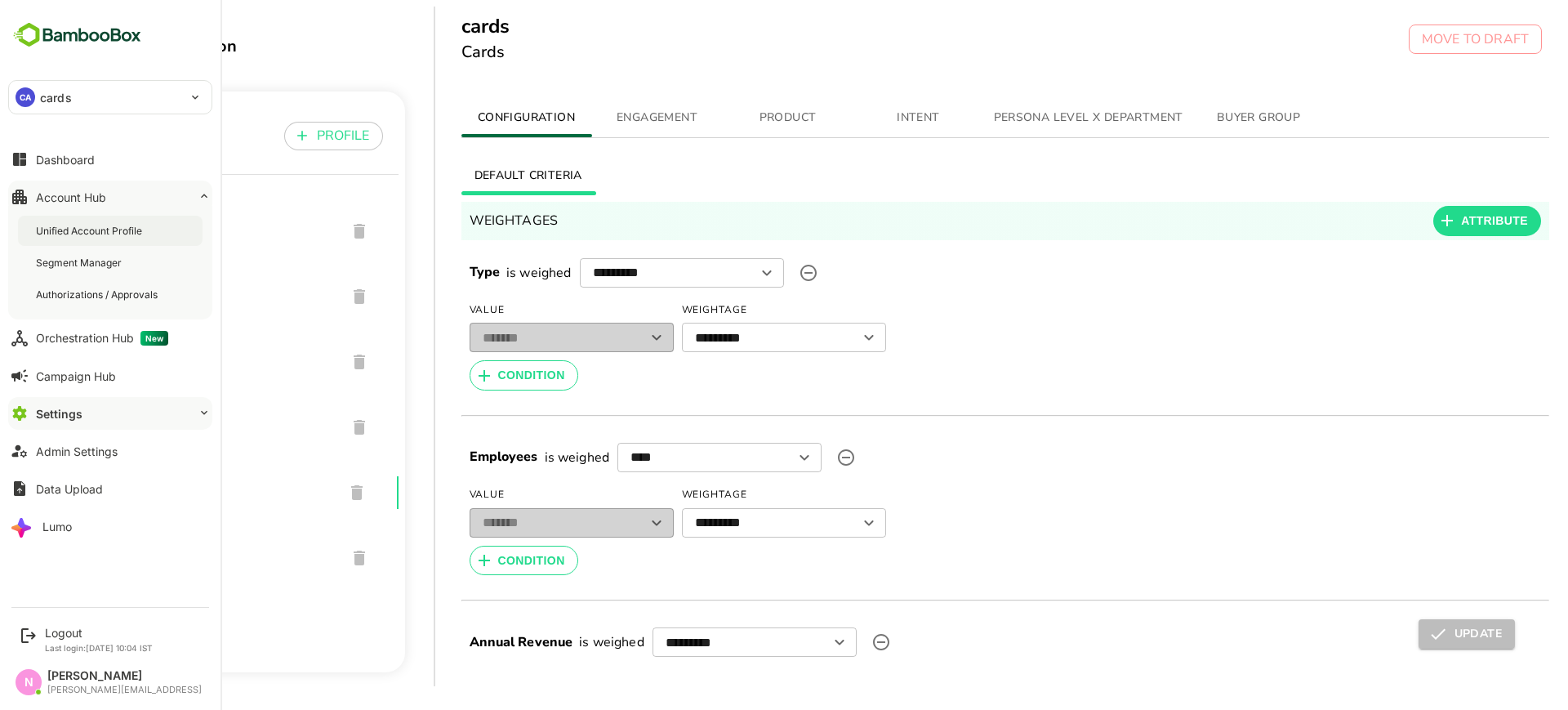
click at [119, 235] on div "Unified Account Profile" at bounding box center [90, 230] width 109 height 14
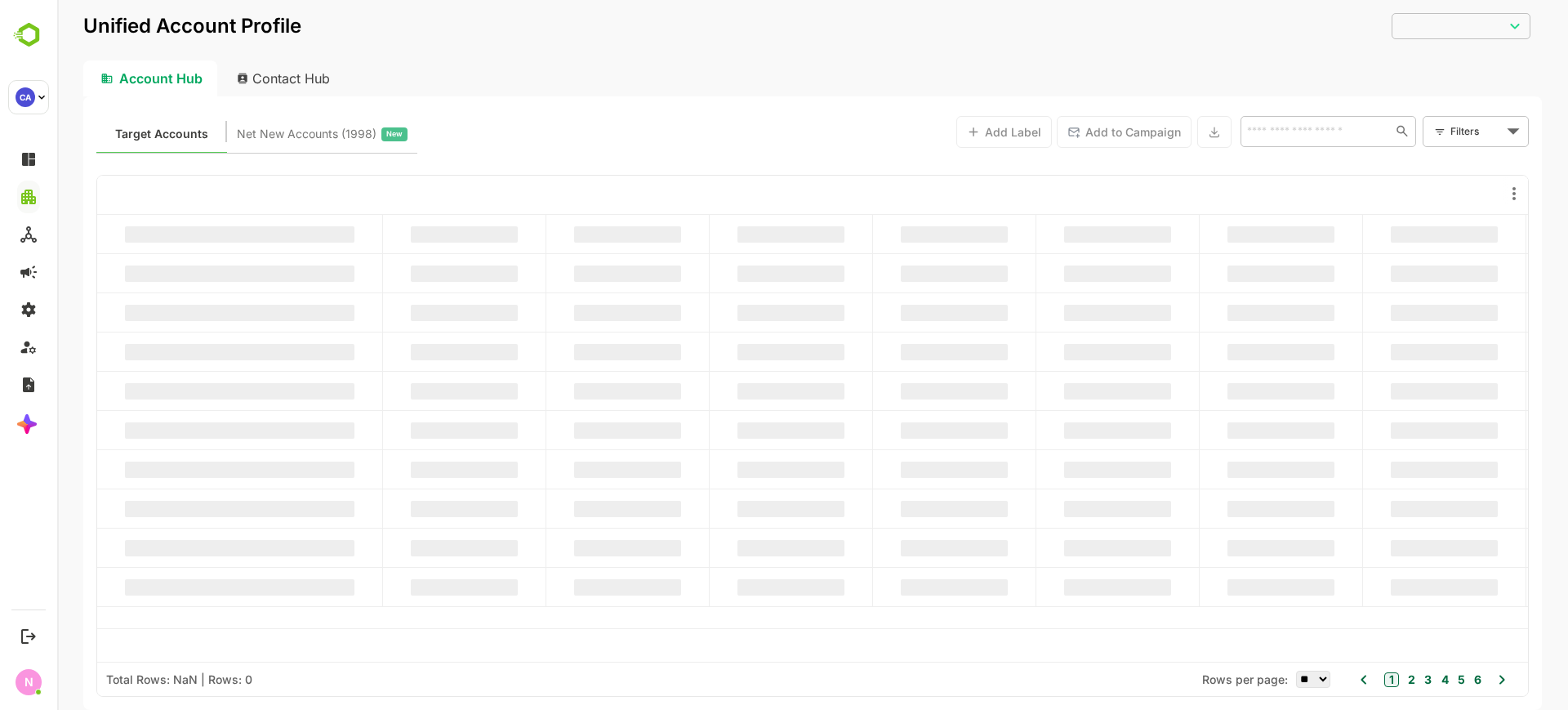
type input "**********"
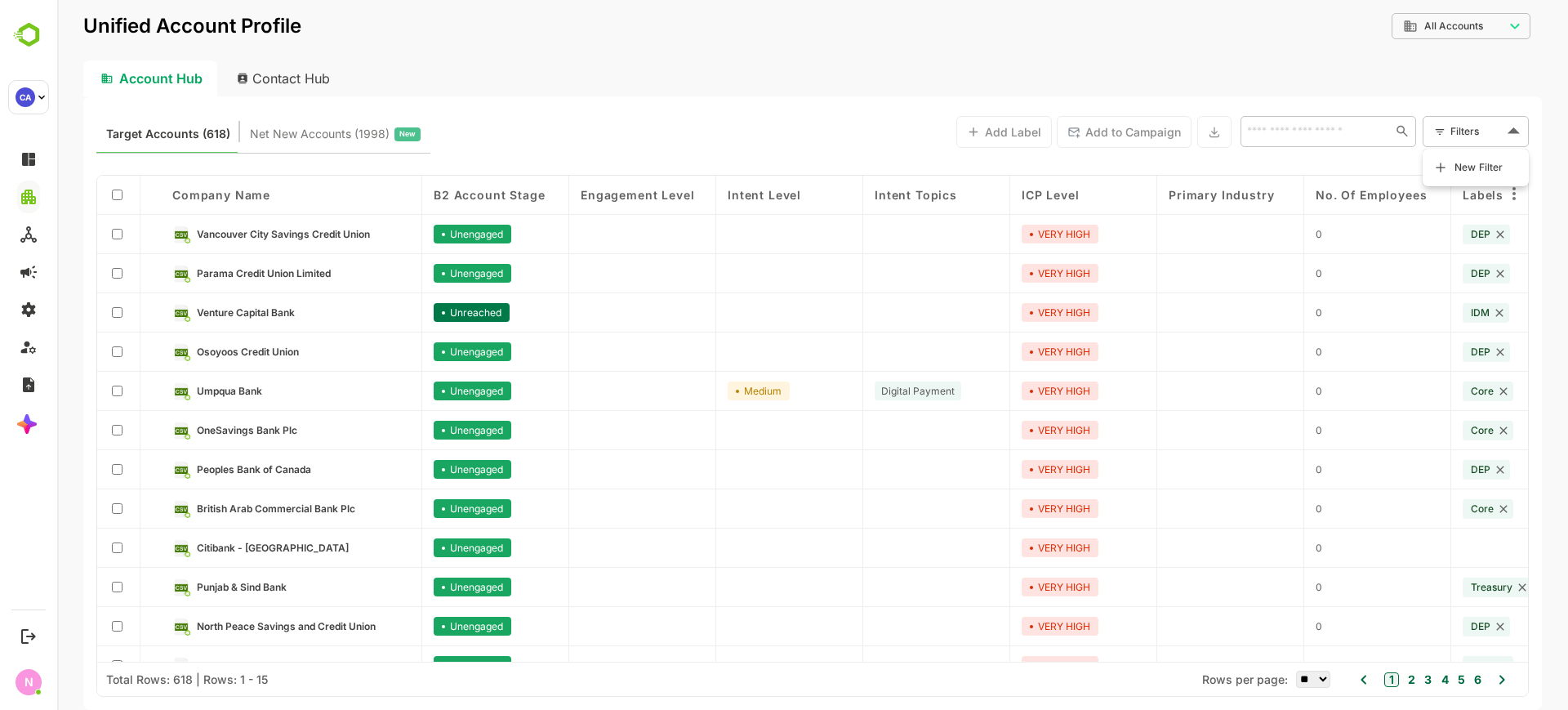
click at [1481, 142] on body "**********" at bounding box center [812, 355] width 1511 height 710
click at [1477, 170] on span "New Filter" at bounding box center [1479, 168] width 49 height 20
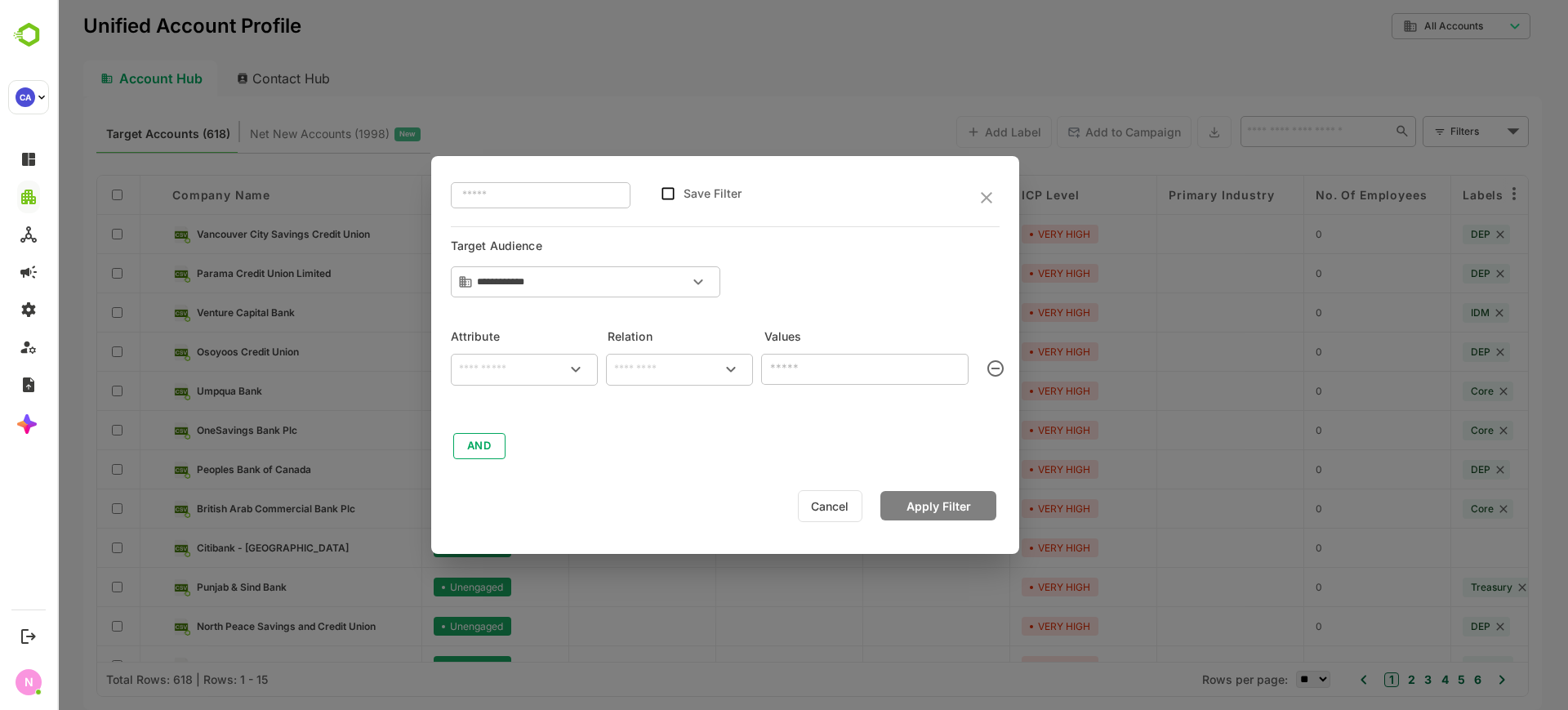
click at [475, 378] on input "text" at bounding box center [524, 369] width 141 height 20
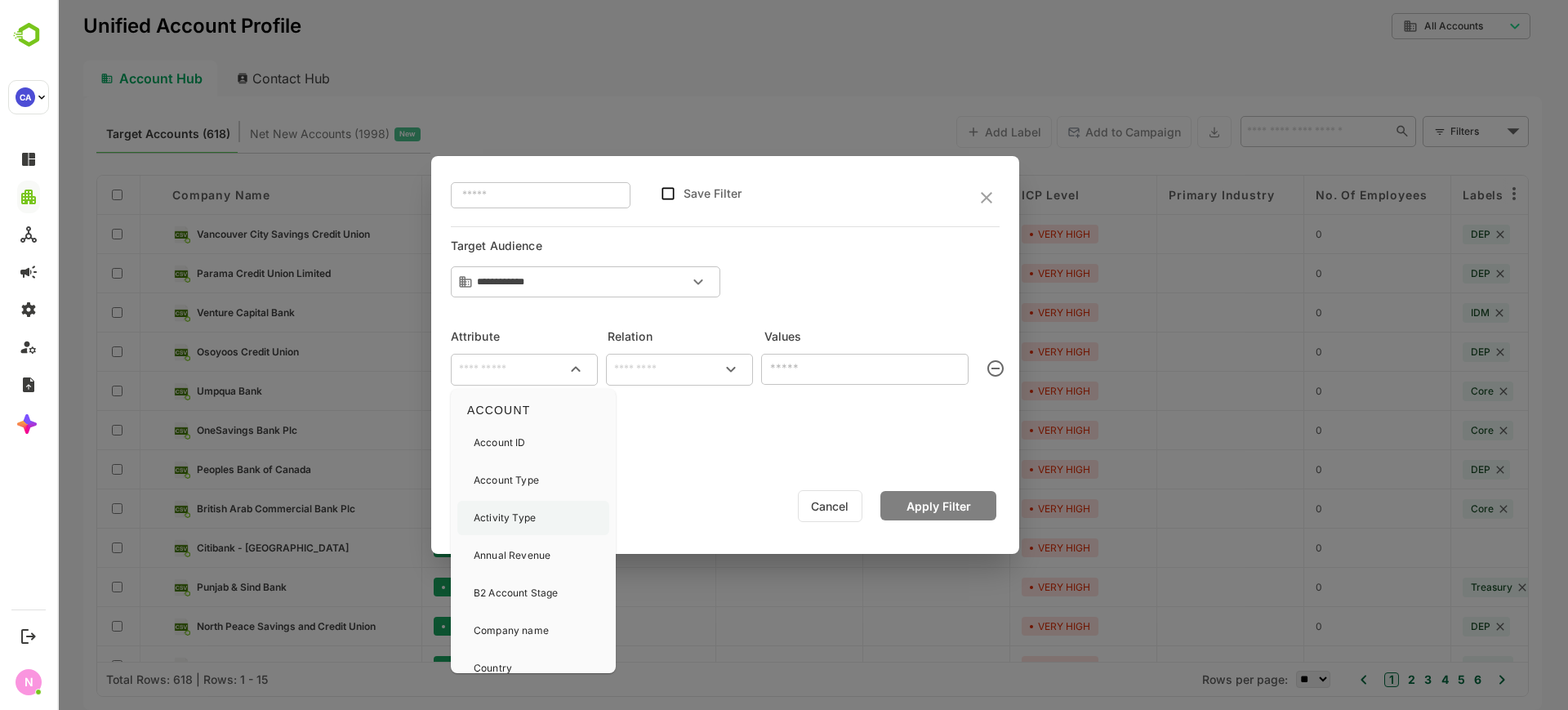
click at [515, 520] on p "Activity Type" at bounding box center [505, 518] width 62 height 14
type input "**********"
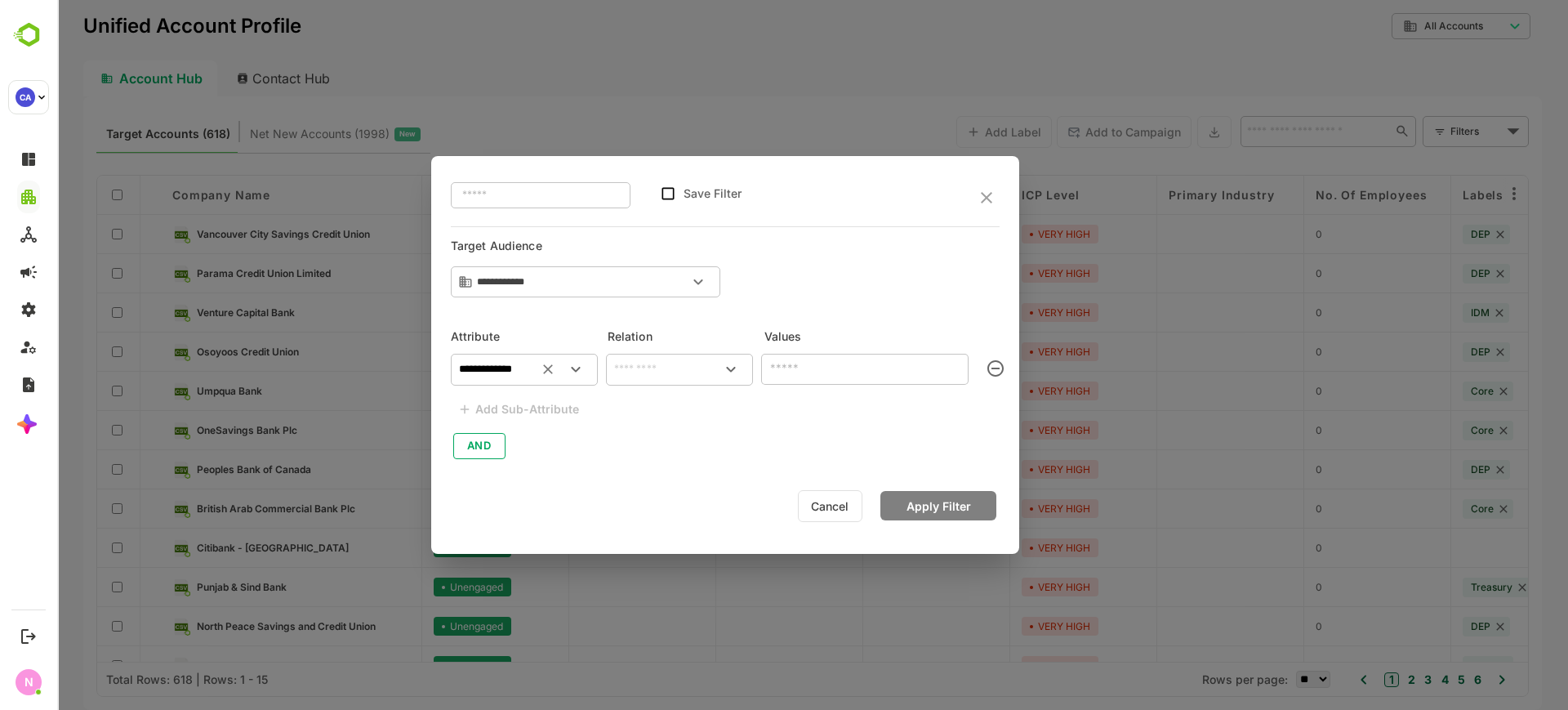
click at [619, 363] on input "text" at bounding box center [679, 369] width 141 height 20
click at [674, 411] on li "includes" at bounding box center [679, 407] width 141 height 31
type input "********"
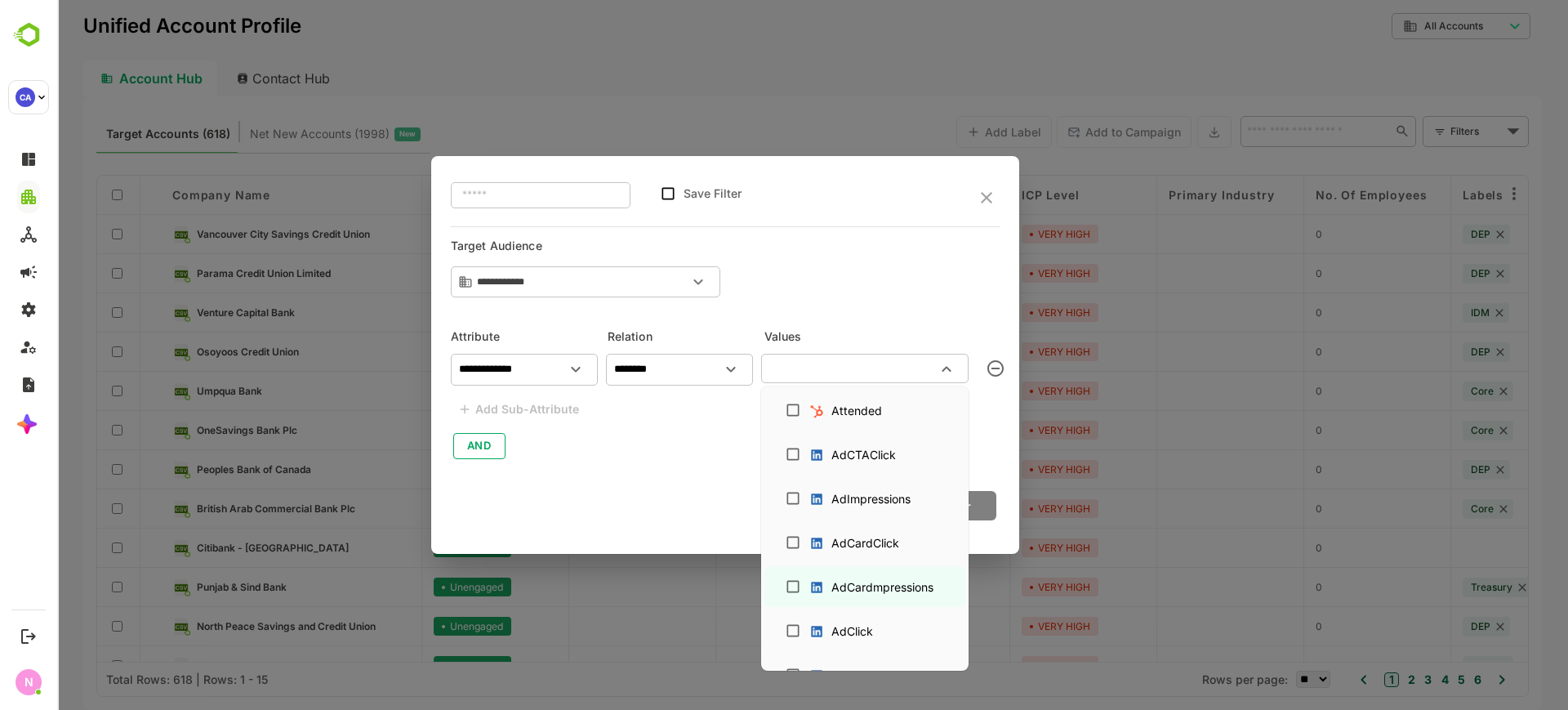
scroll to position [715, 0]
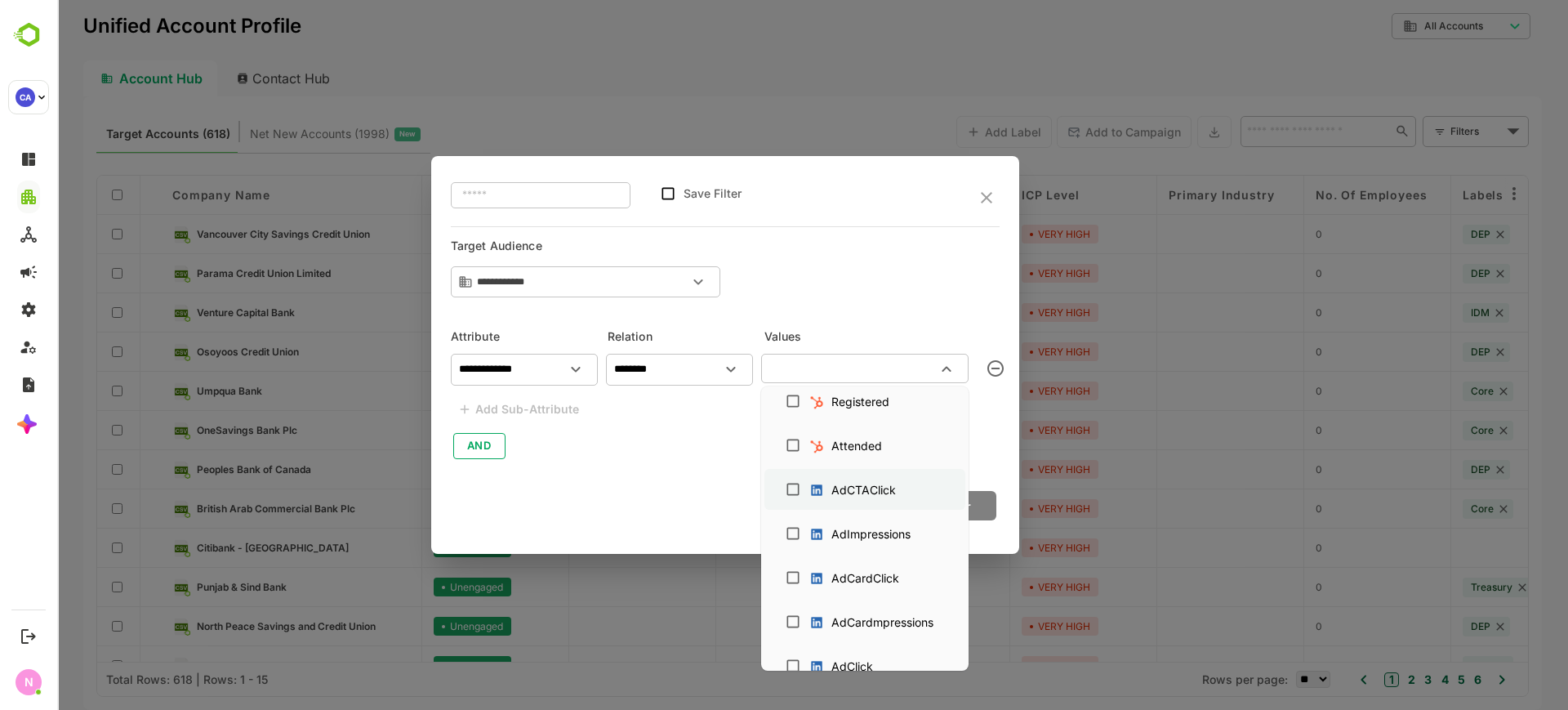
click at [826, 483] on div "AdCTAClick" at bounding box center [856, 489] width 96 height 25
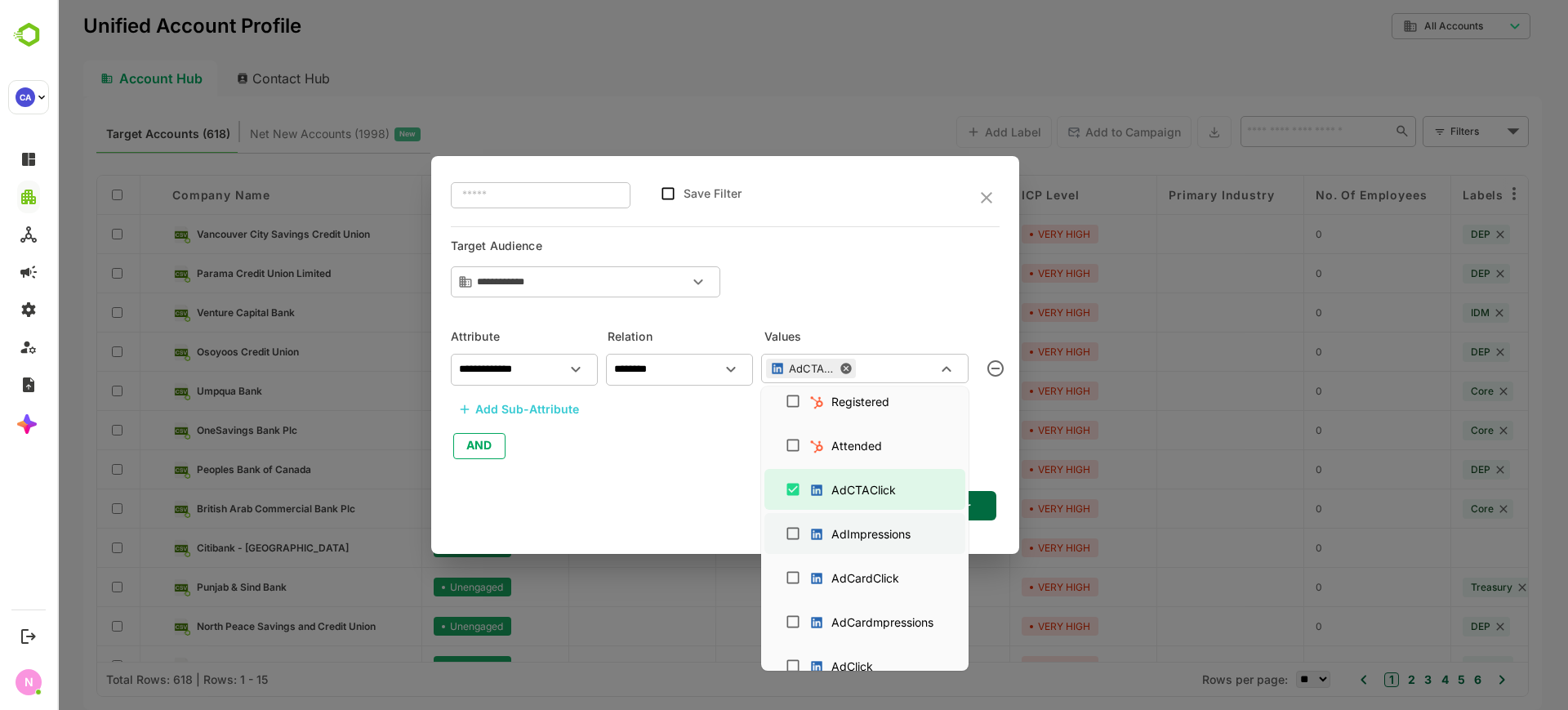
click at [831, 533] on div "AdImpressions" at bounding box center [863, 533] width 110 height 25
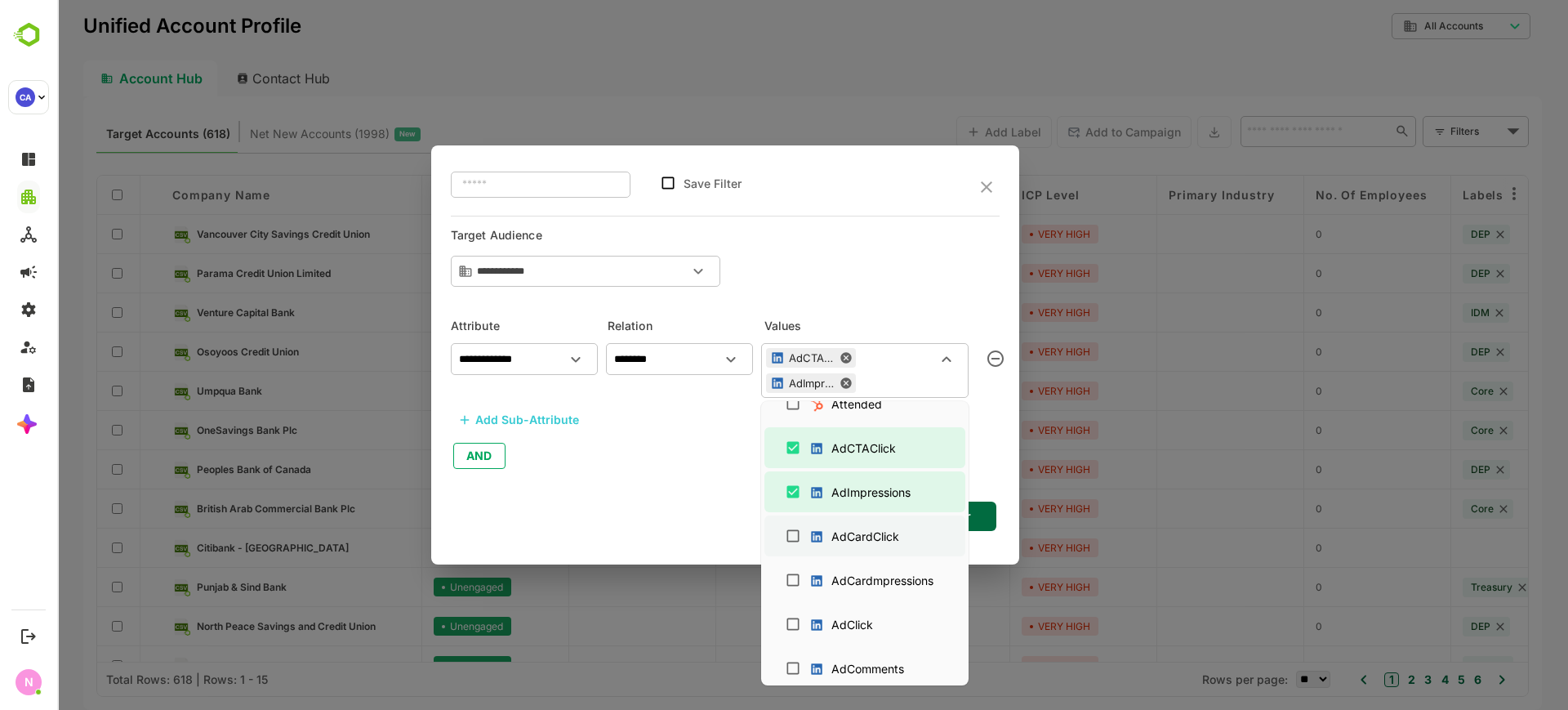
scroll to position [816, 0]
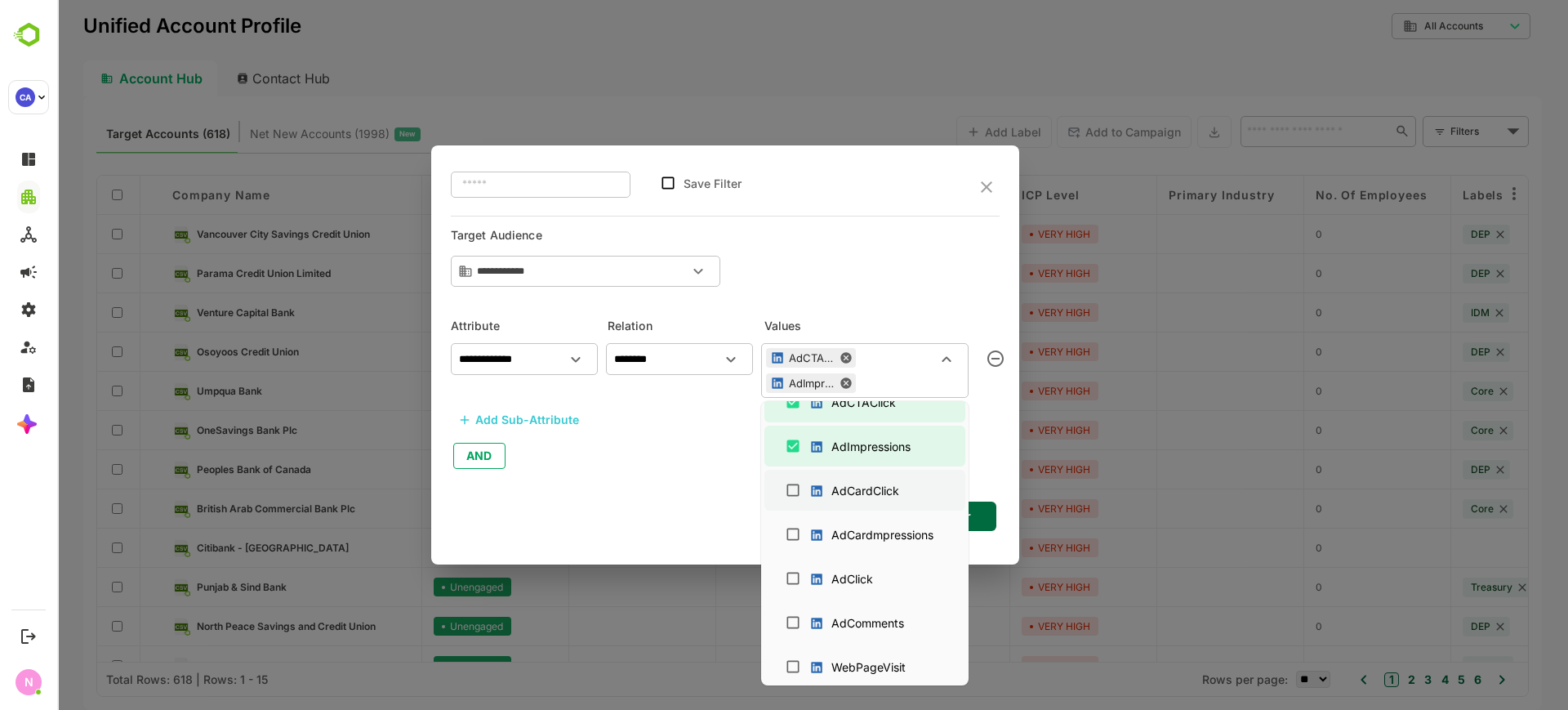
click at [845, 482] on div "AdCardClick" at bounding box center [865, 490] width 68 height 17
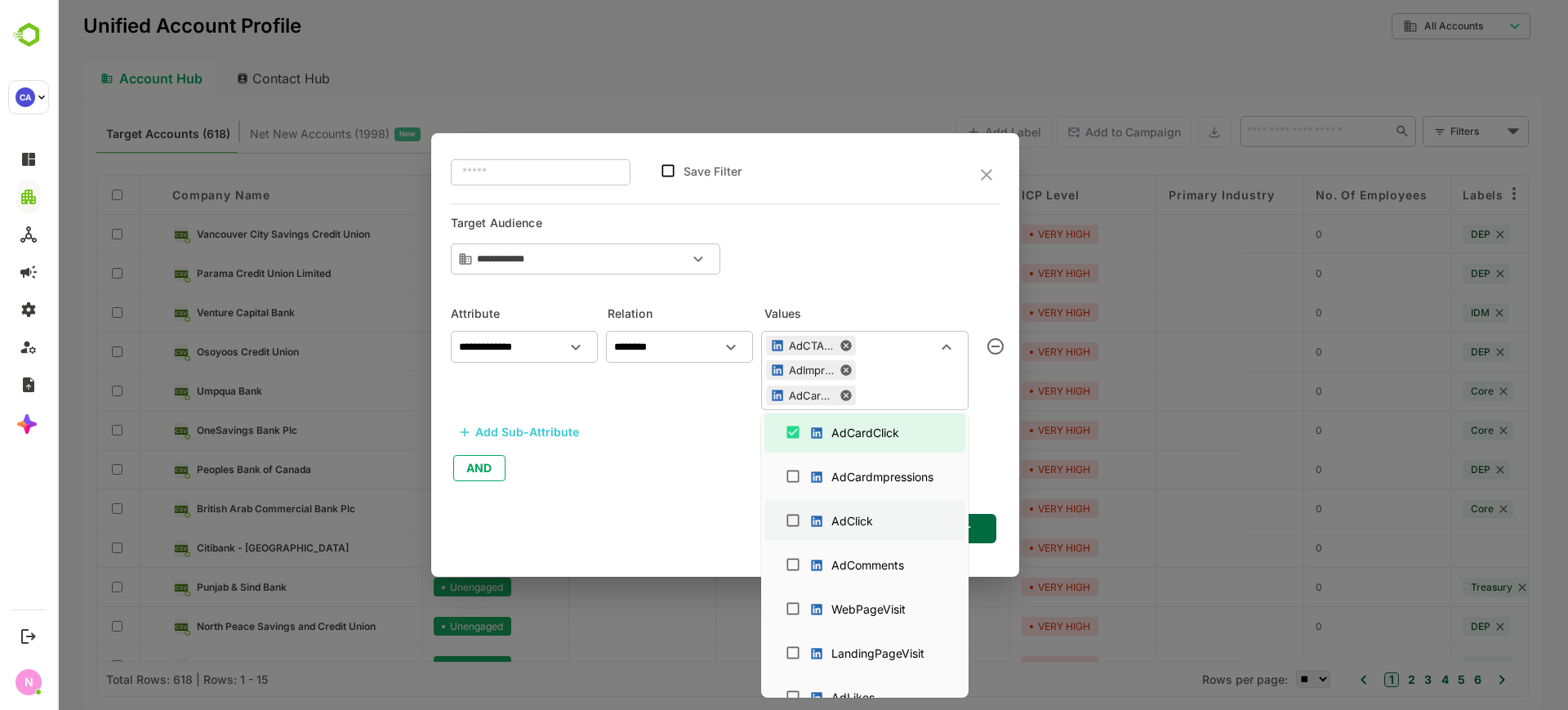
scroll to position [1021, 0]
click at [847, 462] on div "WebPageVisit" at bounding box center [861, 475] width 105 height 25
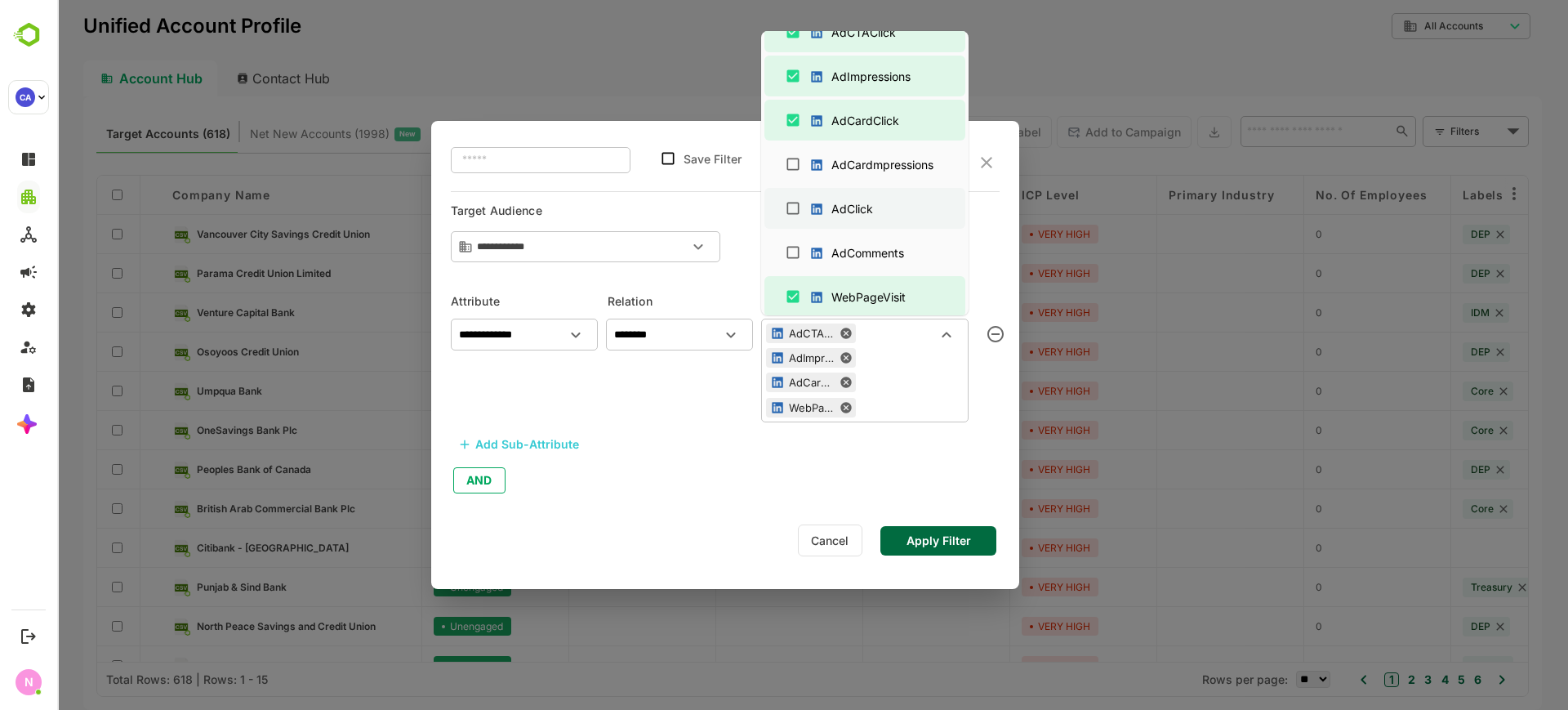
scroll to position [919, 0]
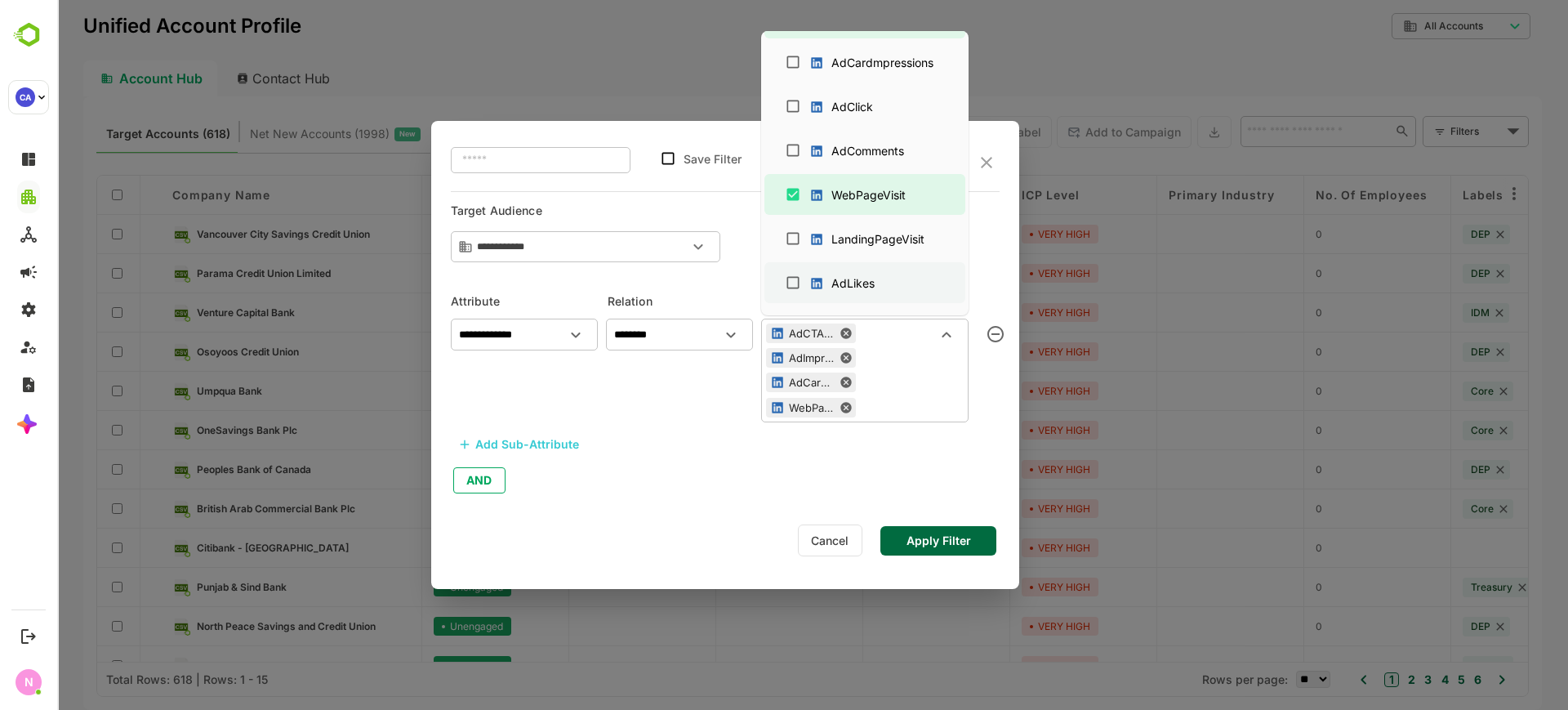
click at [878, 270] on div "AdLikes" at bounding box center [845, 283] width 74 height 25
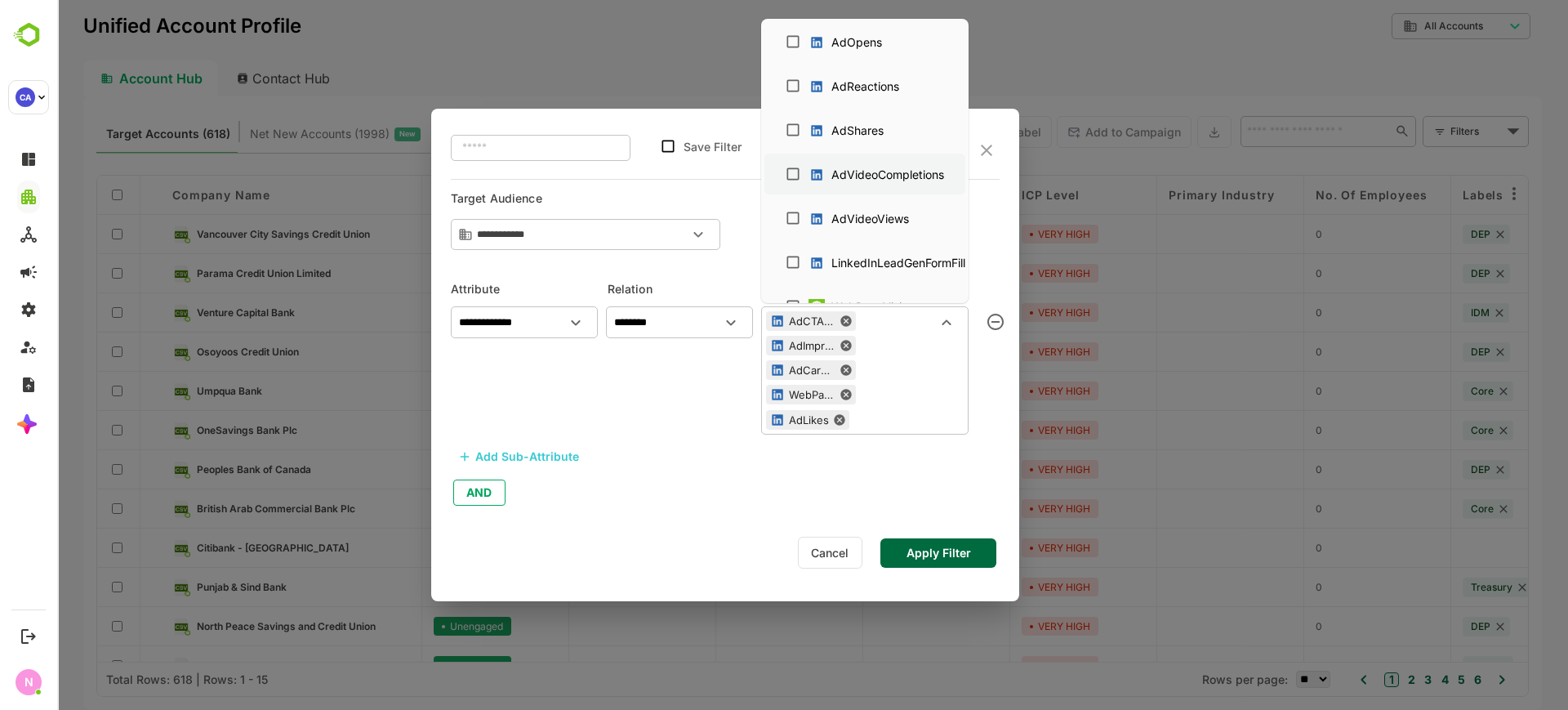
scroll to position [1221, 0]
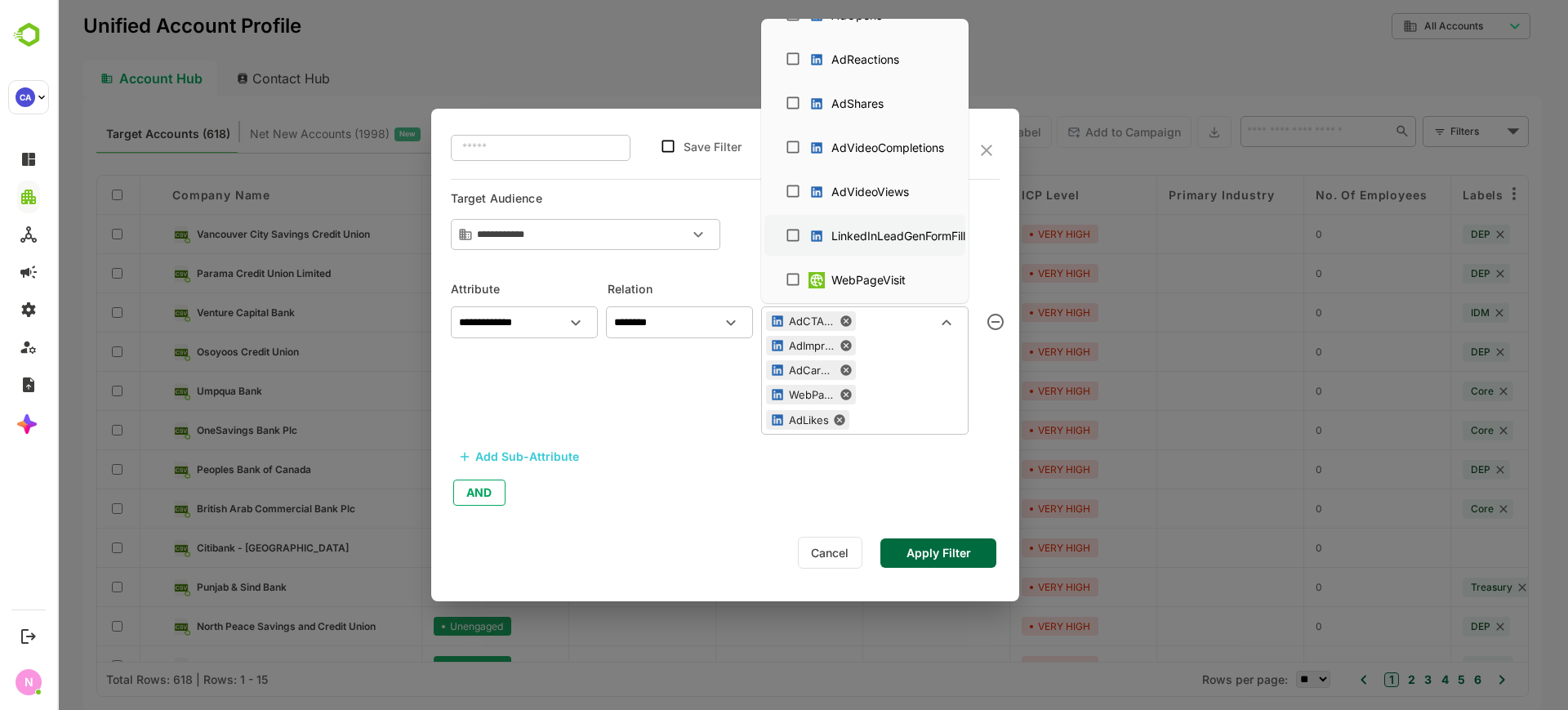
click at [869, 232] on div "LinkedInLeadGenFormFill" at bounding box center [898, 235] width 134 height 17
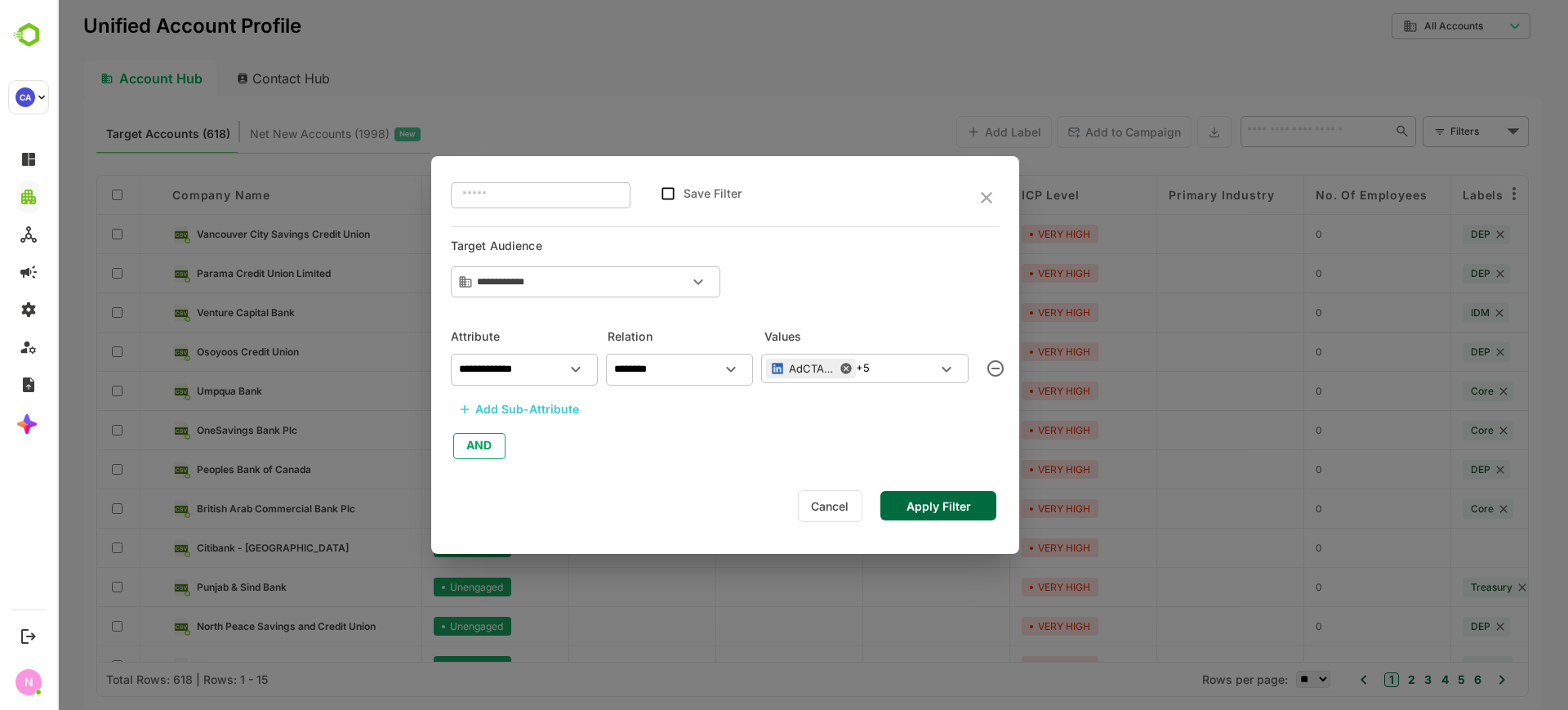
click at [917, 561] on div "**********" at bounding box center [725, 355] width 641 height 710
click at [547, 408] on div "Add Sub-Attribute" at bounding box center [527, 409] width 104 height 20
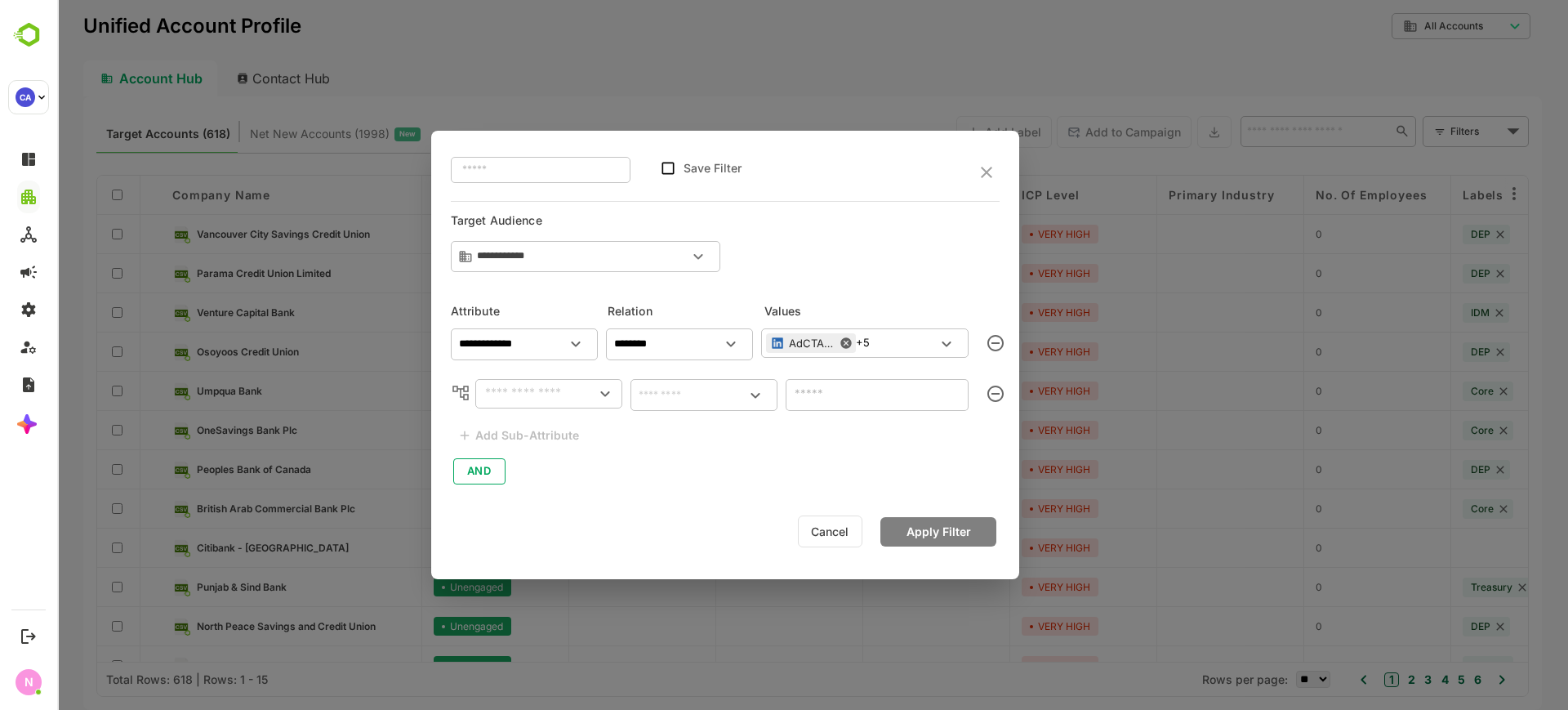
click at [546, 398] on input "text" at bounding box center [538, 394] width 115 height 20
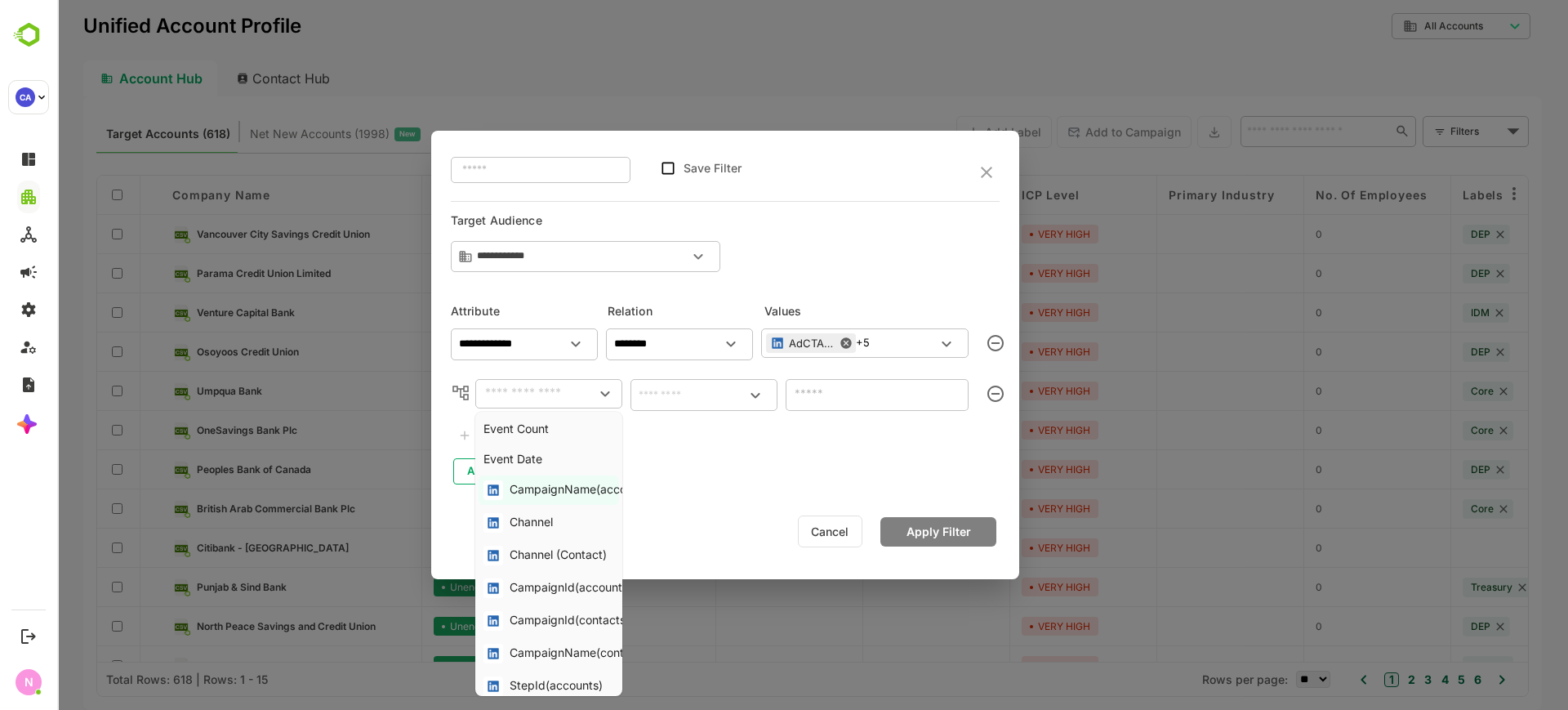
click at [563, 494] on div "CampaignName(accounts)" at bounding box center [582, 490] width 144 height 20
type input "**********"
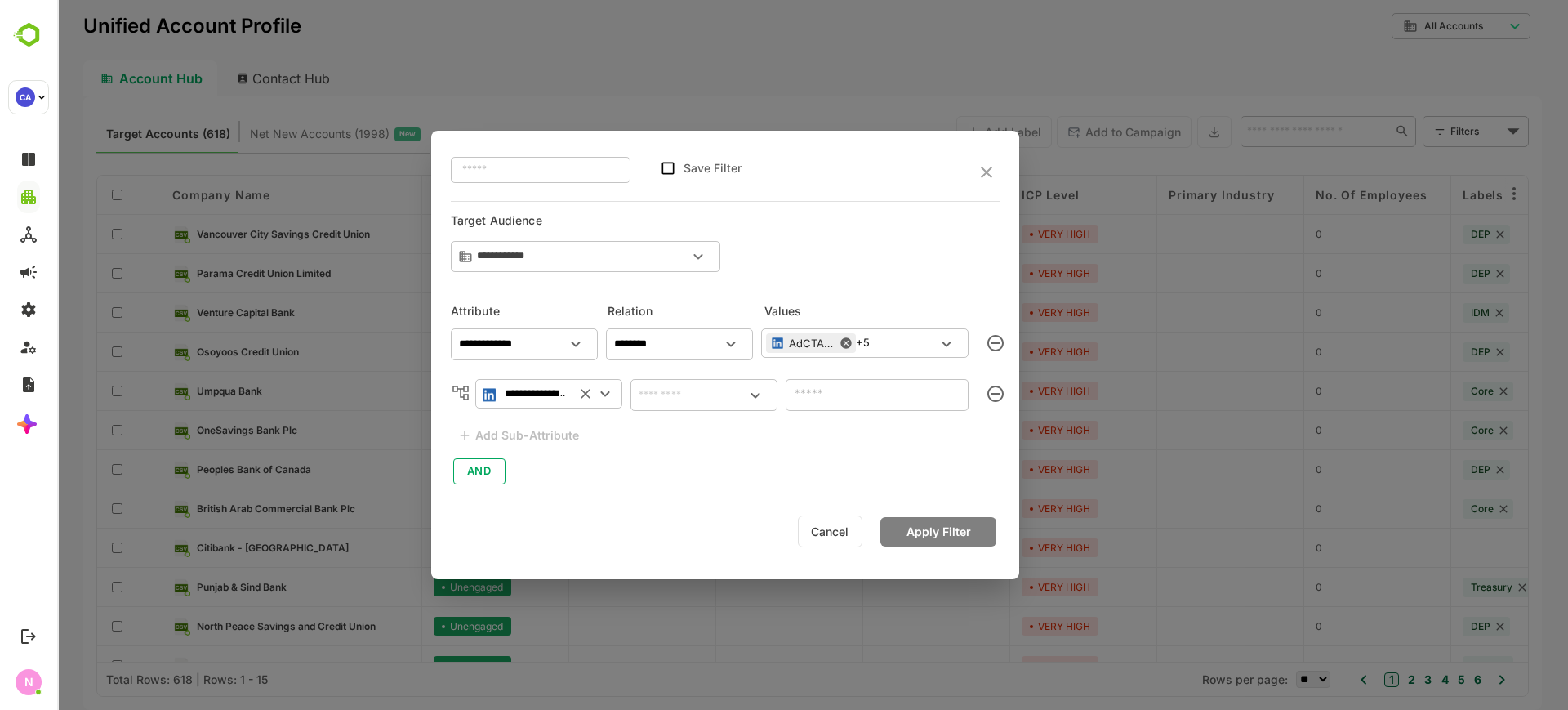
click at [690, 397] on input "text" at bounding box center [704, 395] width 141 height 20
click at [694, 425] on li "includes" at bounding box center [704, 432] width 141 height 31
type input "********"
click at [828, 388] on input "text" at bounding box center [863, 394] width 146 height 20
type input "*"
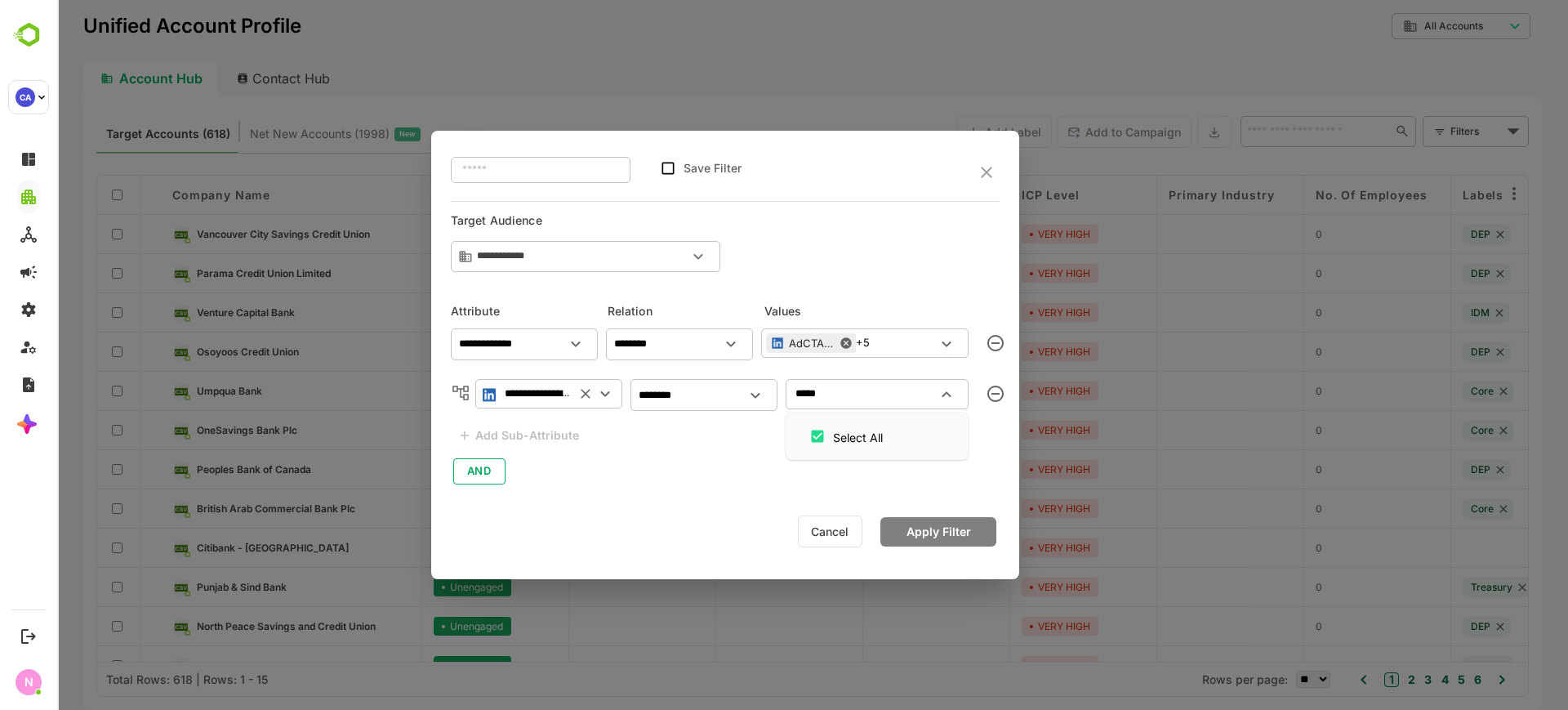
click at [828, 388] on input "*****" at bounding box center [863, 394] width 146 height 20
type input "*"
click at [718, 389] on button "Clear" at bounding box center [727, 395] width 23 height 23
click at [697, 396] on input "text" at bounding box center [704, 395] width 141 height 20
click at [689, 433] on li "includes" at bounding box center [704, 432] width 141 height 31
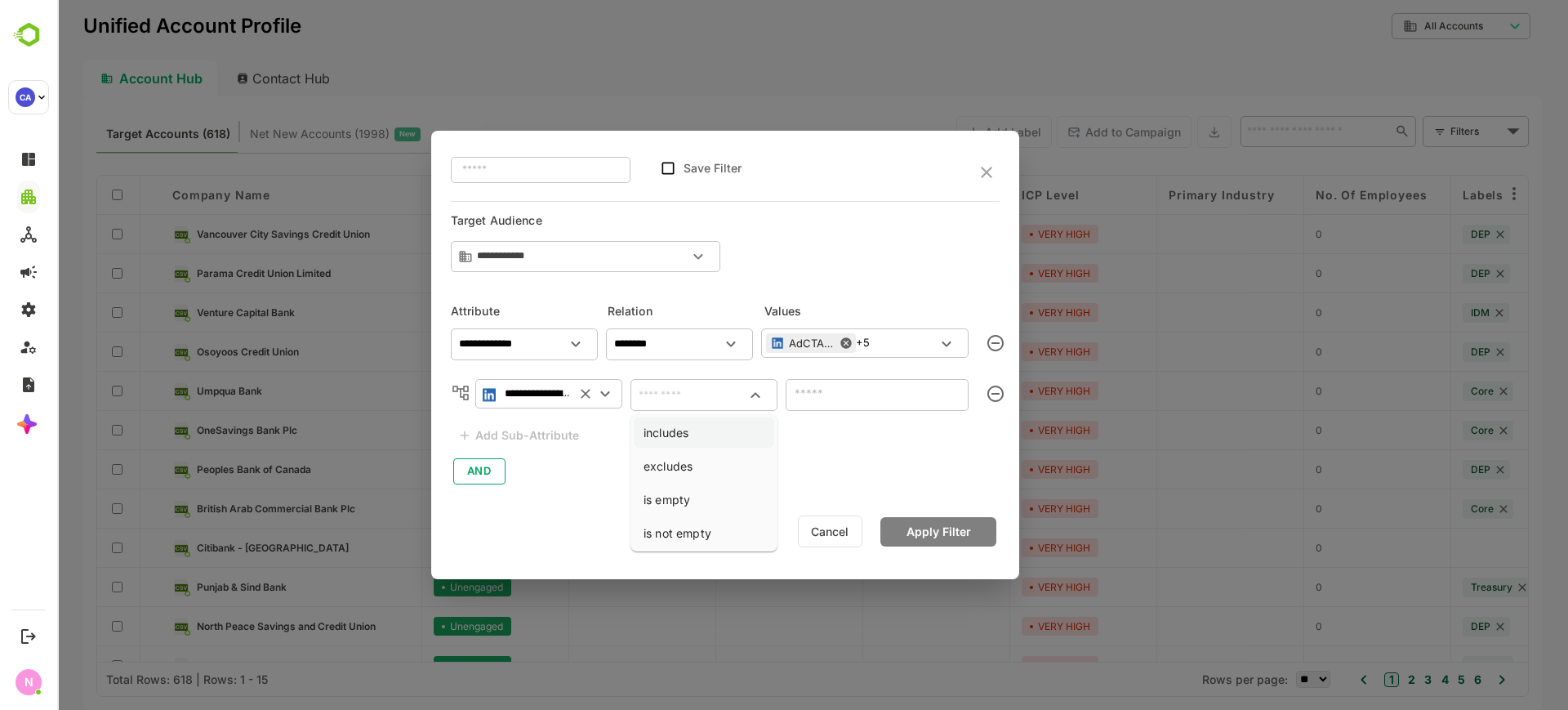
type input "********"
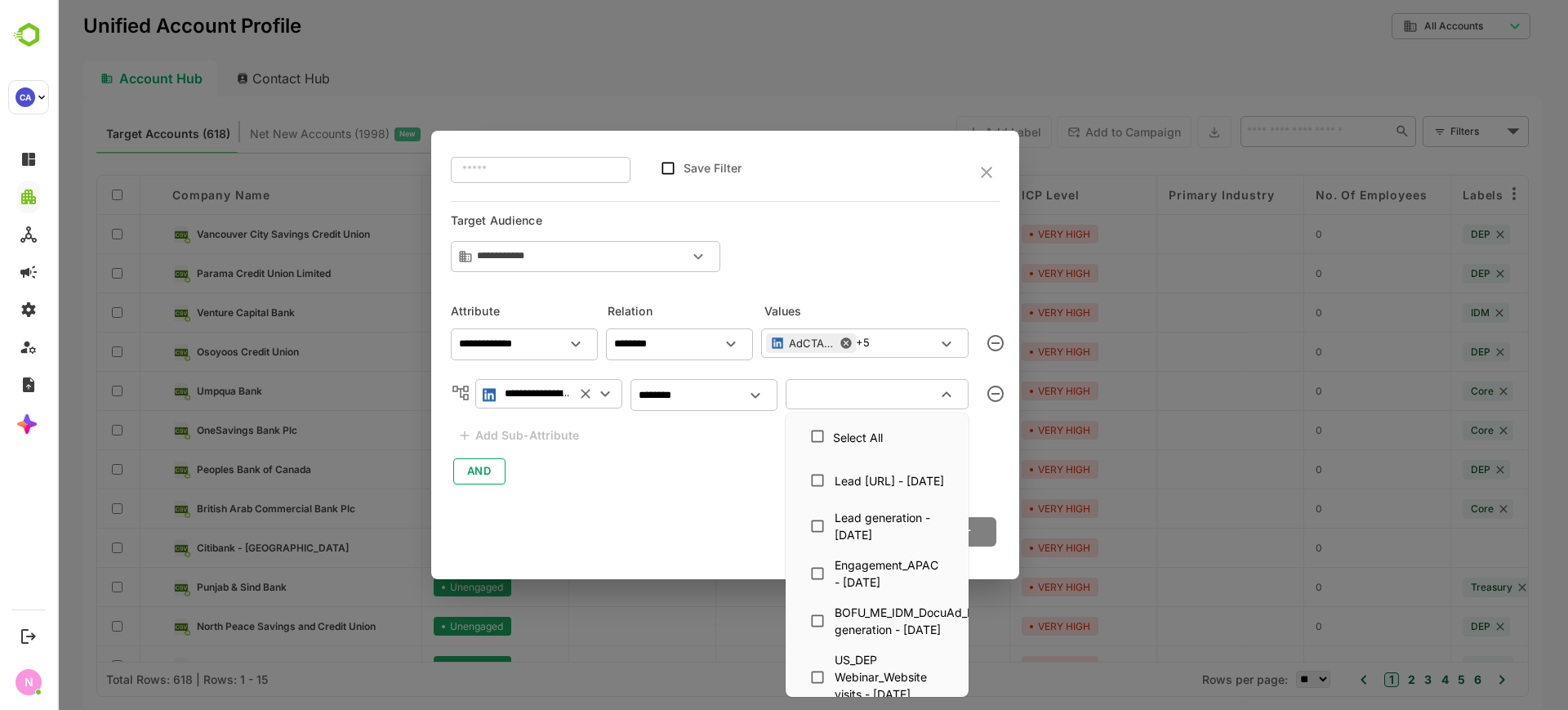
click at [827, 397] on input "text" at bounding box center [863, 394] width 146 height 20
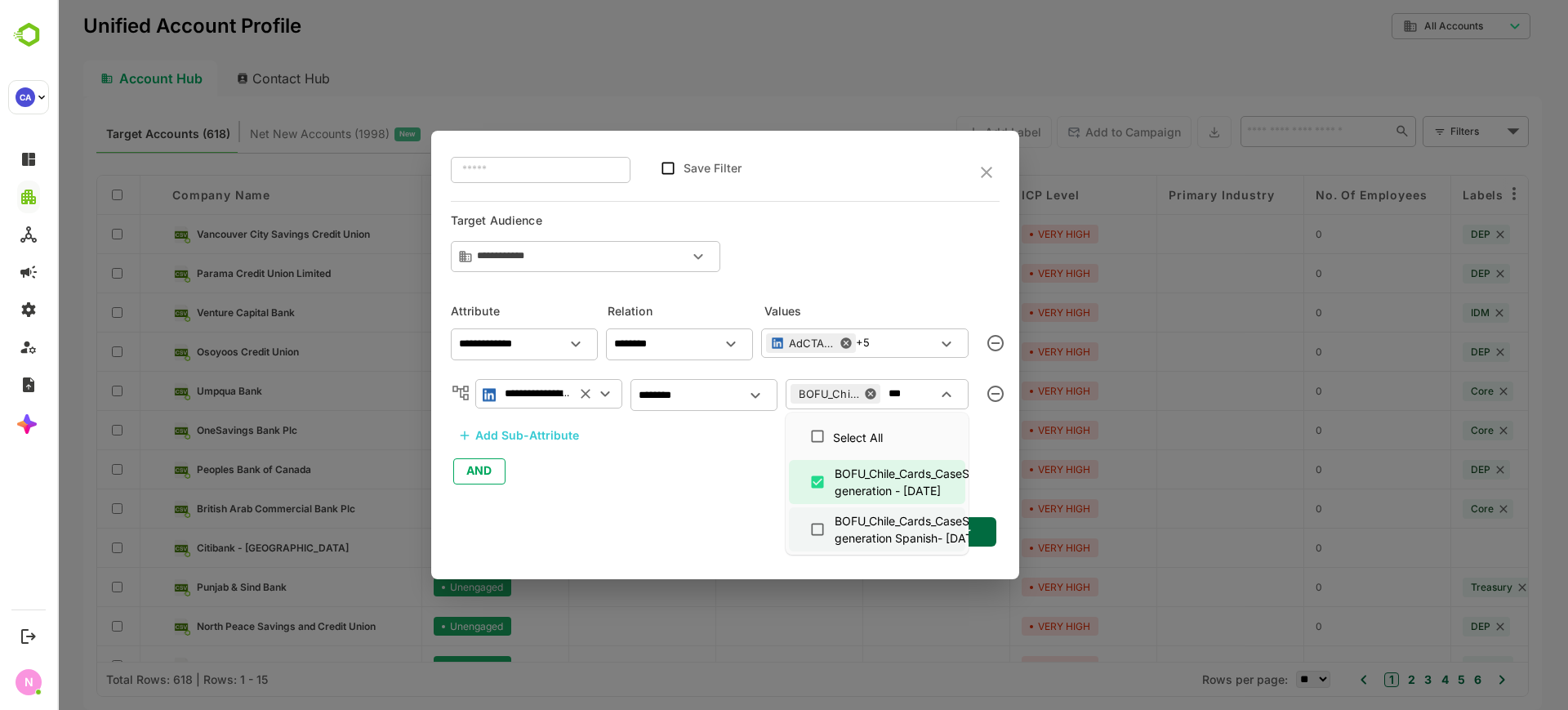
click at [838, 536] on div "BOFU_Chile_Cards_CaseStudy_Lead generation Spanish- [DATE]" at bounding box center [929, 529] width 190 height 34
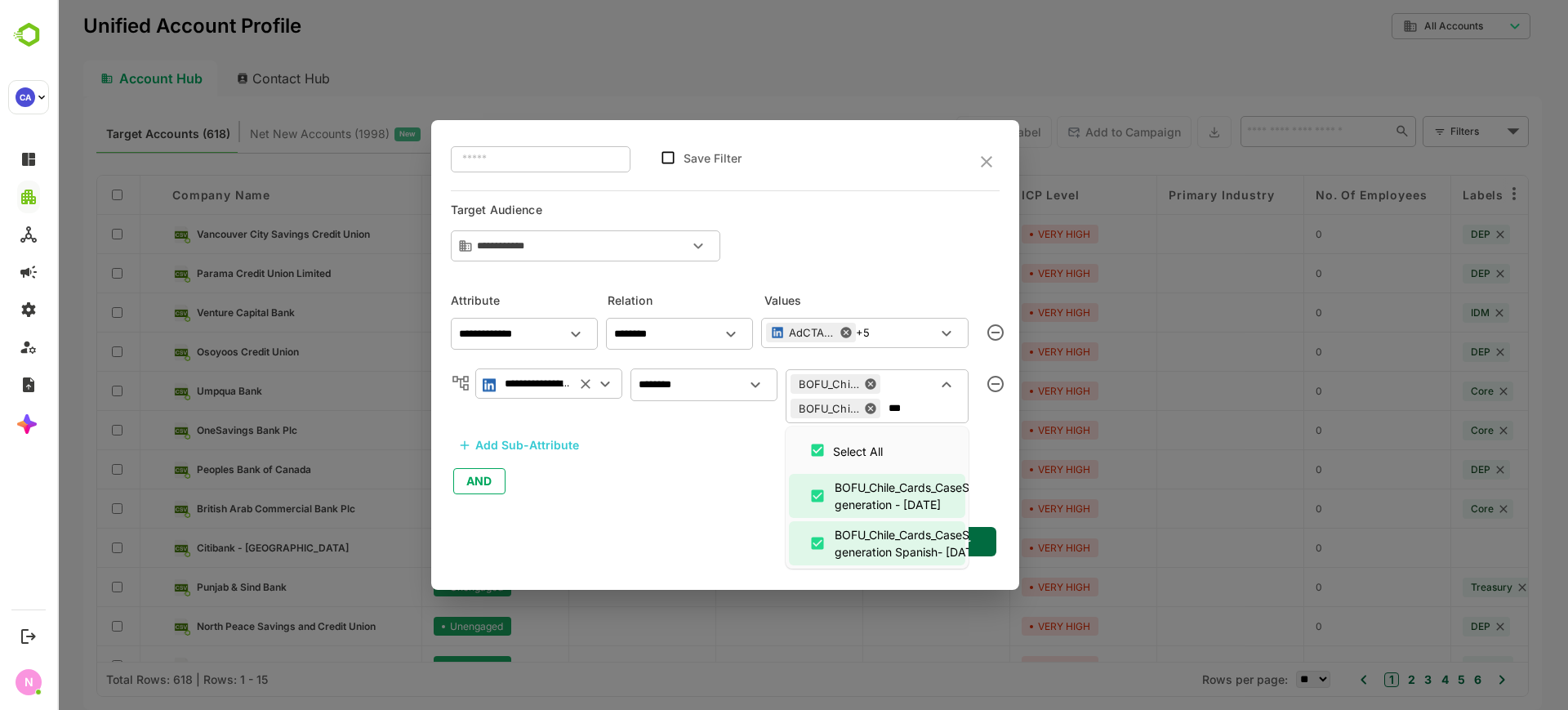
type input "***"
click at [990, 560] on div "**********" at bounding box center [725, 354] width 588 height 469
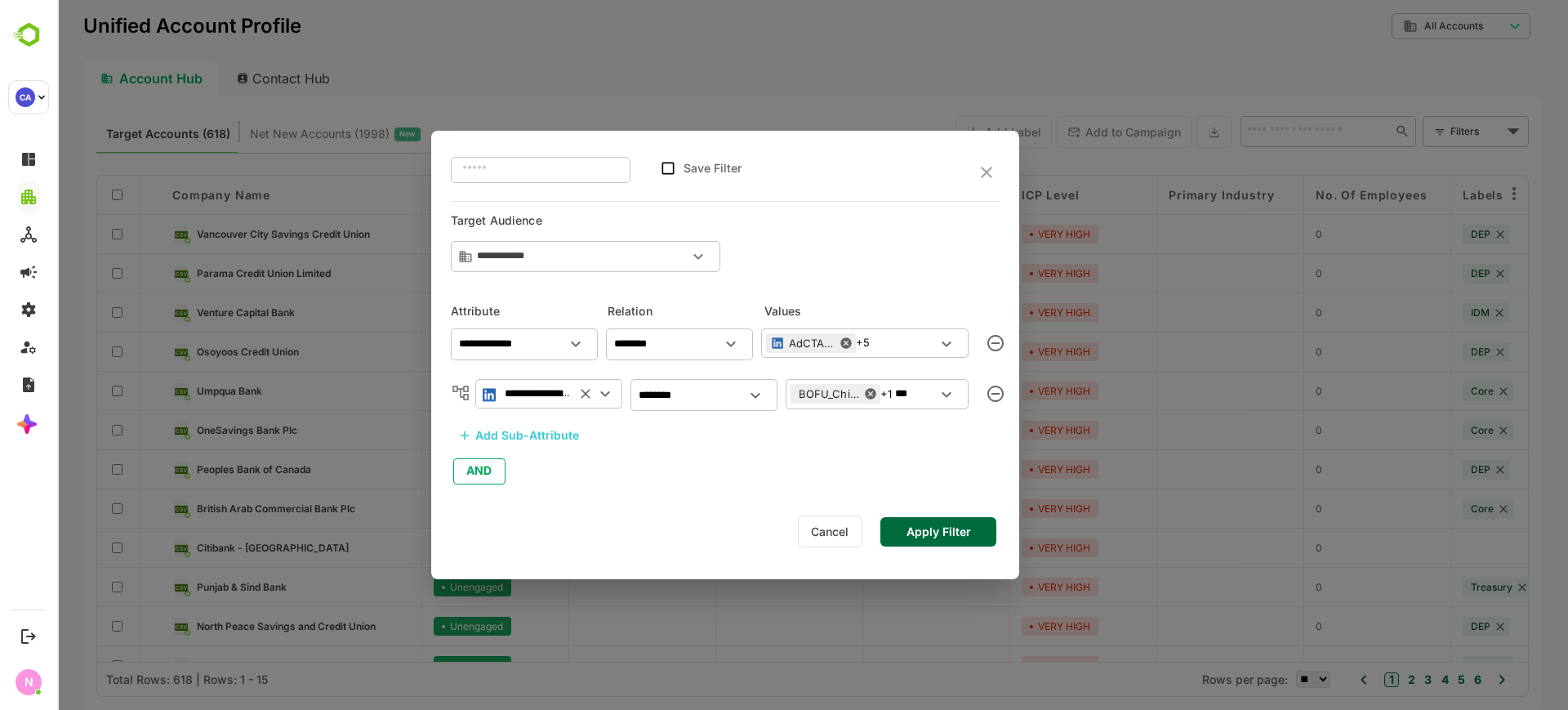
click at [973, 527] on button "Apply Filter" at bounding box center [938, 532] width 116 height 30
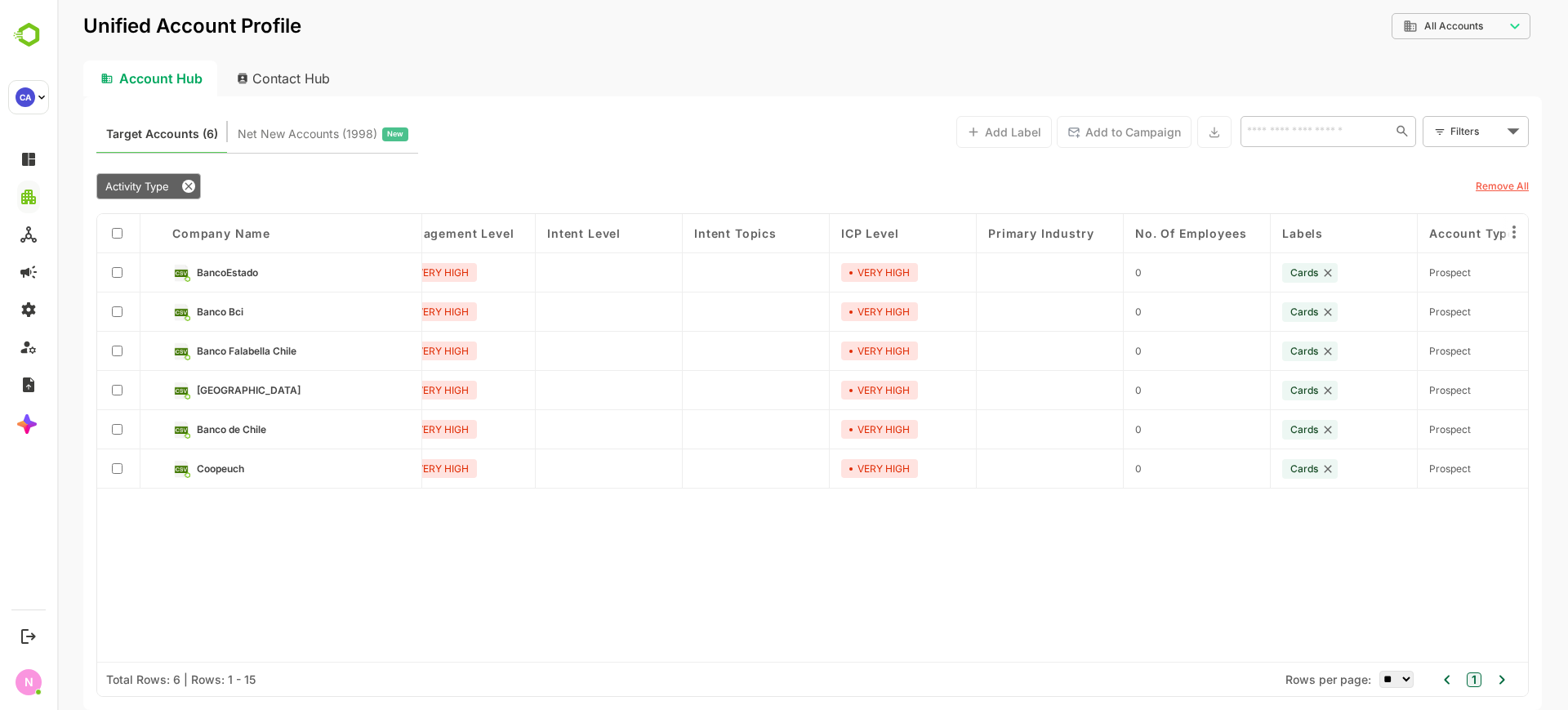
scroll to position [0, 0]
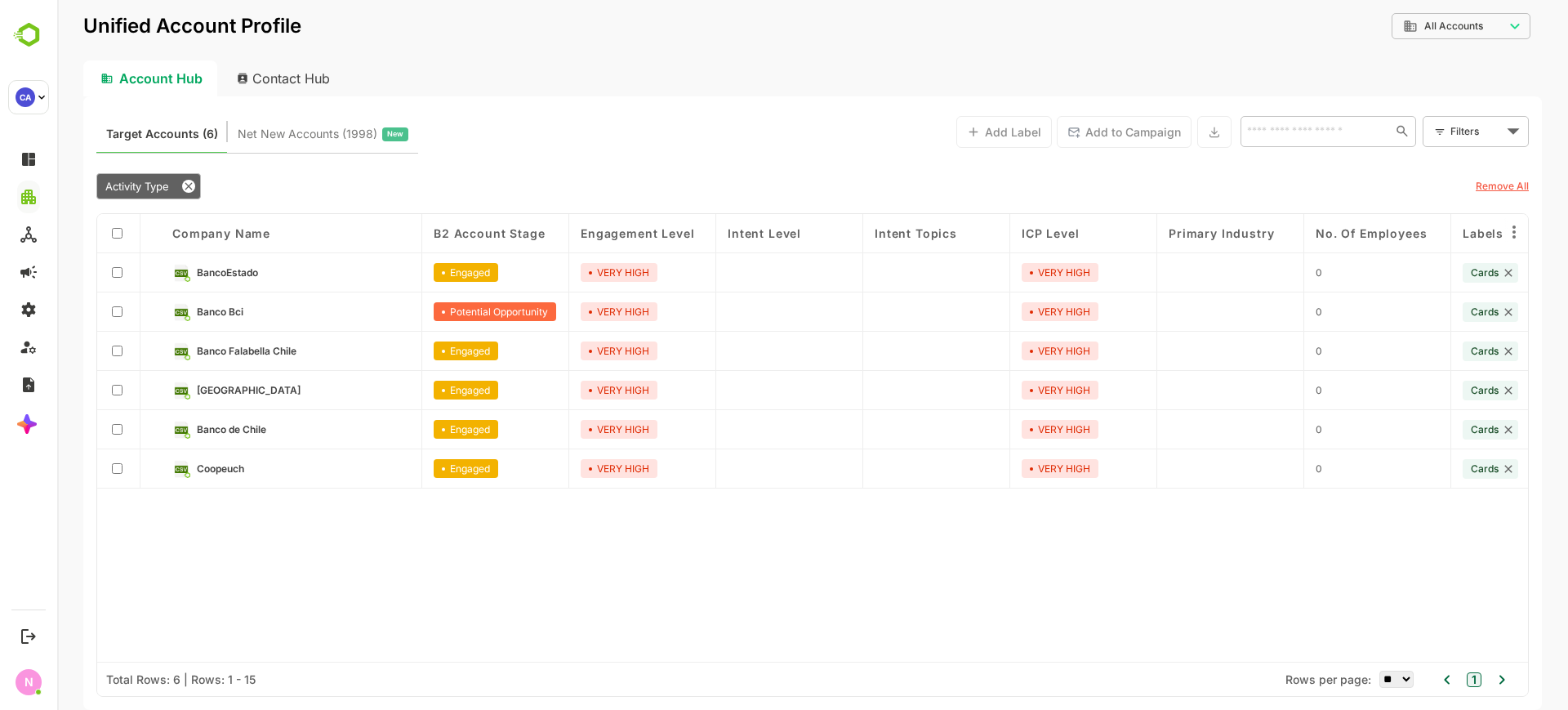
click at [238, 312] on span "Banco Bci" at bounding box center [220, 312] width 47 height 13
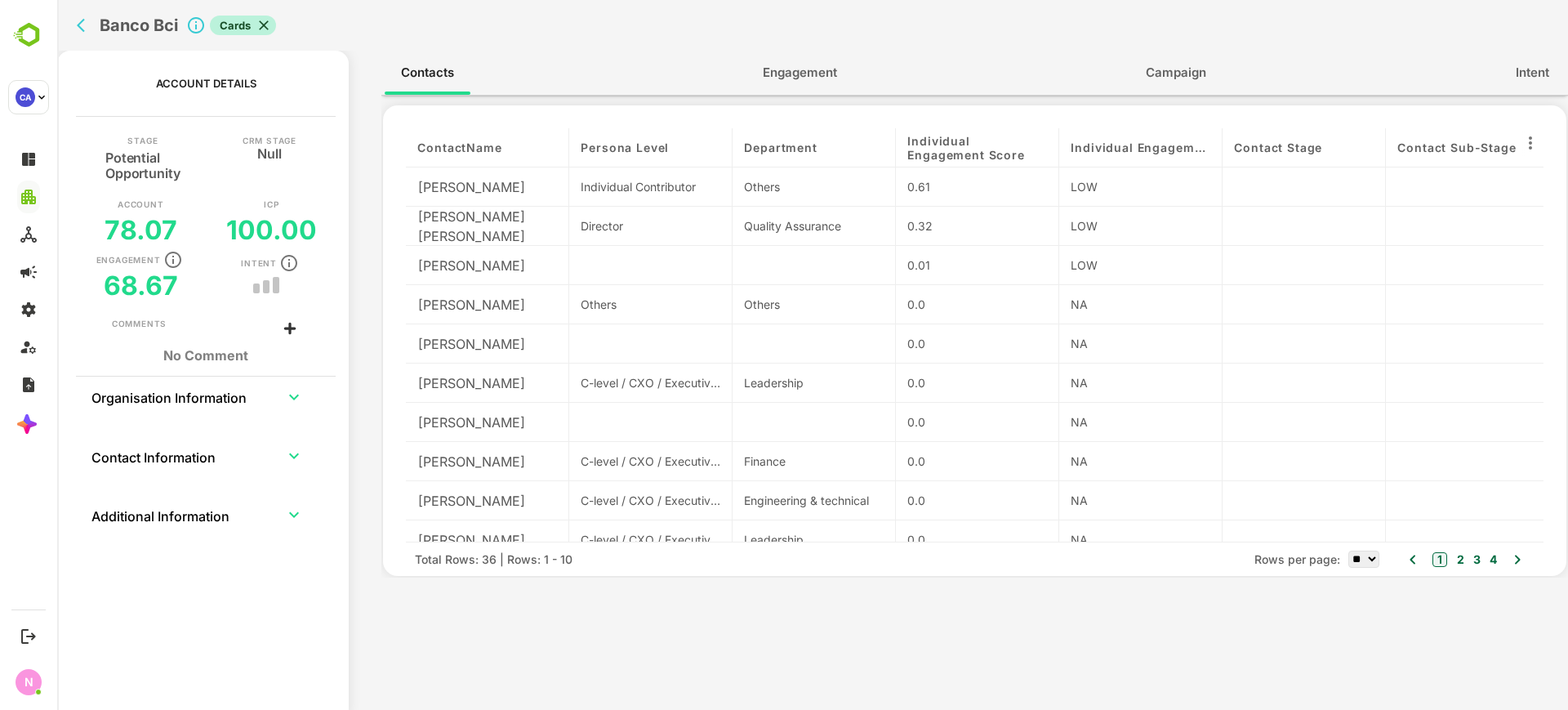
click at [794, 68] on span "Engagement" at bounding box center [800, 73] width 74 height 22
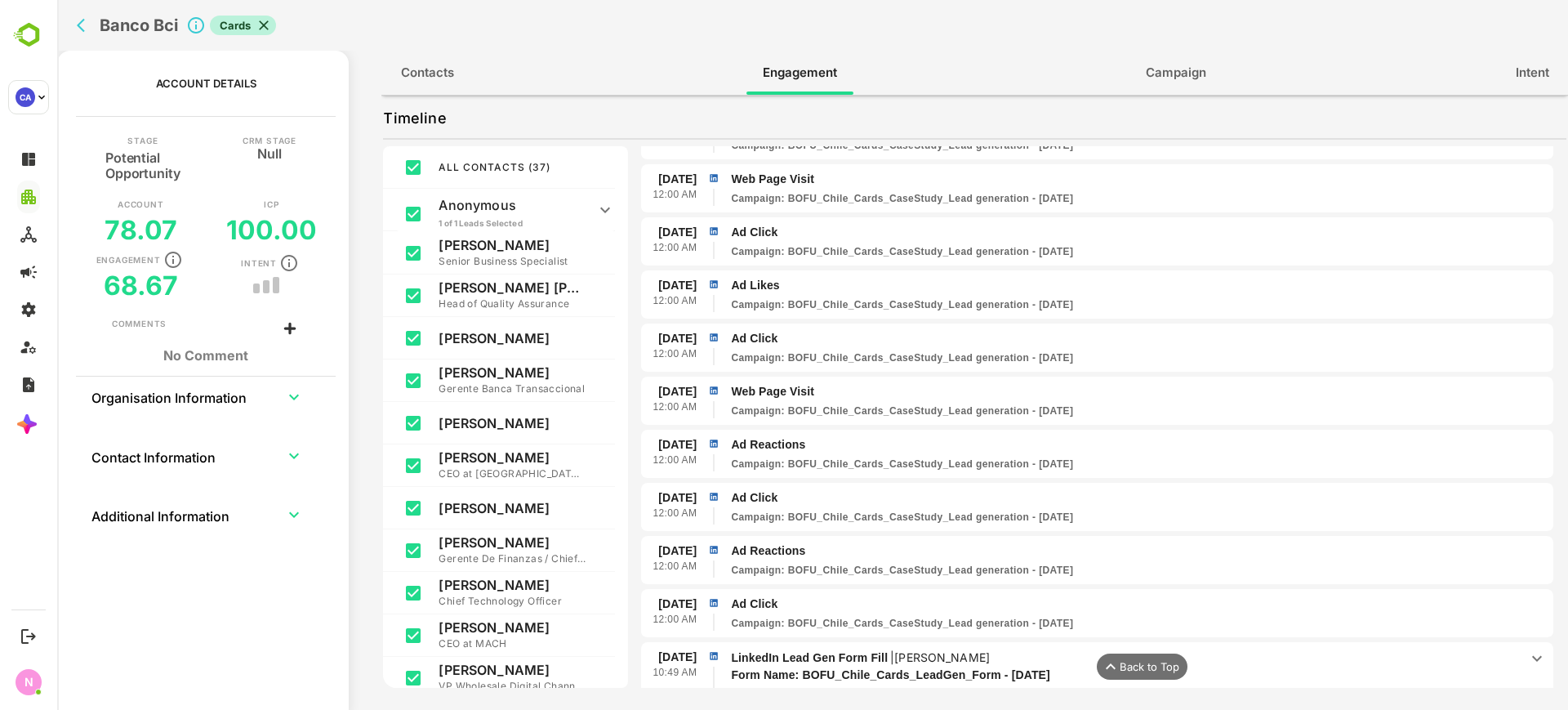
scroll to position [1391, 0]
